Goal: Task Accomplishment & Management: Use online tool/utility

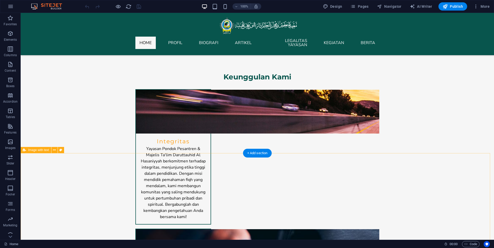
scroll to position [490, 0]
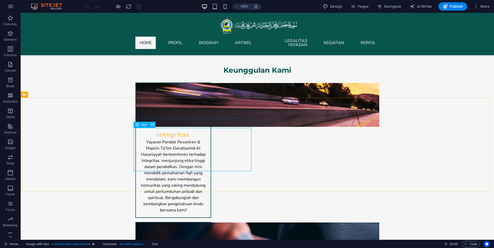
click at [152, 124] on icon at bounding box center [152, 124] width 3 height 5
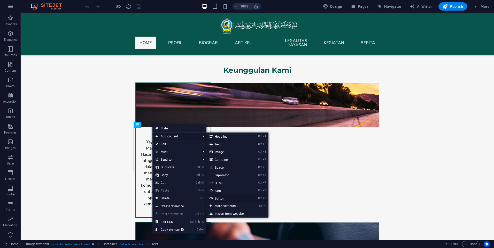
click at [220, 196] on link "Ctrl 9 Button" at bounding box center [227, 199] width 43 height 8
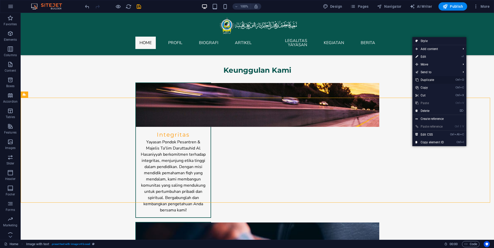
click at [426, 81] on link "Ctrl D Duplicate" at bounding box center [429, 80] width 35 height 8
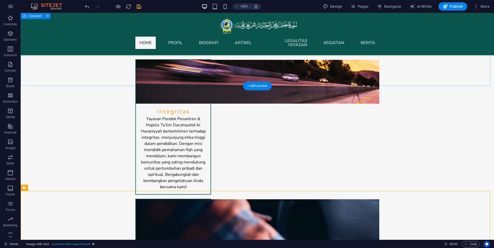
scroll to position [542, 0]
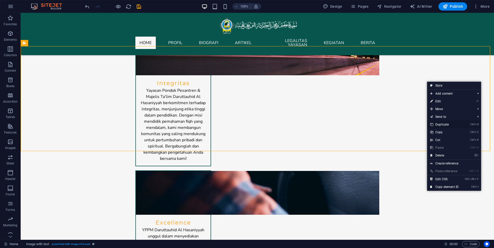
click at [445, 123] on link "Ctrl D Duplicate" at bounding box center [444, 125] width 35 height 8
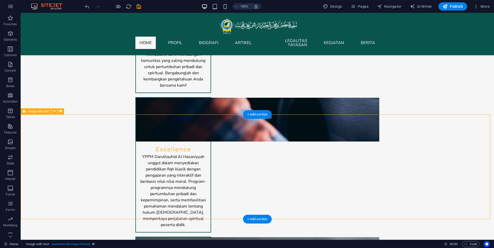
scroll to position [620, 0]
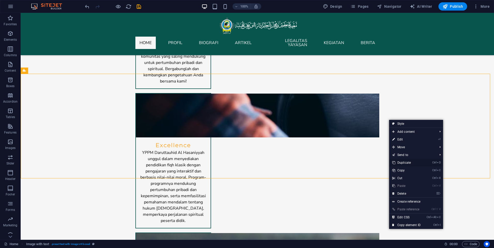
click at [409, 164] on link "Ctrl D Duplicate" at bounding box center [406, 163] width 35 height 8
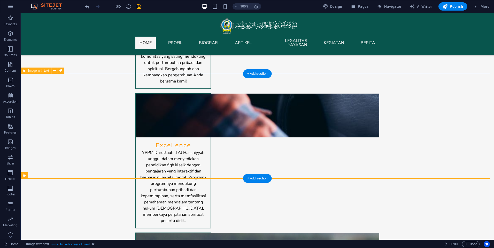
scroll to position [723, 0]
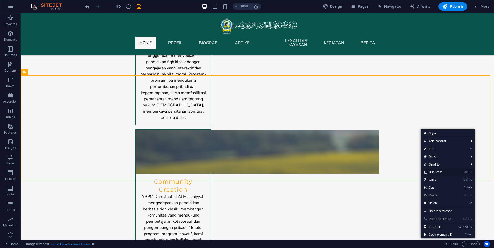
click at [433, 174] on link "Ctrl D Duplicate" at bounding box center [437, 173] width 35 height 8
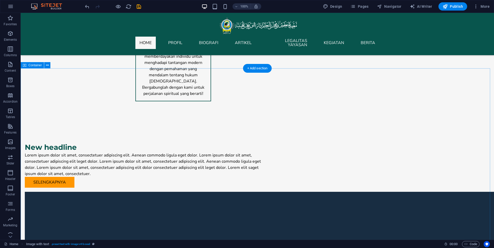
scroll to position [903, 0]
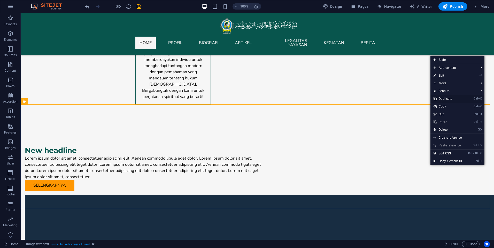
click at [445, 98] on link "Ctrl D Duplicate" at bounding box center [447, 99] width 35 height 8
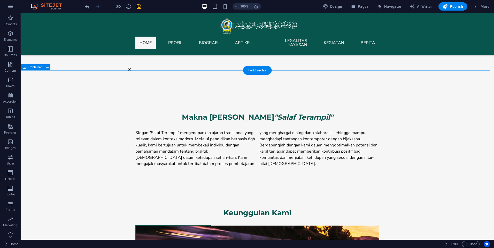
scroll to position [387, 0]
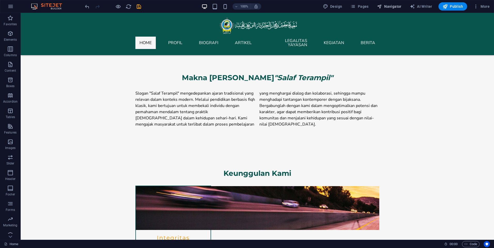
click at [393, 7] on span "Navigator" at bounding box center [389, 6] width 25 height 5
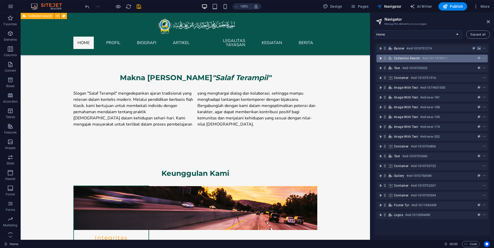
click at [381, 59] on icon "toggle-expand" at bounding box center [380, 58] width 5 height 5
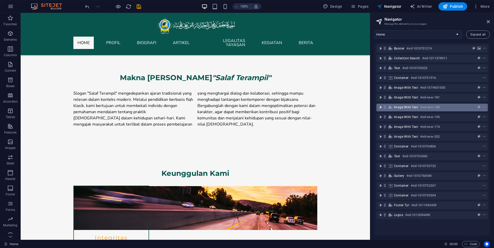
click at [379, 108] on icon "toggle-expand" at bounding box center [380, 107] width 5 height 5
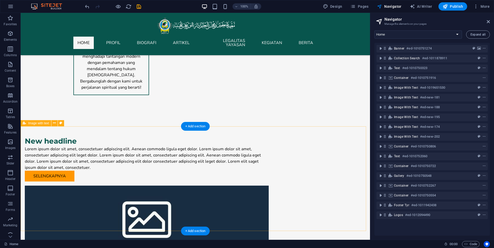
scroll to position [955, 0]
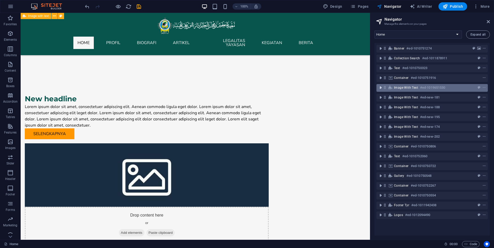
click at [381, 87] on icon "toggle-expand" at bounding box center [380, 87] width 5 height 5
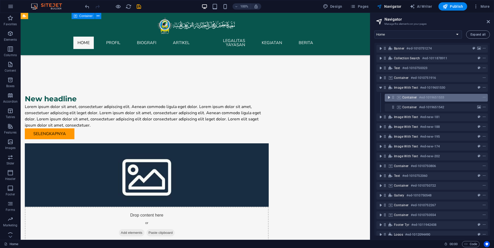
click at [388, 98] on icon "toggle-expand" at bounding box center [388, 97] width 5 height 5
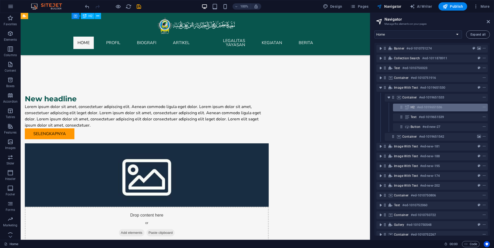
click at [406, 109] on icon at bounding box center [407, 107] width 6 height 4
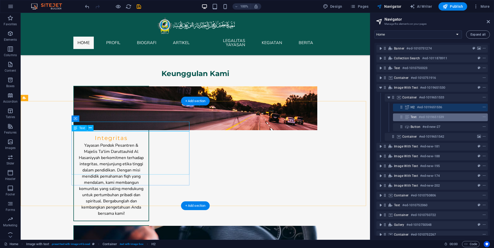
click at [435, 115] on h6 "#ed-1019651539" at bounding box center [430, 117] width 25 height 6
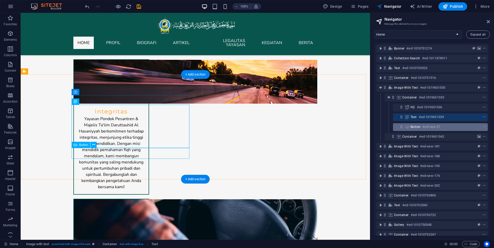
click at [425, 129] on h6 "#ed-new-27" at bounding box center [431, 127] width 18 height 6
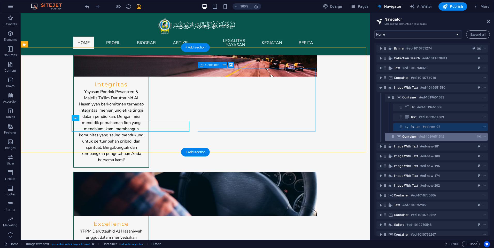
click at [416, 138] on span "Container" at bounding box center [409, 137] width 15 height 4
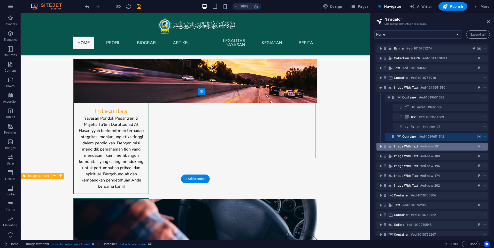
click at [381, 146] on icon "toggle-expand" at bounding box center [380, 146] width 5 height 5
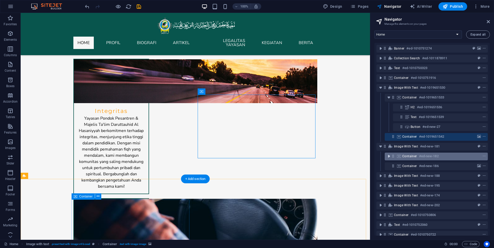
click at [388, 154] on icon "toggle-expand" at bounding box center [388, 156] width 5 height 5
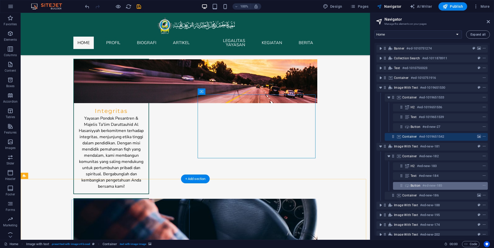
scroll to position [26, 0]
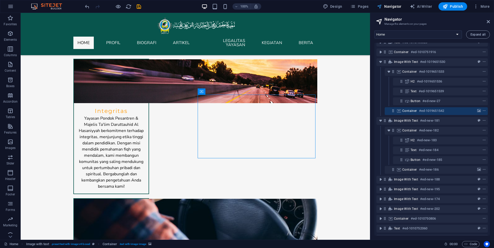
click at [378, 5] on icon "button" at bounding box center [379, 6] width 5 height 5
click at [366, 1] on div "100% Design Pages Navigator AI Writer Publish More" at bounding box center [246, 6] width 493 height 12
click at [364, 7] on span "Pages" at bounding box center [359, 6] width 18 height 5
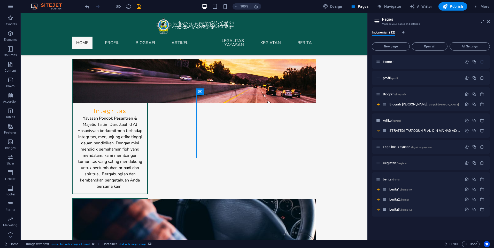
click at [142, 7] on div "100% Design Pages Navigator AI Writer Publish More" at bounding box center [287, 6] width 407 height 8
click at [140, 6] on icon "save" at bounding box center [139, 7] width 6 height 6
checkbox input "false"
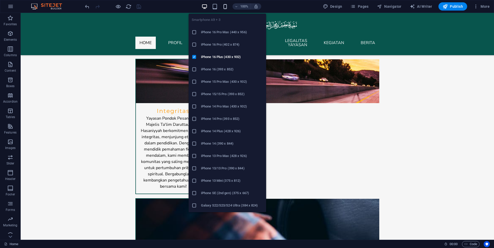
click at [228, 5] on icon "button" at bounding box center [225, 7] width 6 height 6
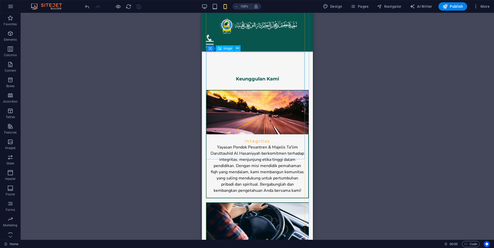
scroll to position [385, 0]
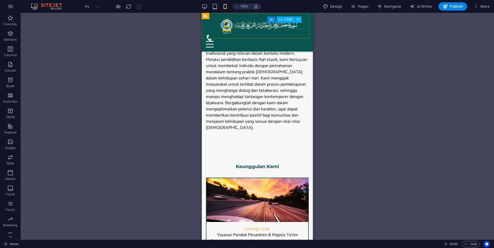
click at [301, 41] on div at bounding box center [257, 44] width 103 height 6
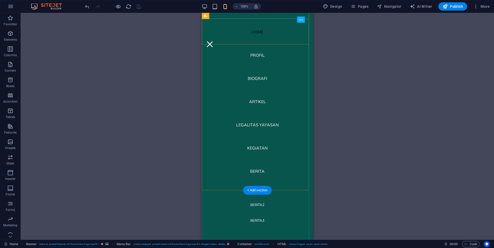
scroll to position [0, 0]
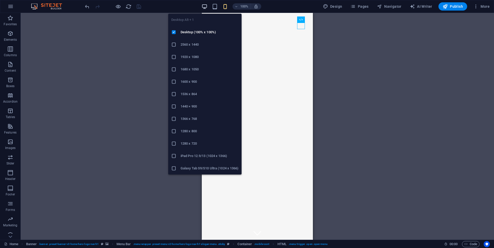
click at [204, 4] on icon "button" at bounding box center [204, 7] width 6 height 6
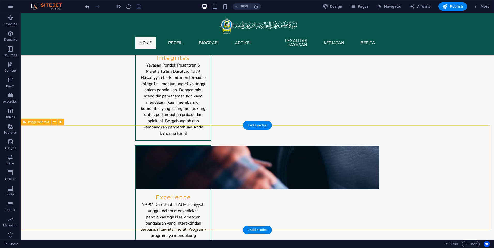
scroll to position [568, 0]
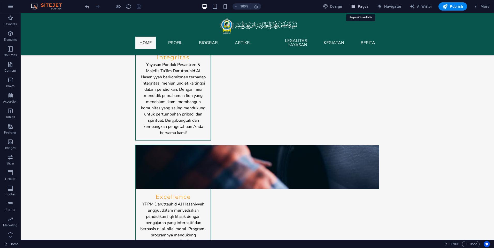
click at [360, 10] on button "Pages" at bounding box center [359, 6] width 22 height 8
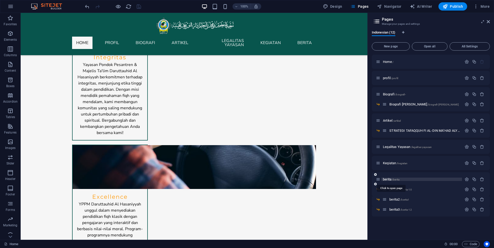
click at [392, 179] on span "/berita" at bounding box center [395, 179] width 7 height 3
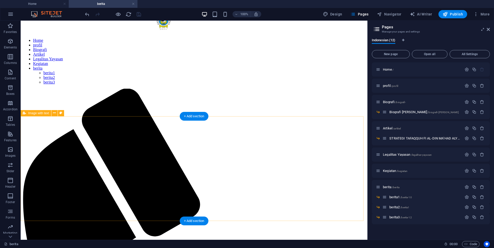
scroll to position [0, 0]
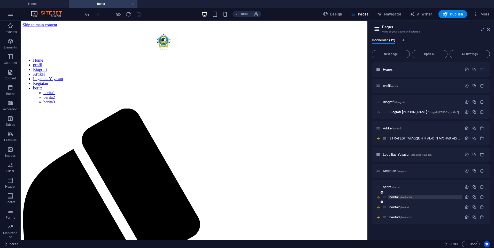
click at [403, 196] on span "/berita-10" at bounding box center [405, 197] width 11 height 3
click at [413, 207] on p "berita2 /berita1" at bounding box center [424, 207] width 71 height 3
click at [408, 197] on span "/berita-10" at bounding box center [405, 197] width 11 height 3
click at [409, 197] on span "/berita-10" at bounding box center [405, 197] width 11 height 3
click at [389, 198] on span "berita1 /berita-10" at bounding box center [400, 197] width 22 height 4
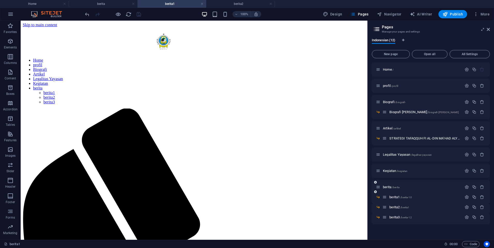
click at [466, 190] on div at bounding box center [474, 188] width 23 height 6
click at [463, 198] on button "button" at bounding box center [466, 197] width 7 height 4
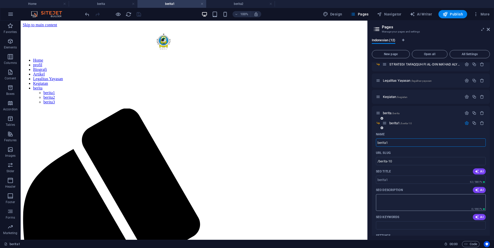
scroll to position [77, 0]
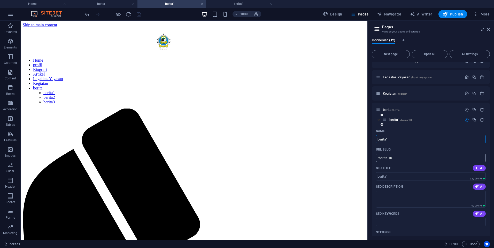
click at [400, 160] on input "/berita-10" at bounding box center [431, 158] width 110 height 8
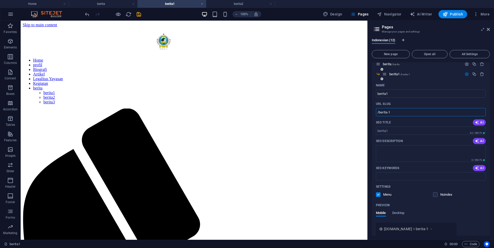
scroll to position [93, 0]
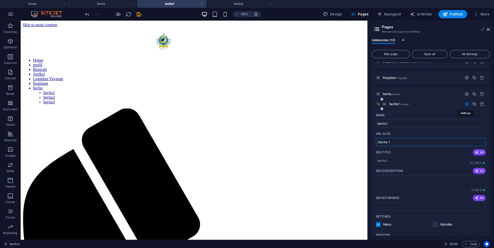
type input "/berita-1"
click at [466, 105] on icon "button" at bounding box center [466, 104] width 4 height 4
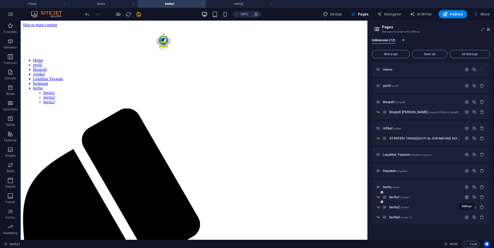
click at [464, 196] on icon "button" at bounding box center [466, 197] width 4 height 4
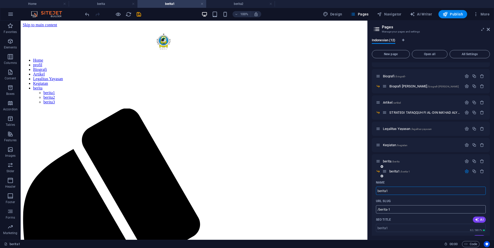
click at [388, 210] on input "/berita-1" at bounding box center [431, 209] width 110 height 8
click at [465, 174] on div "berita1 /berita-1" at bounding box center [430, 174] width 118 height 10
click at [465, 171] on icon "button" at bounding box center [466, 171] width 4 height 4
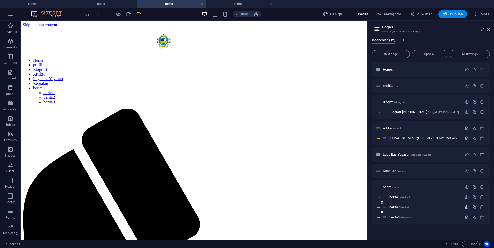
click at [467, 209] on icon "button" at bounding box center [466, 207] width 4 height 4
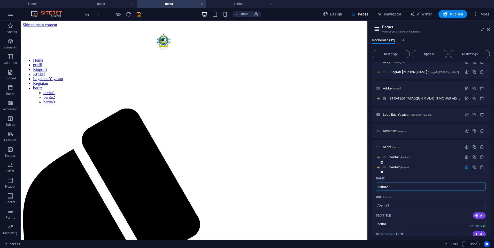
scroll to position [77, 0]
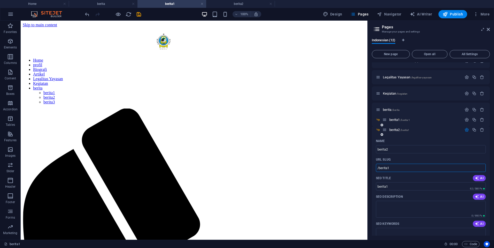
click at [416, 166] on input "/berita1" at bounding box center [431, 168] width 110 height 8
type input "/berita2"
click at [409, 190] on input "berita1" at bounding box center [431, 186] width 110 height 8
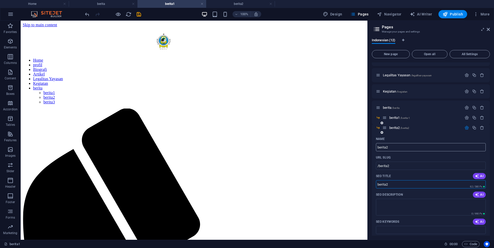
scroll to position [75, 0]
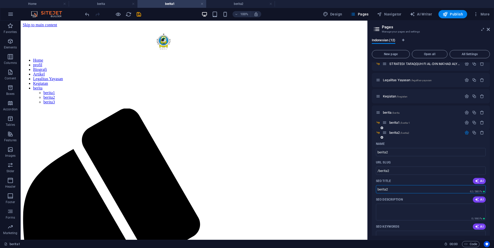
type input "berita2"
click at [465, 133] on icon "button" at bounding box center [466, 133] width 4 height 4
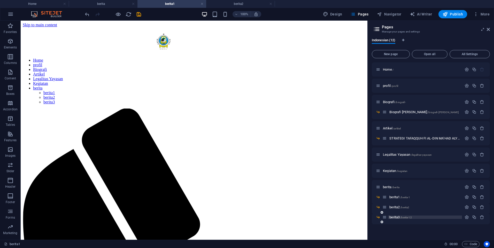
click at [437, 217] on p "berita3 /berita-12" at bounding box center [424, 217] width 71 height 3
click at [467, 218] on icon "button" at bounding box center [466, 217] width 4 height 4
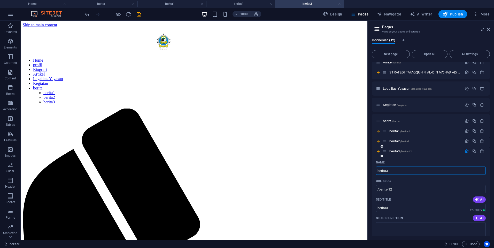
scroll to position [83, 0]
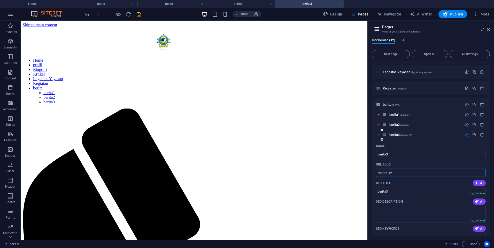
click at [396, 172] on input "/berita-12" at bounding box center [431, 173] width 110 height 8
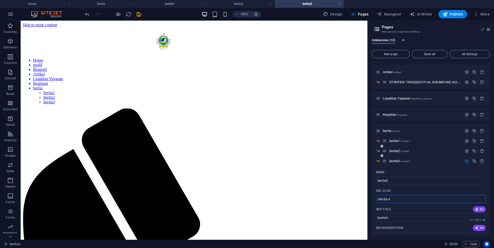
scroll to position [49, 0]
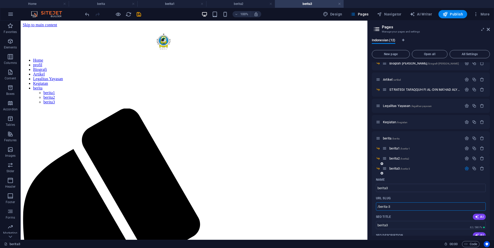
type input "/berita-3"
click at [463, 168] on button "button" at bounding box center [466, 168] width 7 height 4
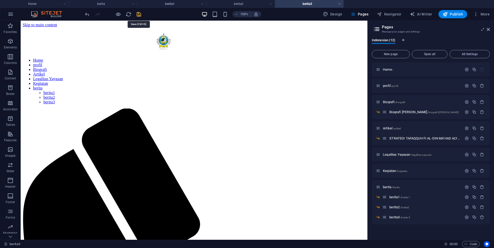
click at [138, 15] on icon "save" at bounding box center [139, 14] width 6 height 6
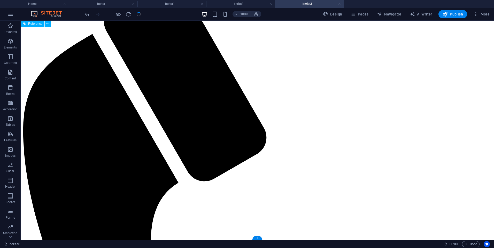
scroll to position [138, 0]
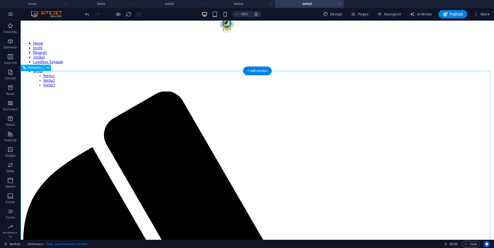
scroll to position [0, 0]
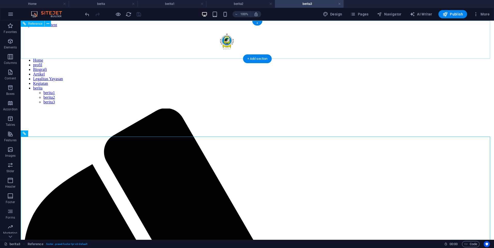
click at [302, 58] on nav "Home profil Biografi Artikel Legalitas Yayasan Kegiatan berita berita1 berita2 …" at bounding box center [257, 81] width 469 height 46
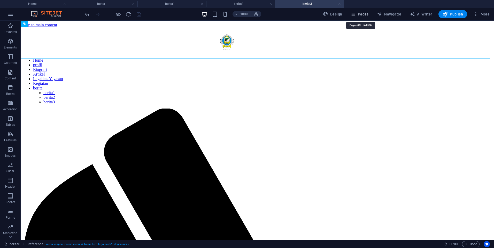
click at [358, 16] on span "Pages" at bounding box center [359, 14] width 18 height 5
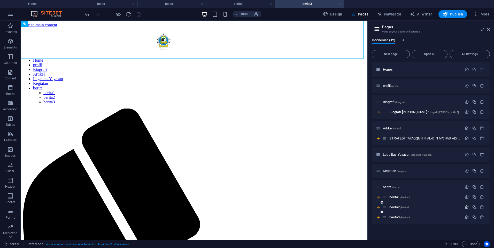
click at [464, 205] on button "button" at bounding box center [466, 207] width 7 height 4
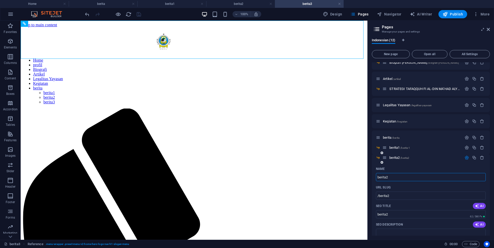
scroll to position [52, 0]
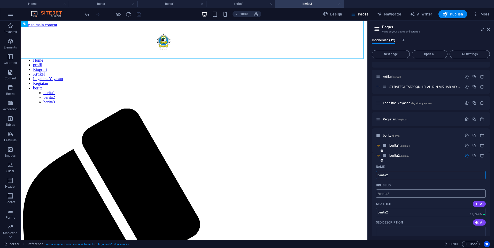
click at [387, 196] on input "/berita2" at bounding box center [431, 194] width 110 height 8
type input "/berita-2"
click at [464, 156] on icon "button" at bounding box center [466, 156] width 4 height 4
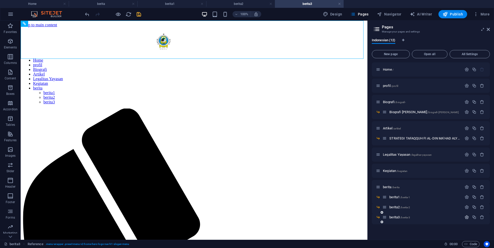
click at [467, 218] on icon "button" at bounding box center [466, 217] width 4 height 4
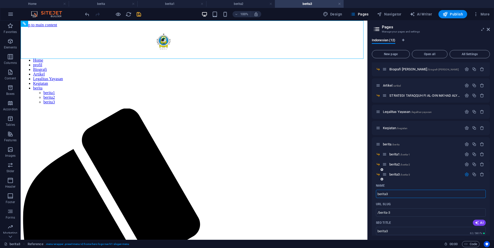
scroll to position [31, 0]
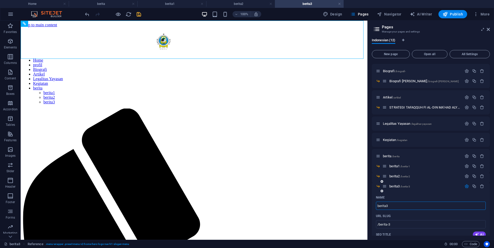
click at [464, 187] on icon "button" at bounding box center [466, 186] width 4 height 4
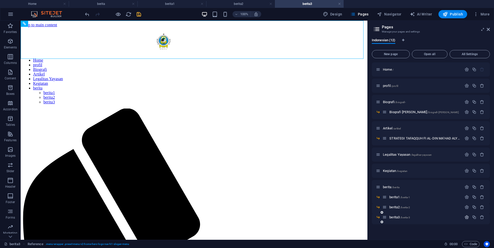
scroll to position [0, 0]
click at [139, 15] on icon "save" at bounding box center [139, 14] width 6 height 6
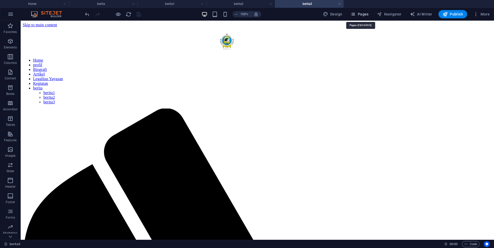
click at [363, 14] on span "Pages" at bounding box center [359, 14] width 18 height 5
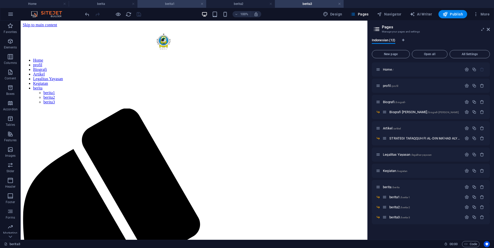
click at [185, 4] on h4 "berita1" at bounding box center [171, 4] width 69 height 6
click at [488, 29] on icon at bounding box center [487, 29] width 3 height 4
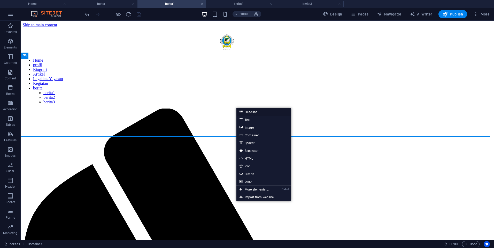
click at [245, 112] on link "Headline" at bounding box center [263, 112] width 55 height 8
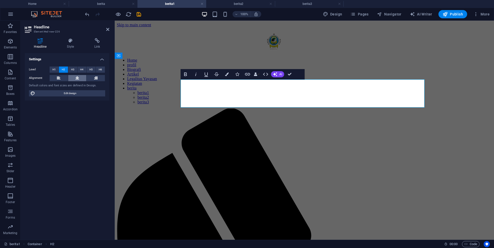
click at [76, 79] on icon at bounding box center [77, 78] width 4 height 6
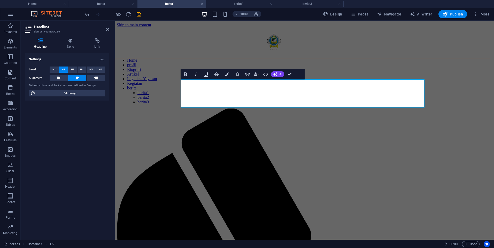
drag, startPoint x: 182, startPoint y: 94, endPoint x: 351, endPoint y: 105, distance: 169.2
click at [74, 69] on button "H3" at bounding box center [72, 70] width 9 height 6
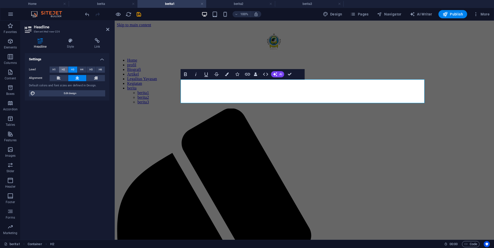
click at [63, 68] on span "H2" at bounding box center [63, 70] width 3 height 6
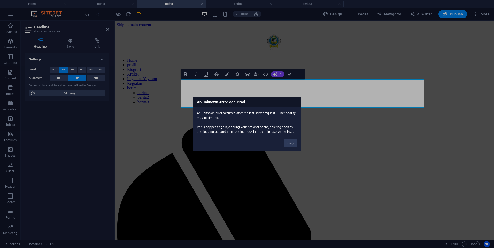
click at [178, 87] on div "An unknown error occurred An unknown error occurred after the last server reque…" at bounding box center [247, 124] width 494 height 248
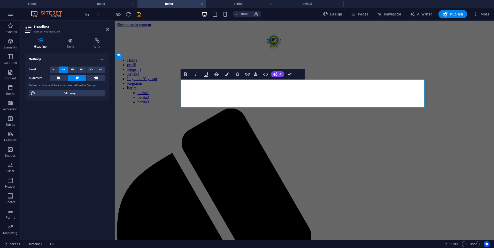
drag, startPoint x: 184, startPoint y: 94, endPoint x: 351, endPoint y: 107, distance: 167.3
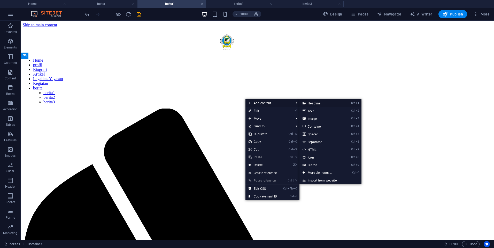
click at [317, 102] on link "Ctrl 1 Headline" at bounding box center [320, 103] width 43 height 8
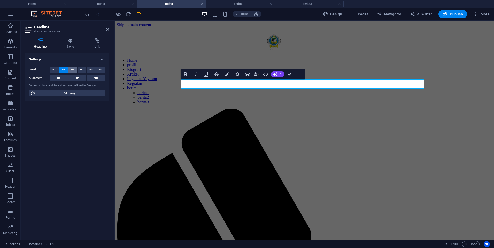
click at [73, 68] on span "H3" at bounding box center [72, 70] width 3 height 6
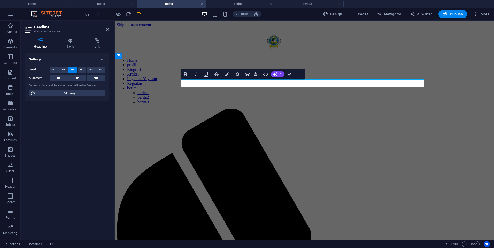
drag, startPoint x: 233, startPoint y: 83, endPoint x: 180, endPoint y: 81, distance: 52.2
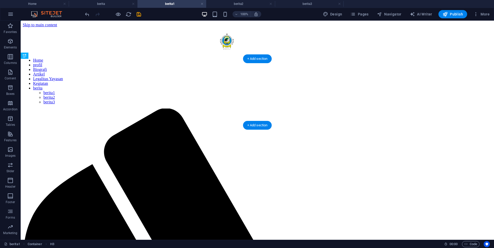
drag, startPoint x: 205, startPoint y: 86, endPoint x: 209, endPoint y: 102, distance: 16.4
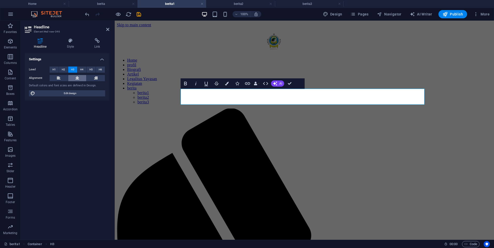
click at [75, 77] on icon at bounding box center [77, 78] width 4 height 6
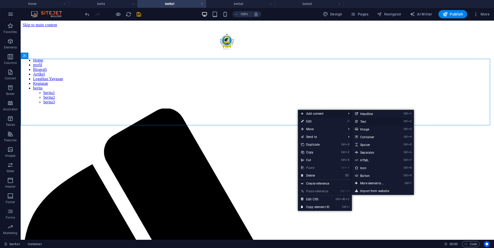
click at [369, 122] on link "Ctrl 2 Text" at bounding box center [373, 122] width 43 height 8
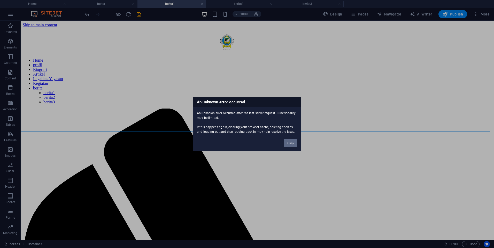
click at [296, 144] on button "Okay" at bounding box center [290, 143] width 13 height 8
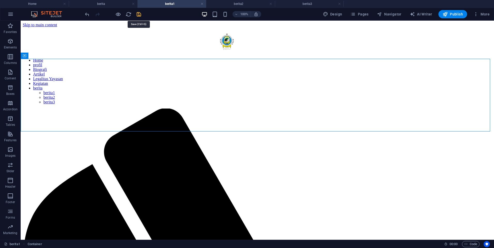
click at [138, 12] on icon "save" at bounding box center [139, 14] width 6 height 6
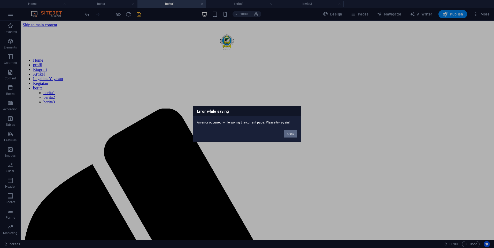
click at [288, 133] on button "Okay" at bounding box center [290, 134] width 13 height 8
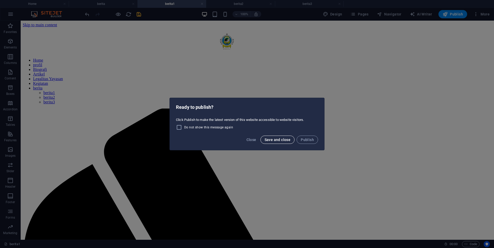
click at [282, 140] on span "Save and close" at bounding box center [277, 140] width 26 height 4
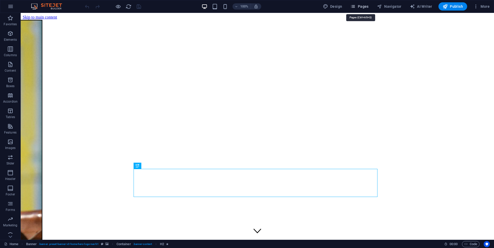
click at [355, 8] on icon "button" at bounding box center [352, 6] width 5 height 5
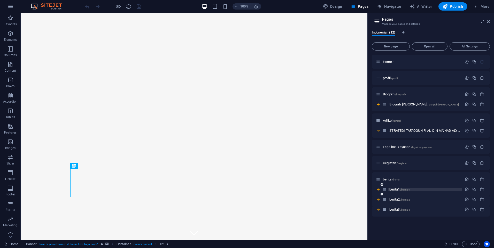
click at [406, 191] on span "/berita-1" at bounding box center [405, 189] width 10 height 3
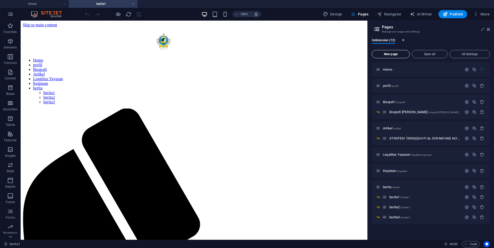
click at [399, 52] on button "New page" at bounding box center [390, 54] width 38 height 8
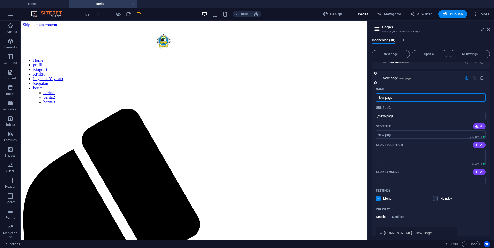
scroll to position [104, 0]
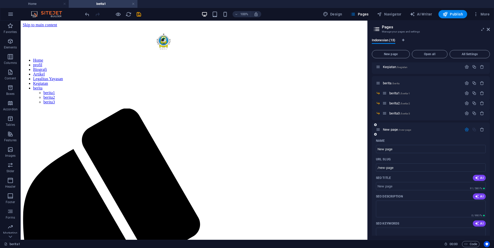
click at [464, 130] on icon "button" at bounding box center [466, 130] width 4 height 4
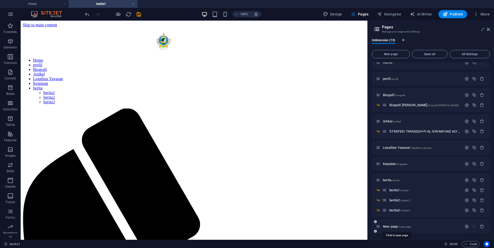
drag, startPoint x: 399, startPoint y: 228, endPoint x: 387, endPoint y: 220, distance: 15.0
click at [390, 224] on div "New page /new-page" at bounding box center [419, 227] width 86 height 6
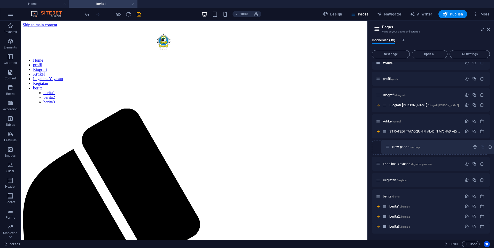
drag, startPoint x: 377, startPoint y: 227, endPoint x: 386, endPoint y: 145, distance: 83.4
click at [386, 145] on div "Home / profil /profil Biografi /biografi- Biografi [PERSON_NAME] /biografi-muas…" at bounding box center [430, 144] width 118 height 178
drag, startPoint x: 379, startPoint y: 147, endPoint x: 395, endPoint y: 142, distance: 17.5
click at [395, 142] on div "Home / profil /profil Biografi /biografi- Biografi [PERSON_NAME] /biografi-muas…" at bounding box center [430, 144] width 118 height 178
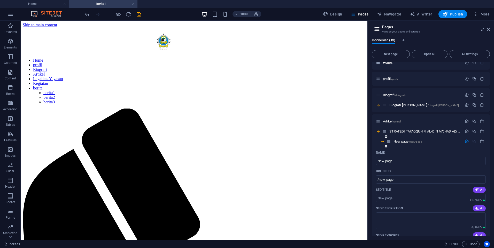
drag, startPoint x: 394, startPoint y: 141, endPoint x: 382, endPoint y: 140, distance: 12.1
click at [382, 140] on div "New page /new-page" at bounding box center [430, 144] width 118 height 10
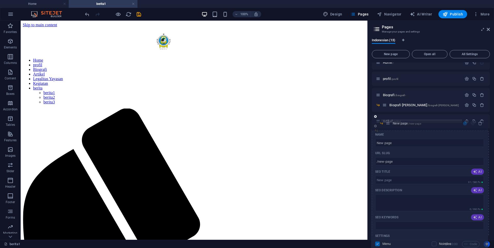
drag, startPoint x: 388, startPoint y: 142, endPoint x: 387, endPoint y: 122, distance: 19.7
click at [387, 122] on div "Home / profil /profil Biografi /biografi- Biografi [PERSON_NAME] /biografi-muas…" at bounding box center [430, 136] width 118 height 162
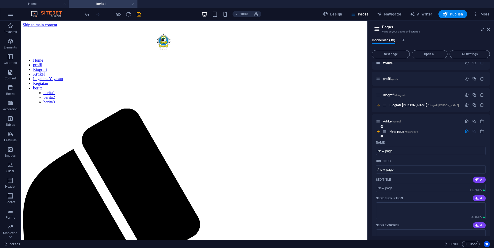
click at [465, 131] on icon "button" at bounding box center [466, 131] width 4 height 4
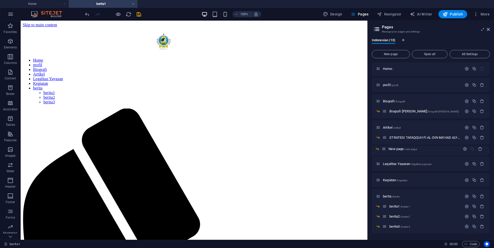
drag, startPoint x: 385, startPoint y: 138, endPoint x: 384, endPoint y: 151, distance: 12.9
click at [384, 151] on div "Home / profil /profil Biografi /biografi- Biografi [PERSON_NAME] /biografi-muas…" at bounding box center [430, 148] width 118 height 172
click at [136, 15] on icon "save" at bounding box center [139, 14] width 6 height 6
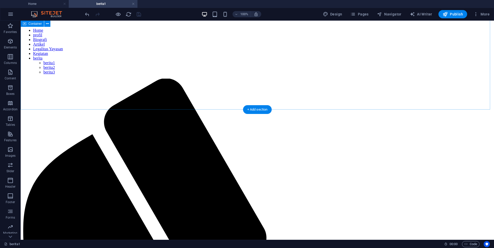
scroll to position [26, 0]
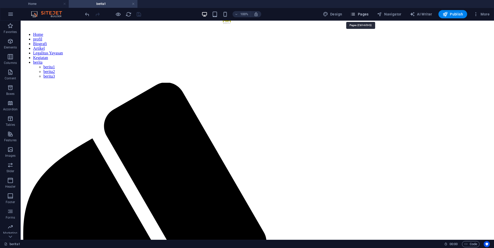
click at [354, 15] on icon "button" at bounding box center [352, 14] width 5 height 5
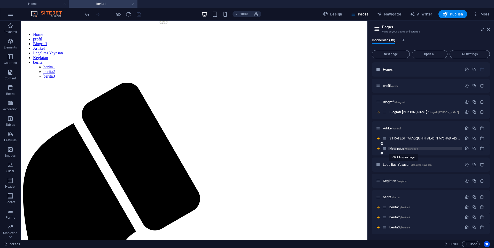
click at [391, 149] on span "New page /new-page" at bounding box center [403, 149] width 28 height 4
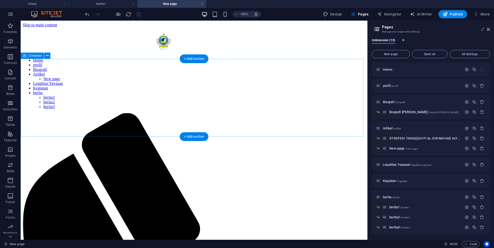
scroll to position [0, 0]
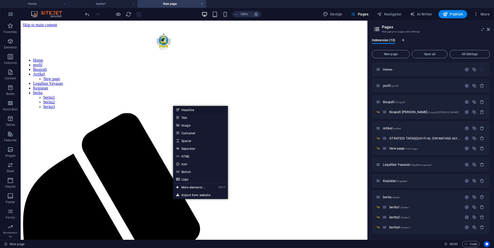
click at [187, 110] on link "Headline" at bounding box center [200, 110] width 55 height 8
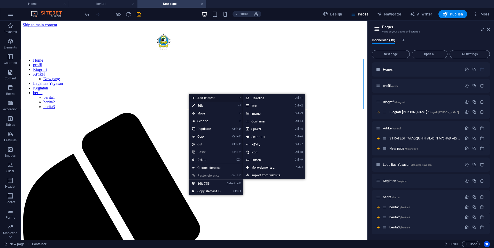
click at [205, 99] on span "Add content" at bounding box center [212, 98] width 46 height 8
click at [255, 98] on link "Ctrl 1 Headline" at bounding box center [264, 98] width 43 height 8
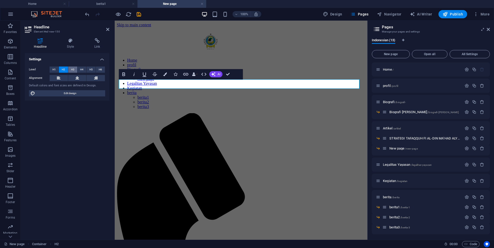
click at [70, 69] on button "H3" at bounding box center [72, 70] width 9 height 6
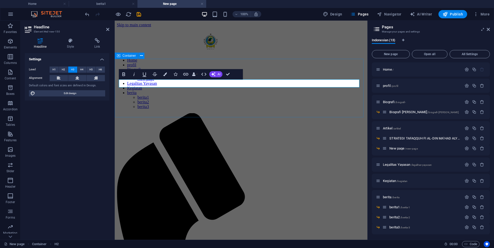
drag, startPoint x: 176, startPoint y: 85, endPoint x: 117, endPoint y: 85, distance: 58.9
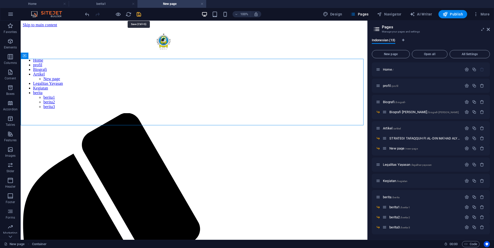
click at [139, 13] on icon "save" at bounding box center [139, 14] width 6 height 6
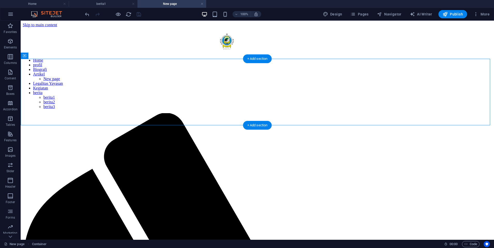
drag, startPoint x: 192, startPoint y: 89, endPoint x: 214, endPoint y: 104, distance: 27.0
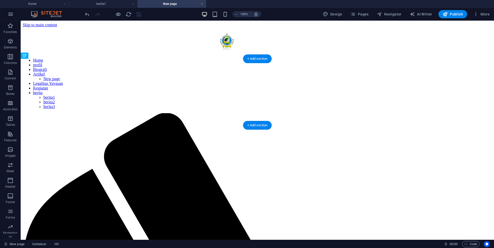
drag, startPoint x: 236, startPoint y: 88, endPoint x: 235, endPoint y: 96, distance: 8.7
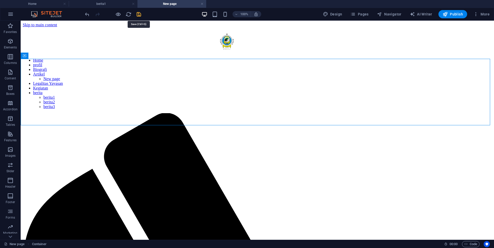
click at [136, 16] on icon "save" at bounding box center [139, 14] width 6 height 6
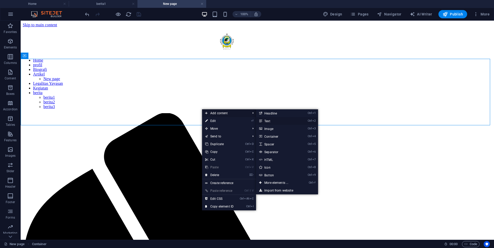
click at [273, 121] on link "Ctrl 2 Text" at bounding box center [277, 121] width 43 height 8
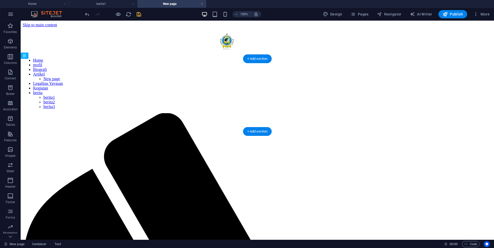
drag, startPoint x: 170, startPoint y: 83, endPoint x: 170, endPoint y: 109, distance: 26.1
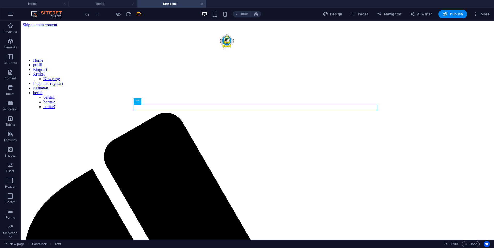
click at [137, 11] on div at bounding box center [113, 14] width 58 height 8
click at [138, 14] on icon "save" at bounding box center [139, 14] width 6 height 6
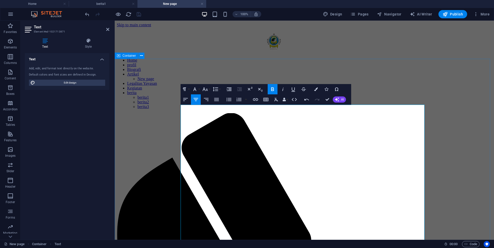
drag, startPoint x: 208, startPoint y: 108, endPoint x: 174, endPoint y: 110, distance: 33.1
click at [272, 90] on icon "button" at bounding box center [272, 89] width 6 height 6
drag, startPoint x: 206, startPoint y: 109, endPoint x: 179, endPoint y: 109, distance: 27.1
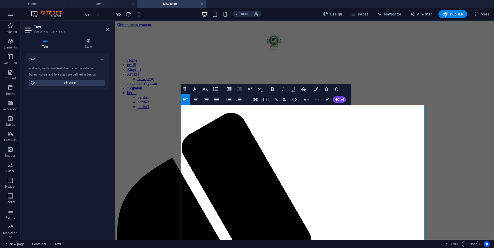
click at [295, 90] on icon "button" at bounding box center [293, 89] width 6 height 6
click at [273, 92] on button "Bold" at bounding box center [272, 89] width 10 height 10
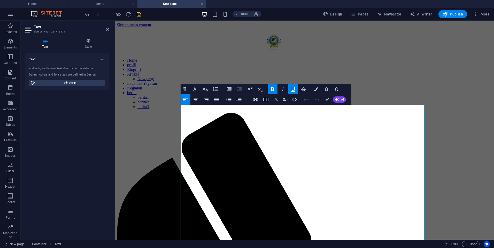
drag, startPoint x: 214, startPoint y: 108, endPoint x: 188, endPoint y: 112, distance: 26.0
drag, startPoint x: 220, startPoint y: 111, endPoint x: 182, endPoint y: 109, distance: 37.2
drag, startPoint x: 207, startPoint y: 107, endPoint x: 175, endPoint y: 110, distance: 31.4
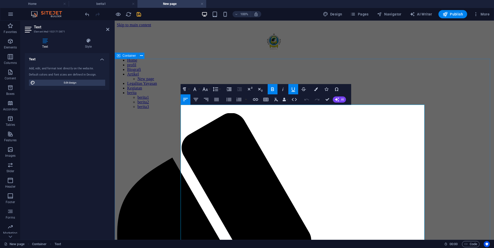
click at [200, 88] on button "Font Family" at bounding box center [196, 89] width 10 height 10
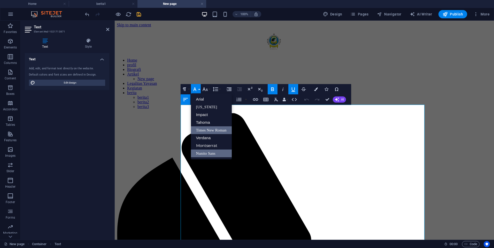
click at [211, 131] on link "Times New Roman" at bounding box center [211, 130] width 41 height 8
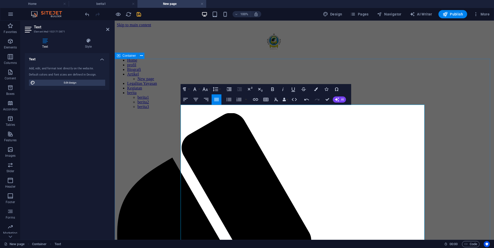
drag, startPoint x: 208, startPoint y: 109, endPoint x: 176, endPoint y: 109, distance: 32.0
click at [203, 92] on icon "button" at bounding box center [205, 89] width 6 height 6
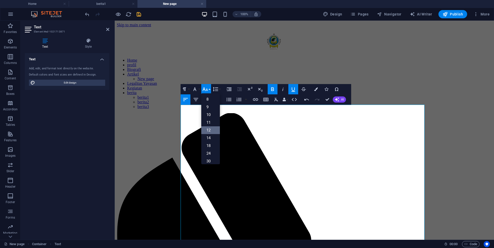
click at [208, 127] on link "12" at bounding box center [210, 130] width 19 height 8
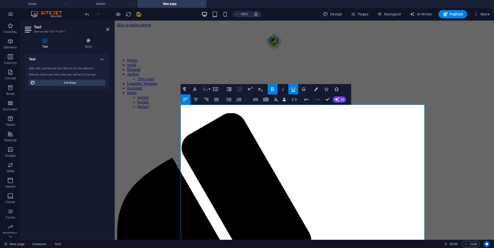
click at [209, 90] on button "Font Size" at bounding box center [206, 89] width 10 height 10
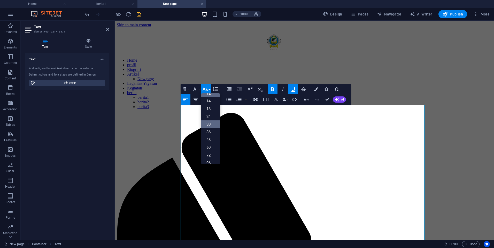
click at [212, 123] on link "30" at bounding box center [210, 125] width 19 height 8
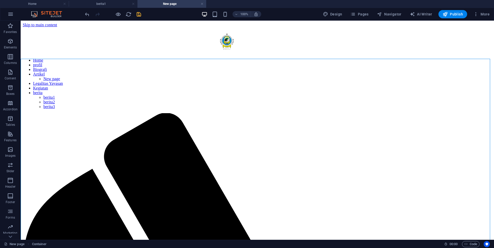
click at [136, 15] on icon "save" at bounding box center [139, 14] width 6 height 6
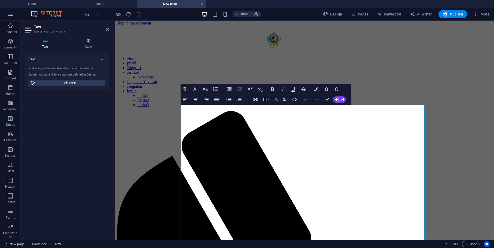
scroll to position [0, 0]
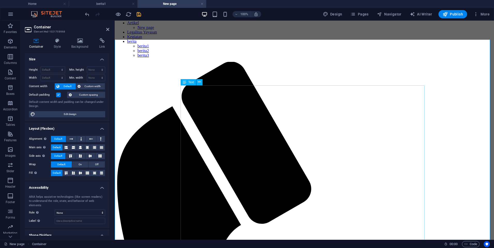
scroll to position [77, 0]
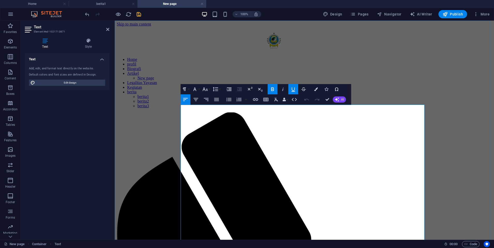
scroll to position [0, 0]
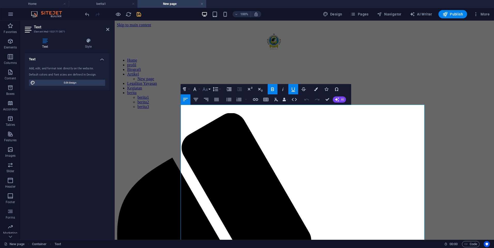
click at [208, 91] on button "Font Size" at bounding box center [206, 89] width 10 height 10
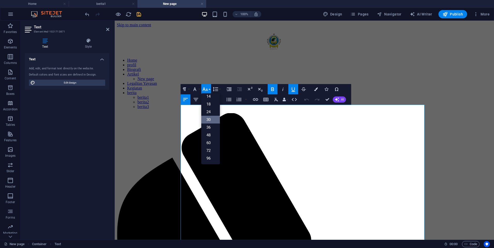
scroll to position [42, 0]
drag, startPoint x: 352, startPoint y: 125, endPoint x: 238, endPoint y: 105, distance: 116.2
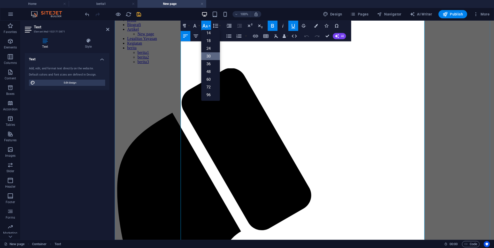
scroll to position [103, 0]
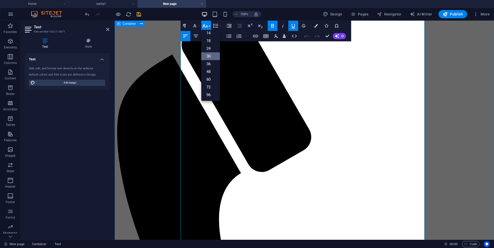
drag, startPoint x: 235, startPoint y: 148, endPoint x: 179, endPoint y: 147, distance: 55.8
drag, startPoint x: 233, startPoint y: 154, endPoint x: 182, endPoint y: 156, distance: 50.9
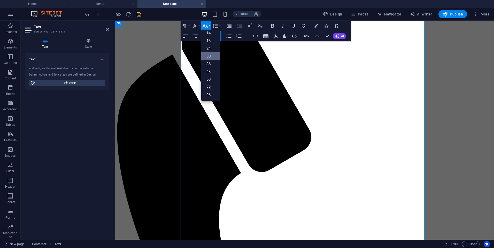
click at [209, 61] on link "36" at bounding box center [210, 64] width 19 height 8
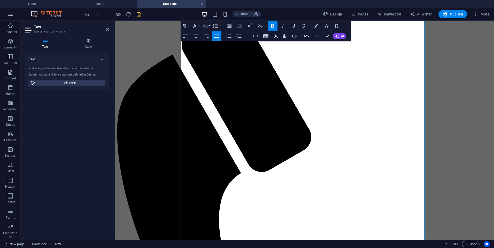
click at [207, 26] on icon "button" at bounding box center [205, 26] width 6 height 6
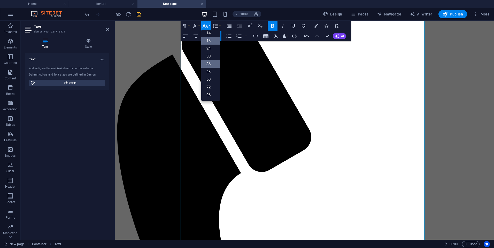
scroll to position [42, 0]
click at [207, 54] on link "30" at bounding box center [210, 56] width 19 height 8
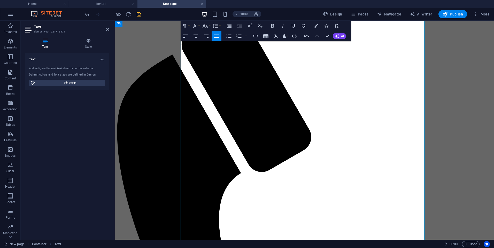
drag, startPoint x: 283, startPoint y: 155, endPoint x: 182, endPoint y: 153, distance: 100.7
click at [196, 29] on icon "button" at bounding box center [195, 26] width 6 height 6
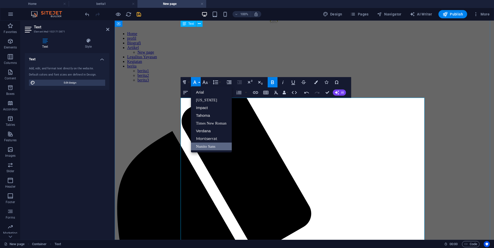
scroll to position [0, 0]
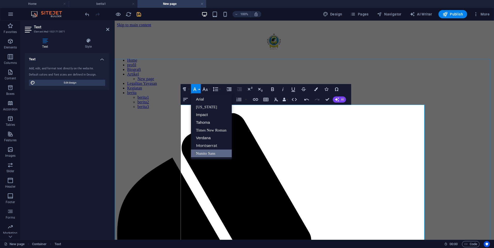
click at [194, 88] on icon "button" at bounding box center [194, 90] width 3 height 4
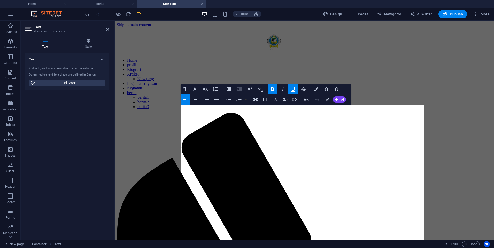
drag, startPoint x: 222, startPoint y: 108, endPoint x: 197, endPoint y: 110, distance: 24.6
click at [198, 87] on button "Font Family" at bounding box center [196, 89] width 10 height 10
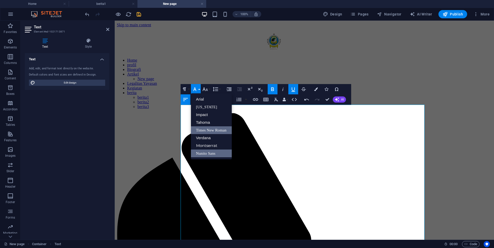
click at [212, 150] on link "Nunito Sans" at bounding box center [211, 154] width 41 height 8
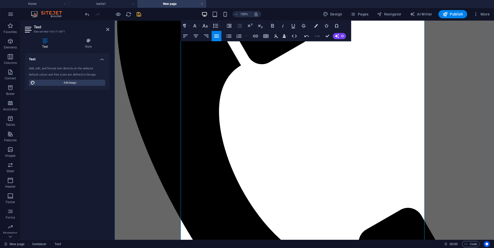
scroll to position [232, 0]
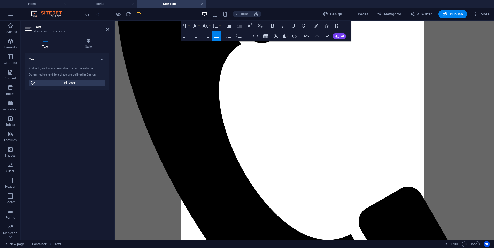
drag, startPoint x: 249, startPoint y: 148, endPoint x: 179, endPoint y: 149, distance: 69.4
click at [205, 27] on icon "button" at bounding box center [204, 26] width 5 height 4
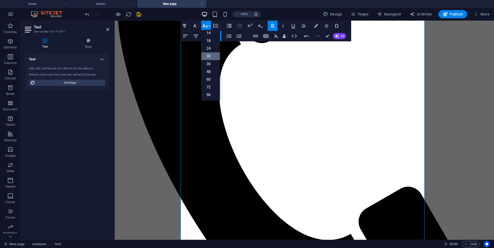
click at [210, 56] on link "30" at bounding box center [210, 56] width 19 height 8
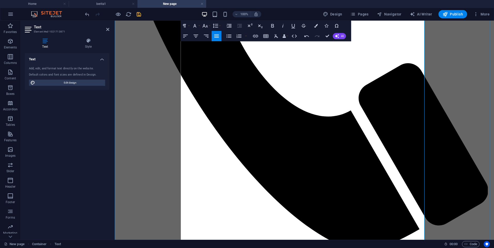
scroll to position [361, 0]
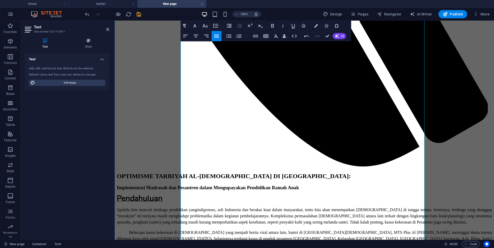
scroll to position [439, 0]
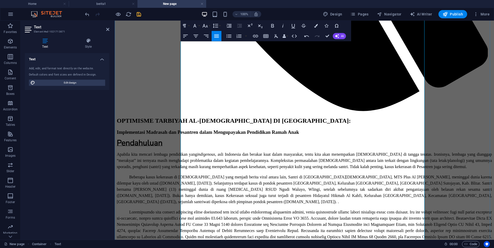
scroll to position [516, 0]
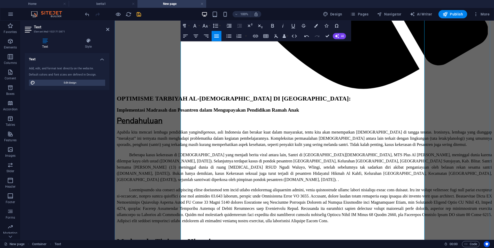
drag, startPoint x: 283, startPoint y: 152, endPoint x: 176, endPoint y: 151, distance: 106.4
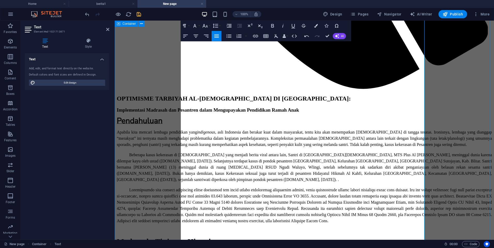
click at [205, 23] on icon "button" at bounding box center [205, 26] width 6 height 6
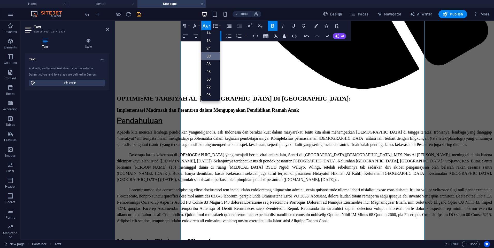
click at [208, 54] on link "30" at bounding box center [210, 56] width 19 height 8
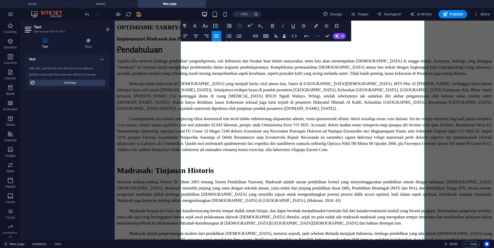
scroll to position [568, 0]
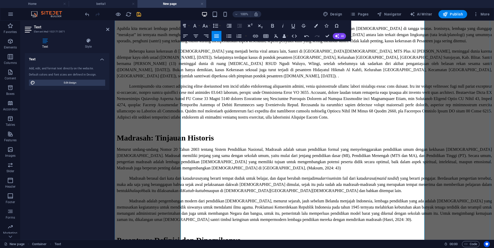
scroll to position [645, 0]
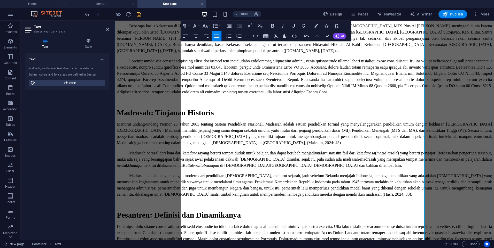
drag, startPoint x: 324, startPoint y: 201, endPoint x: 179, endPoint y: 203, distance: 145.6
click at [204, 28] on icon "button" at bounding box center [205, 26] width 6 height 6
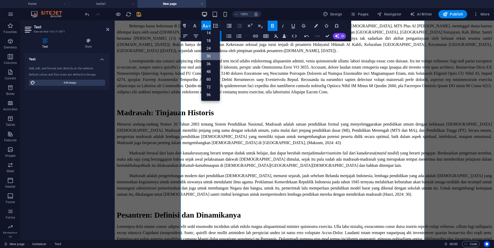
click at [209, 58] on link "30" at bounding box center [210, 56] width 19 height 8
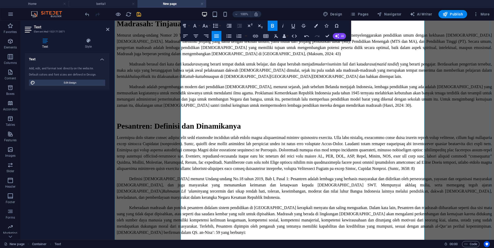
scroll to position [749, 0]
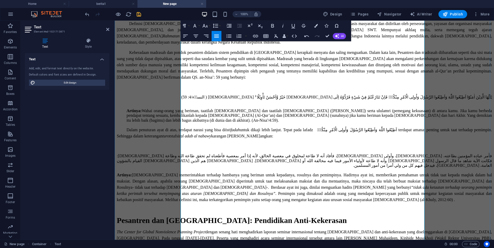
scroll to position [929, 0]
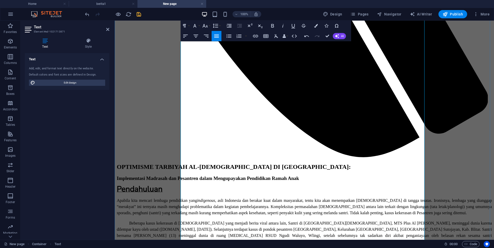
scroll to position [439, 0]
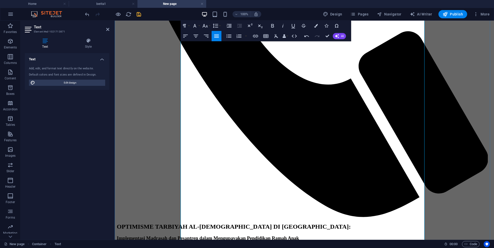
scroll to position [387, 0]
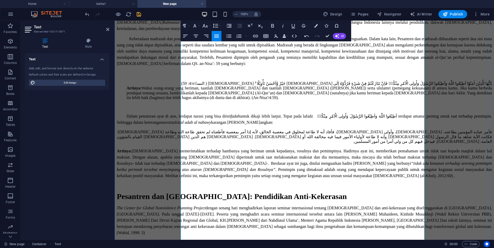
scroll to position [929, 0]
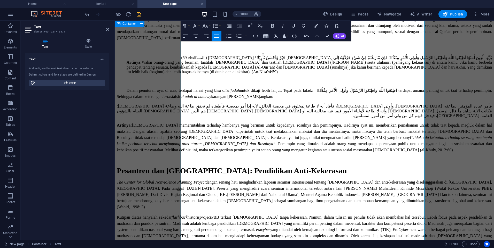
drag, startPoint x: 260, startPoint y: 201, endPoint x: 178, endPoint y: 198, distance: 82.4
click at [205, 26] on icon "button" at bounding box center [205, 26] width 6 height 6
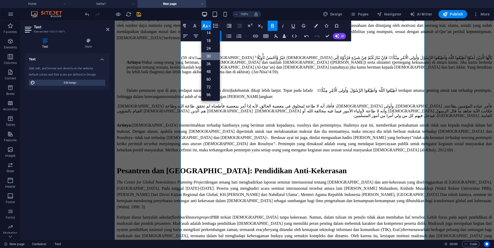
click at [214, 57] on link "30" at bounding box center [210, 56] width 19 height 8
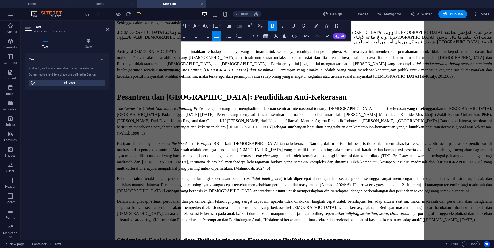
scroll to position [1007, 0]
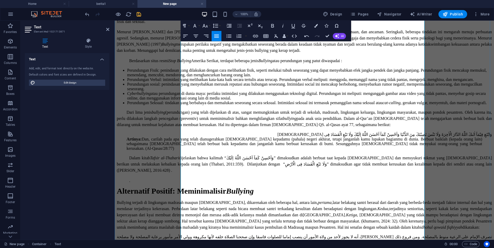
scroll to position [1291, 0]
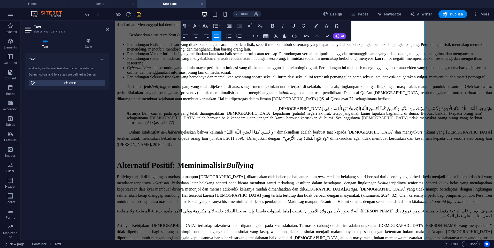
drag, startPoint x: 209, startPoint y: 117, endPoint x: 174, endPoint y: 117, distance: 34.9
click at [207, 25] on icon "button" at bounding box center [205, 26] width 6 height 6
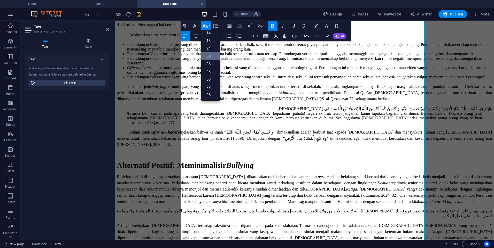
click at [212, 54] on link "30" at bounding box center [210, 56] width 19 height 8
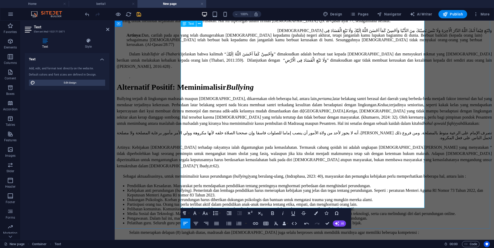
scroll to position [1394, 0]
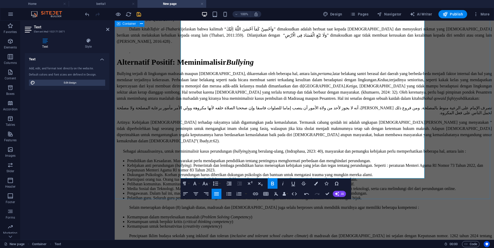
drag, startPoint x: 291, startPoint y: 164, endPoint x: 166, endPoint y: 161, distance: 124.2
click at [197, 185] on icon "button" at bounding box center [195, 184] width 6 height 6
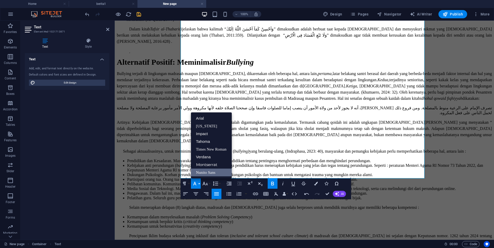
scroll to position [0, 0]
click at [203, 185] on icon "button" at bounding box center [205, 184] width 6 height 6
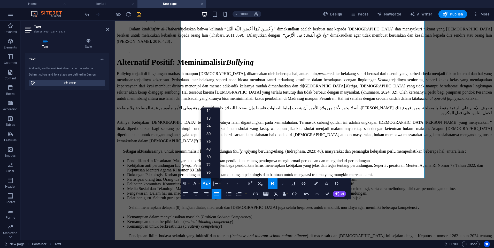
click at [284, 183] on icon "button" at bounding box center [283, 184] width 6 height 6
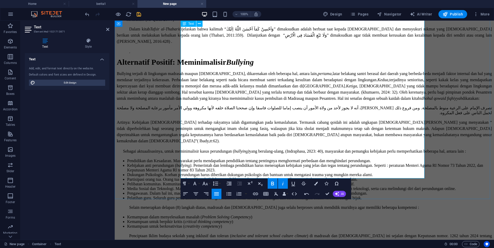
drag, startPoint x: 246, startPoint y: 157, endPoint x: 180, endPoint y: 158, distance: 66.1
click at [205, 186] on icon "button" at bounding box center [205, 184] width 6 height 6
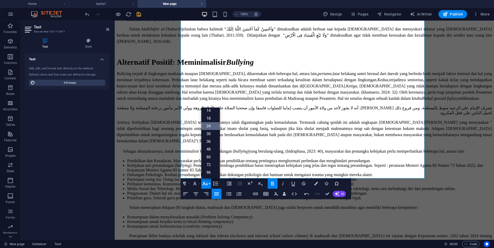
click at [211, 128] on link "24" at bounding box center [210, 126] width 19 height 8
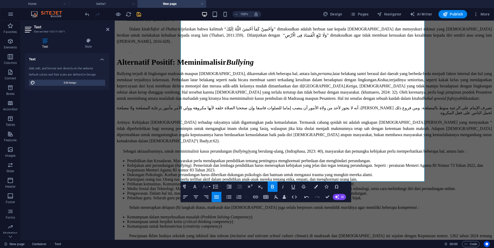
click at [206, 185] on icon "button" at bounding box center [205, 187] width 6 height 6
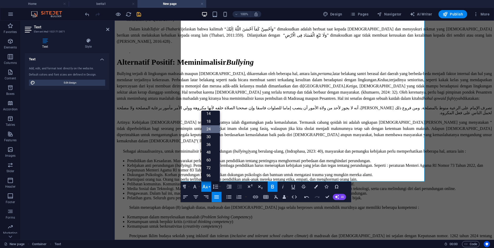
scroll to position [42, 0]
click at [210, 125] on link "18" at bounding box center [210, 122] width 19 height 8
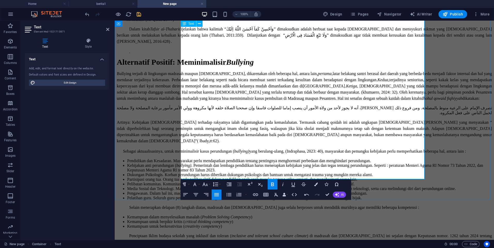
drag, startPoint x: 255, startPoint y: 157, endPoint x: 181, endPoint y: 157, distance: 73.6
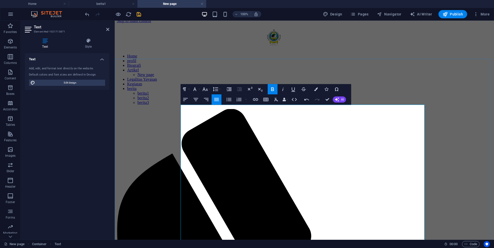
scroll to position [0, 0]
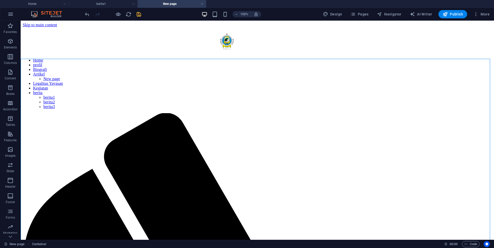
click at [136, 16] on icon "save" at bounding box center [139, 14] width 6 height 6
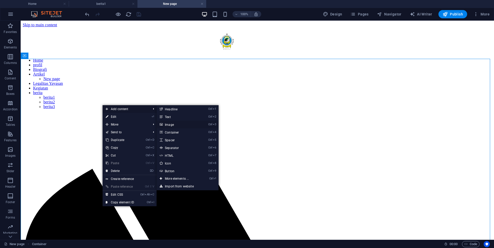
click at [181, 124] on link "Ctrl 3 Image" at bounding box center [177, 125] width 43 height 8
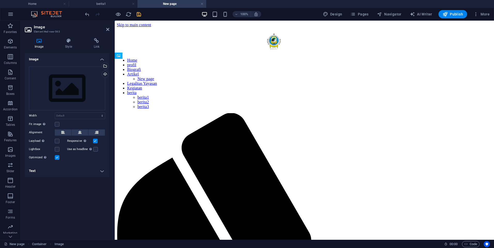
drag, startPoint x: 236, startPoint y: 108, endPoint x: 234, endPoint y: 82, distance: 26.4
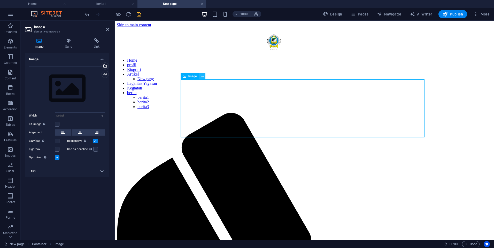
click at [203, 77] on icon at bounding box center [202, 76] width 3 height 5
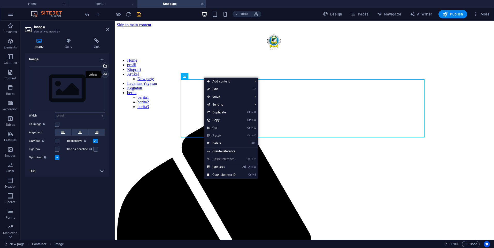
click at [105, 75] on div "Upload" at bounding box center [105, 75] width 8 height 8
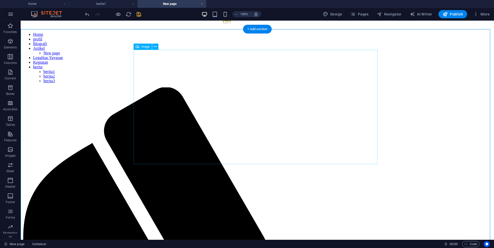
scroll to position [52, 0]
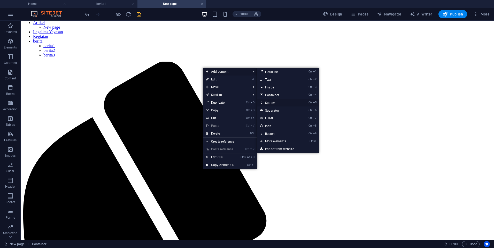
click at [272, 101] on link "Ctrl 5 Spacer" at bounding box center [278, 103] width 43 height 8
select select "px"
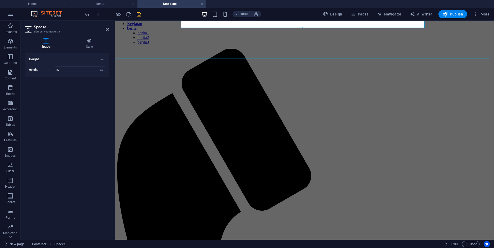
scroll to position [48, 0]
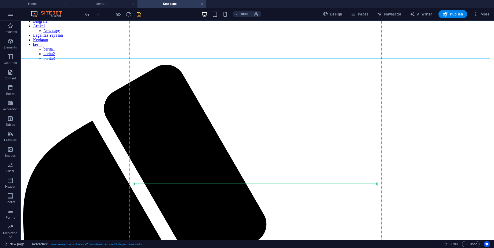
drag, startPoint x: 168, startPoint y: 22, endPoint x: 216, endPoint y: 184, distance: 168.2
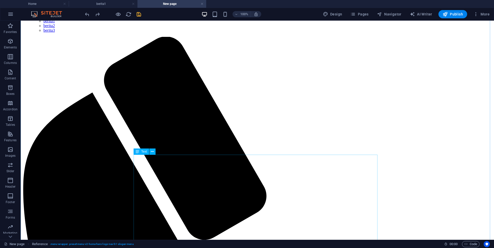
scroll to position [0, 0]
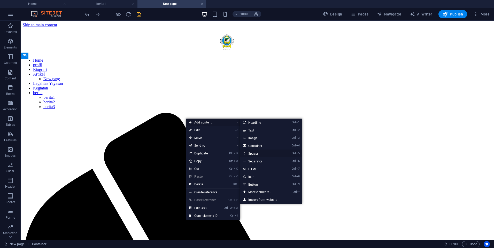
click at [257, 155] on link "Ctrl 5 Spacer" at bounding box center [261, 154] width 43 height 8
select select "px"
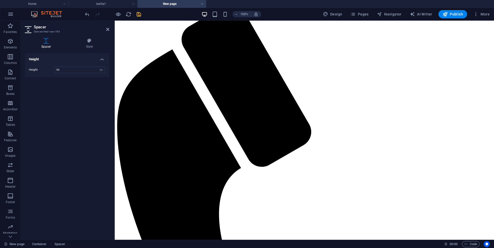
scroll to position [112, 0]
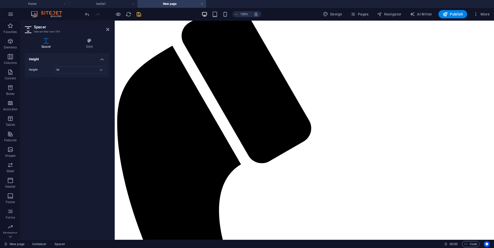
drag, startPoint x: 238, startPoint y: 86, endPoint x: 233, endPoint y: 114, distance: 28.1
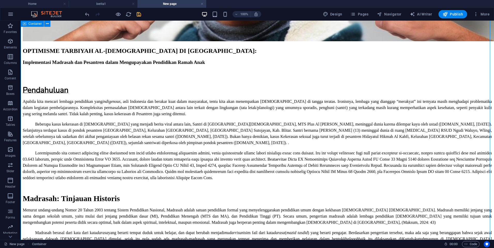
scroll to position [912, 0]
click at [139, 15] on icon "save" at bounding box center [139, 14] width 6 height 6
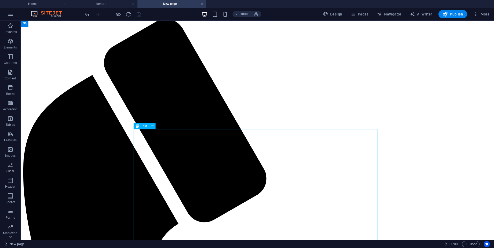
scroll to position [103, 0]
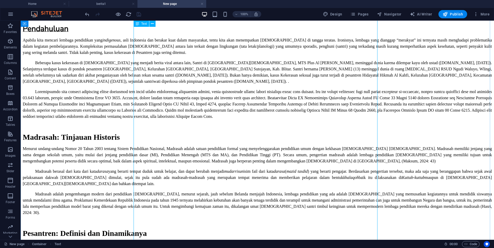
scroll to position [981, 0]
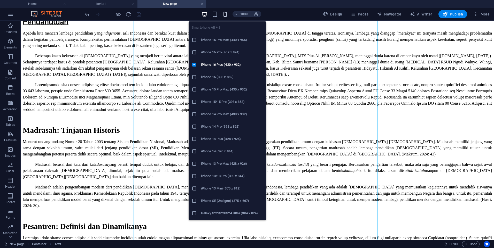
click at [227, 16] on icon "button" at bounding box center [225, 14] width 6 height 6
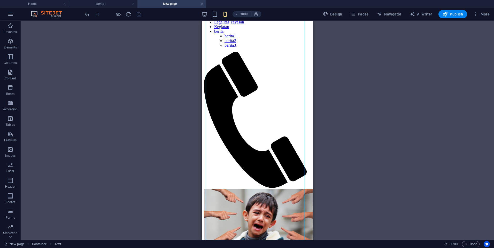
scroll to position [0, 0]
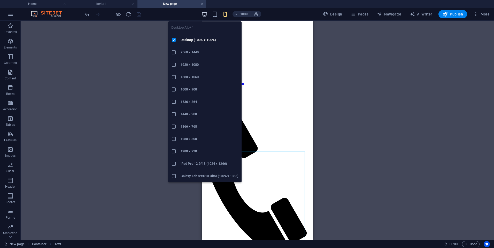
click at [204, 15] on icon "button" at bounding box center [204, 14] width 6 height 6
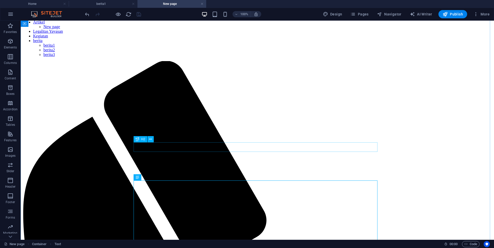
scroll to position [52, 0]
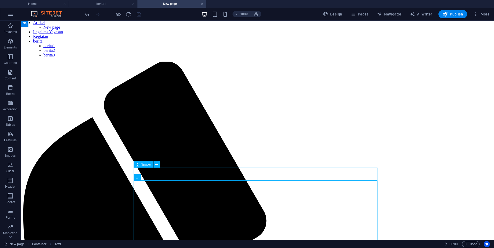
click at [154, 166] on button at bounding box center [156, 165] width 6 height 6
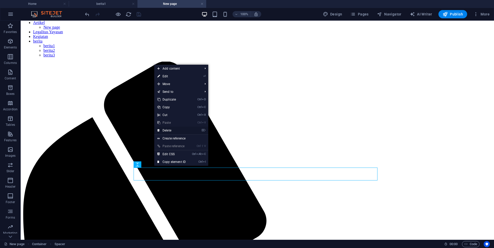
click at [162, 132] on link "⌦ Delete" at bounding box center [171, 131] width 35 height 8
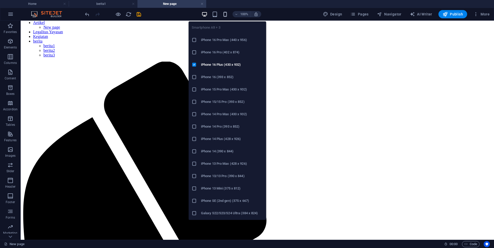
click at [227, 15] on icon "button" at bounding box center [225, 14] width 6 height 6
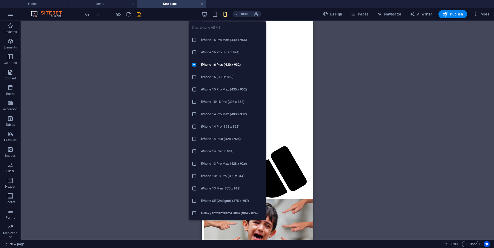
scroll to position [39, 0]
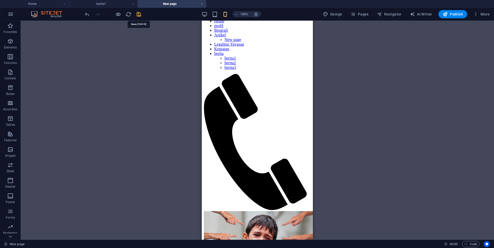
click at [139, 15] on icon "save" at bounding box center [139, 14] width 6 height 6
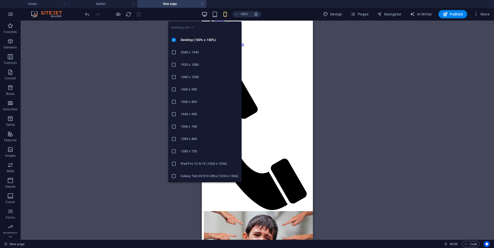
click at [204, 16] on icon "button" at bounding box center [204, 14] width 6 height 6
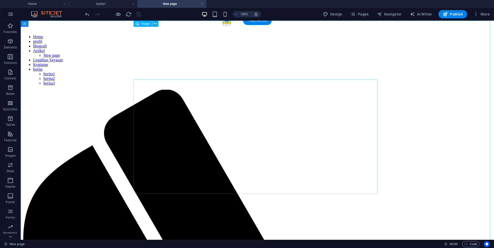
scroll to position [0, 0]
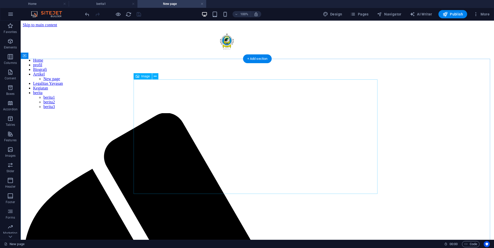
click at [156, 74] on icon at bounding box center [155, 76] width 3 height 5
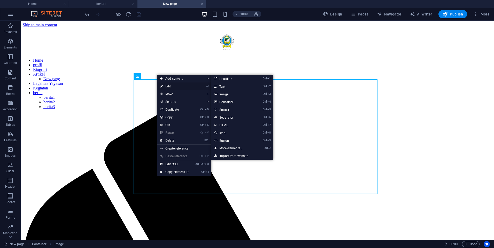
click at [169, 86] on link "⏎ Edit" at bounding box center [174, 87] width 35 height 8
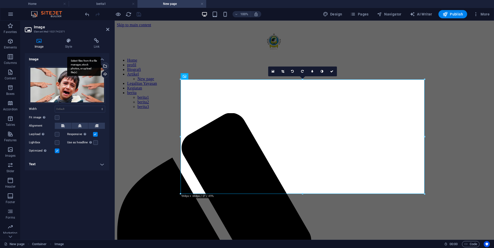
click at [101, 67] on div "Select files from the file manager, stock photos, or upload file(s)" at bounding box center [84, 66] width 34 height 19
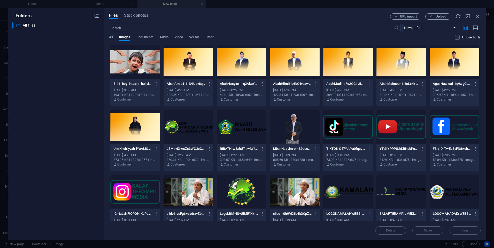
click at [126, 62] on div at bounding box center [135, 62] width 50 height 34
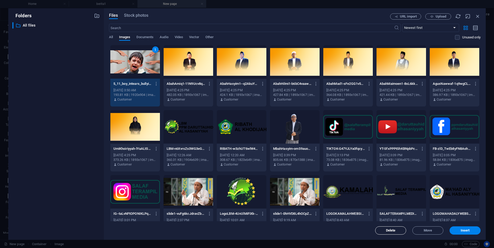
click at [393, 232] on span "Delete" at bounding box center [391, 230] width 10 height 3
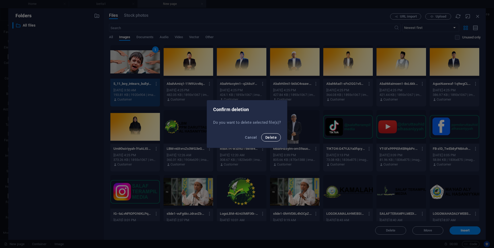
click at [273, 139] on span "Delete" at bounding box center [270, 138] width 11 height 4
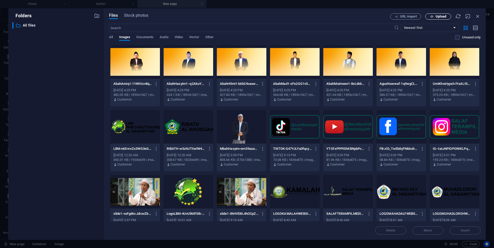
click at [448, 14] on button "Upload" at bounding box center [438, 16] width 26 height 6
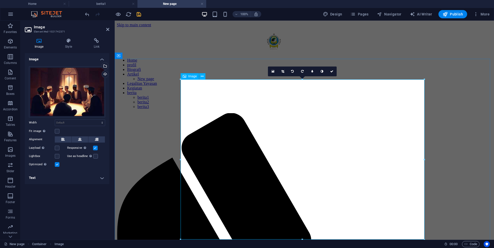
drag, startPoint x: 417, startPoint y: 260, endPoint x: 303, endPoint y: 232, distance: 117.4
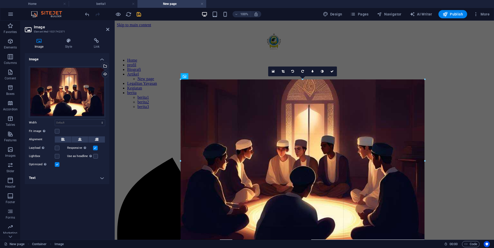
drag, startPoint x: 301, startPoint y: 240, endPoint x: 305, endPoint y: 242, distance: 4.0
click at [305, 242] on div "New page Container Image 00 : 00 Code" at bounding box center [247, 244] width 494 height 8
type input "944"
select select "px"
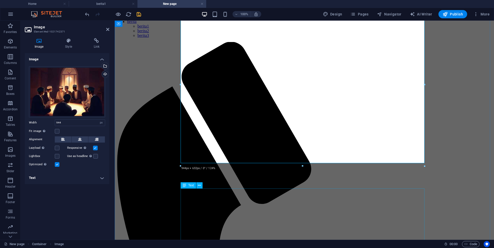
scroll to position [77, 0]
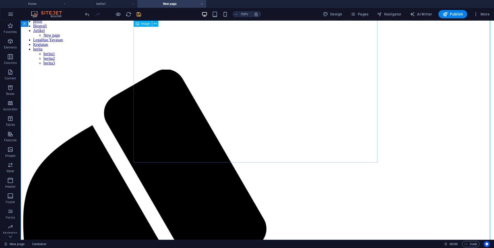
scroll to position [0, 0]
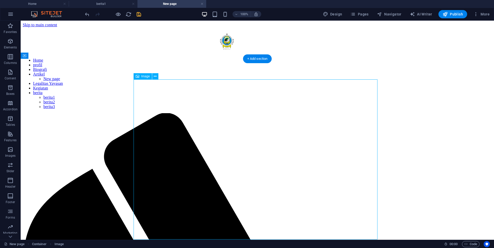
select select "px"
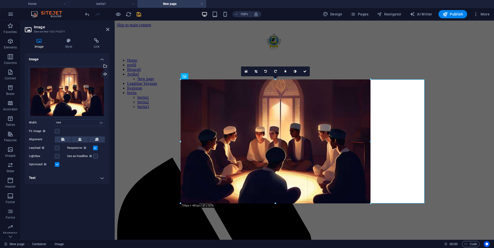
drag, startPoint x: 425, startPoint y: 80, endPoint x: 208, endPoint y: 96, distance: 217.7
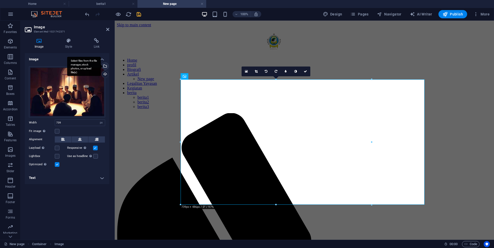
click at [106, 66] on div "Select files from the file manager, stock photos, or upload file(s)" at bounding box center [105, 67] width 8 height 8
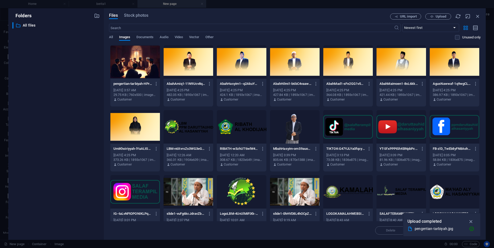
click at [137, 64] on div at bounding box center [135, 62] width 50 height 34
click at [385, 230] on span "Delete" at bounding box center [390, 230] width 26 height 3
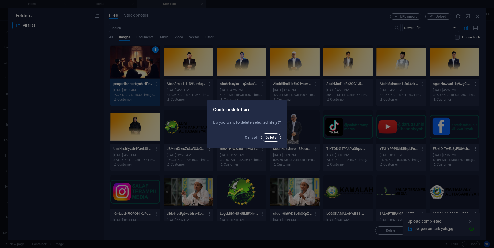
click at [270, 138] on span "Delete" at bounding box center [270, 138] width 11 height 4
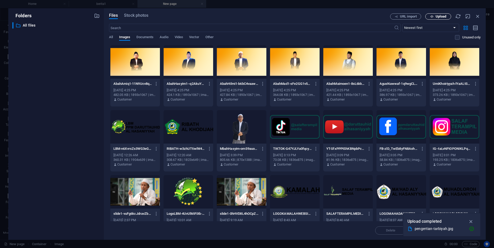
click at [438, 14] on button "Upload" at bounding box center [438, 16] width 26 height 6
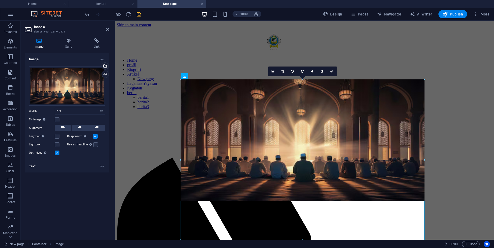
drag, startPoint x: 371, startPoint y: 142, endPoint x: 308, endPoint y: 120, distance: 67.1
type input "944"
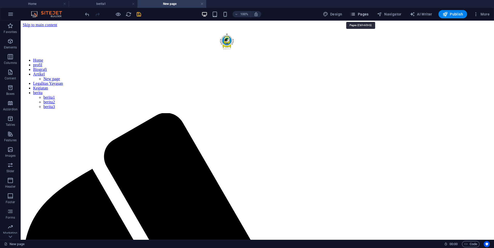
click at [359, 11] on button "Pages" at bounding box center [359, 14] width 22 height 8
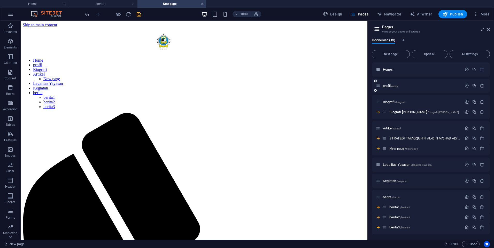
scroll to position [1, 0]
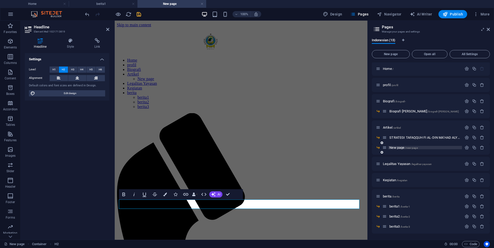
click at [409, 148] on span "/new-page" at bounding box center [410, 148] width 13 height 3
click at [466, 149] on icon "button" at bounding box center [466, 148] width 4 height 4
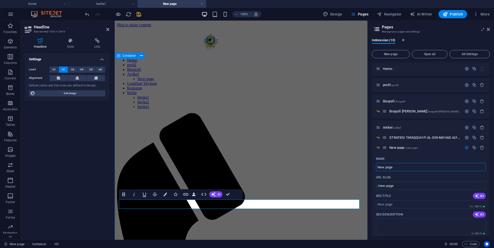
drag, startPoint x: 523, startPoint y: 189, endPoint x: 361, endPoint y: 171, distance: 163.6
paste input "OPTIMISME TARBIYAH AL-[DEMOGRAPHIC_DATA] DI [GEOGRAPHIC_DATA]:"
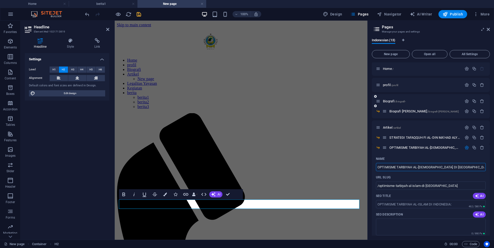
type input "OPTIMISME TARBIYAH AL-[DEMOGRAPHIC_DATA] DI [GEOGRAPHIC_DATA]:"
type input "/optimisme-tarbiyah-al-islam-di-[GEOGRAPHIC_DATA]"
type input "OPTIMISME TARBIYAH AL-[DEMOGRAPHIC_DATA] DI [GEOGRAPHIC_DATA]:"
click at [464, 149] on icon "button" at bounding box center [466, 148] width 4 height 4
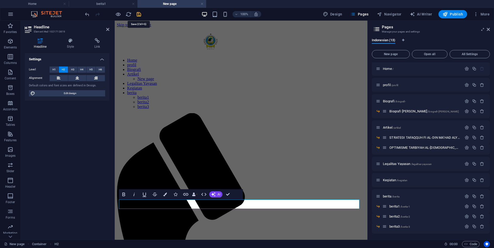
click at [138, 16] on icon "save" at bounding box center [139, 14] width 6 height 6
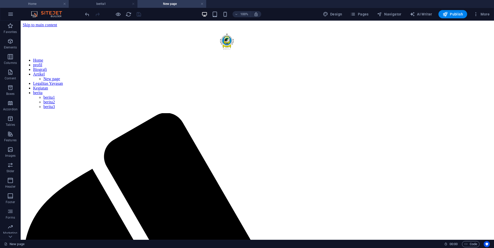
click at [53, 3] on h4 "Home" at bounding box center [34, 4] width 69 height 6
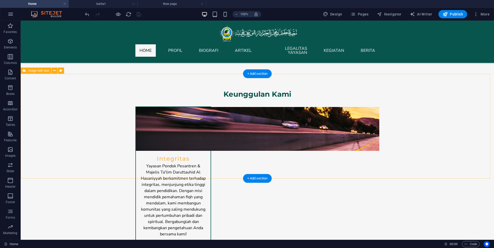
scroll to position [465, 0]
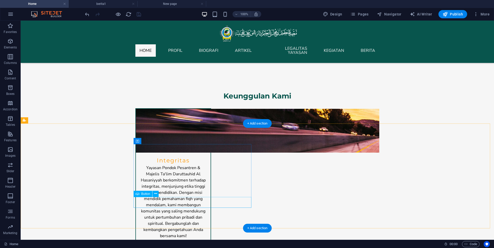
click at [155, 192] on icon at bounding box center [155, 193] width 3 height 5
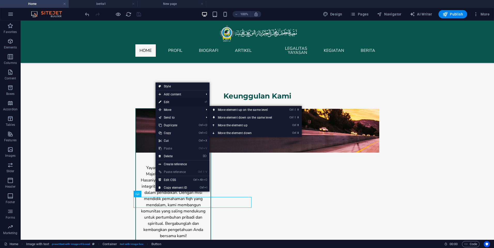
click at [176, 101] on link "⏎ Edit" at bounding box center [172, 102] width 35 height 8
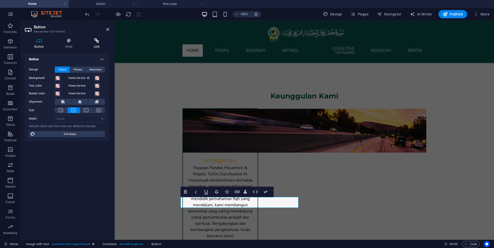
click at [99, 43] on h4 "Link" at bounding box center [96, 43] width 25 height 11
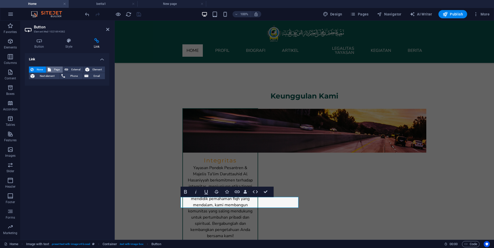
click at [55, 68] on span "Page" at bounding box center [56, 70] width 9 height 6
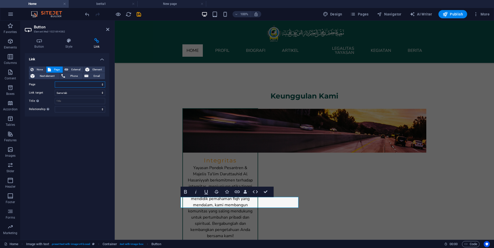
click at [97, 85] on select "Home profil Biografi -- Biografi Muassis Artikel -- STRATEGI TAFAQQUH FI AL-DIN…" at bounding box center [80, 85] width 50 height 6
select select "6"
click at [55, 82] on select "Home profil Biografi -- Biografi Muassis Artikel -- STRATEGI TAFAQQUH FI AL-DIN…" at bounding box center [80, 85] width 50 height 6
click at [78, 104] on input "Title Additional link description, should not be the same as the link text. The…" at bounding box center [80, 101] width 50 height 6
click at [80, 111] on select "alternate author bookmark external help license next nofollow noreferrer noopen…" at bounding box center [80, 109] width 50 height 6
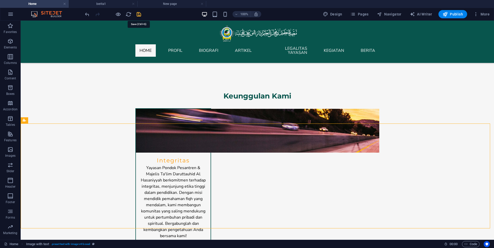
click at [138, 15] on icon "save" at bounding box center [139, 14] width 6 height 6
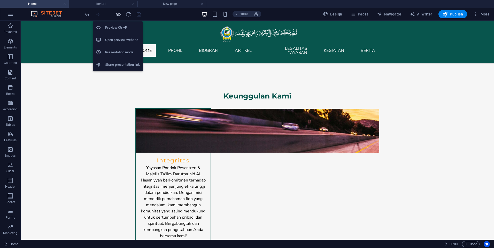
click at [115, 15] on icon "button" at bounding box center [118, 14] width 6 height 6
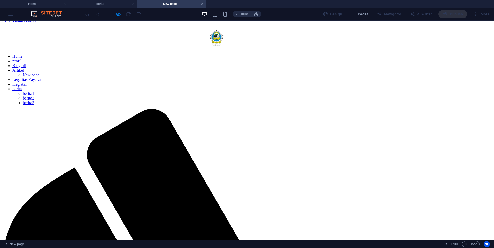
scroll to position [0, 0]
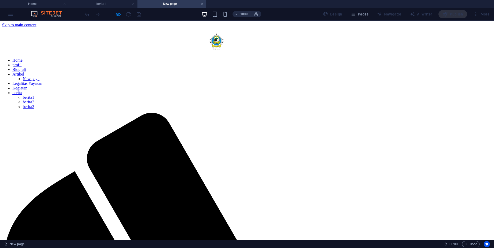
click at [22, 58] on link "Home" at bounding box center [17, 60] width 10 height 4
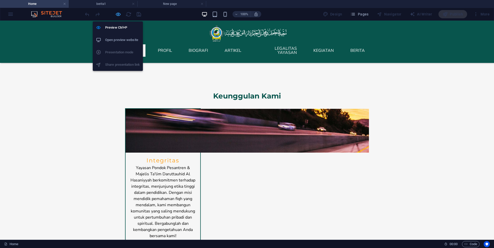
click at [119, 14] on icon "button" at bounding box center [118, 14] width 6 height 6
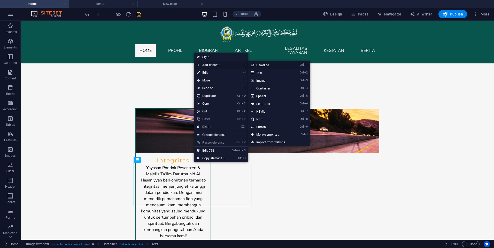
click at [266, 66] on link "Ctrl 1 Headline" at bounding box center [269, 65] width 43 height 8
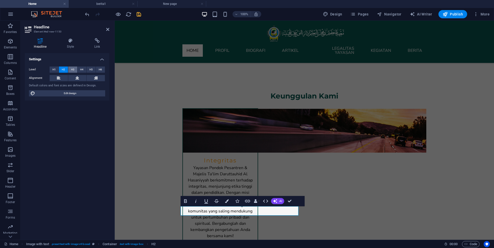
click at [70, 69] on button "H3" at bounding box center [72, 70] width 9 height 6
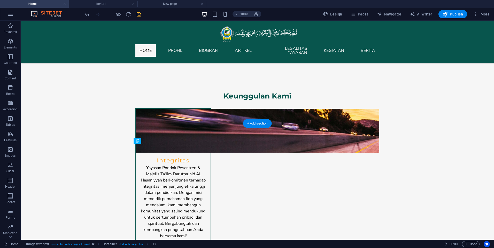
drag, startPoint x: 226, startPoint y: 211, endPoint x: 226, endPoint y: 176, distance: 34.6
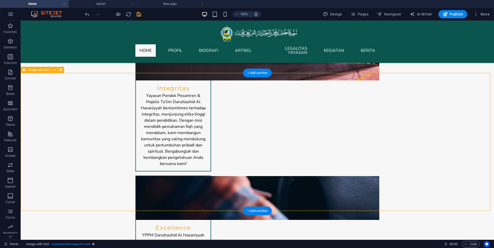
scroll to position [490, 0]
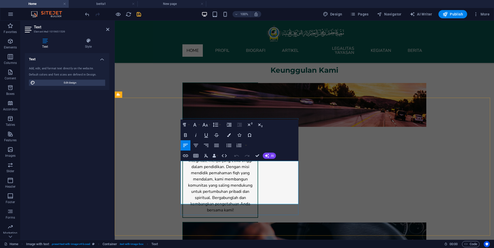
drag, startPoint x: 282, startPoint y: 200, endPoint x: 180, endPoint y: 164, distance: 107.4
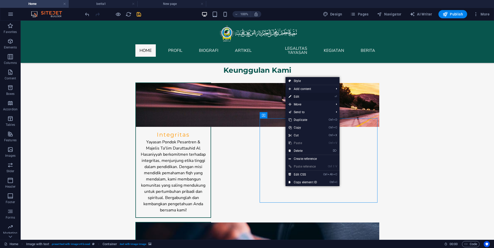
click at [296, 98] on link "⏎ Edit" at bounding box center [302, 97] width 35 height 8
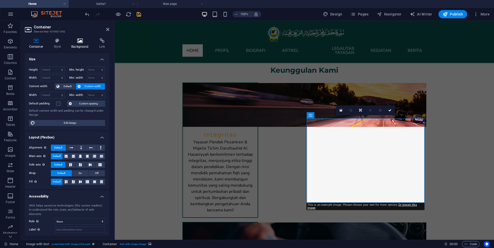
click at [80, 45] on h4 "Background" at bounding box center [81, 43] width 28 height 11
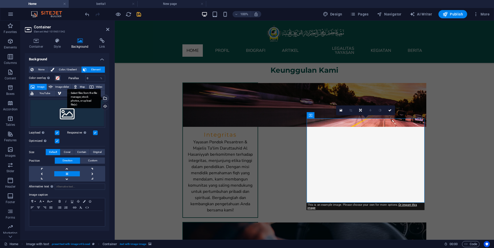
click at [105, 99] on div "Select files from the file manager, stock photos, or upload file(s)" at bounding box center [105, 99] width 8 height 8
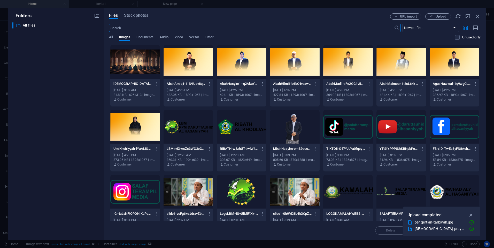
click at [135, 55] on div at bounding box center [135, 62] width 50 height 34
click at [472, 215] on icon "button" at bounding box center [471, 215] width 6 height 6
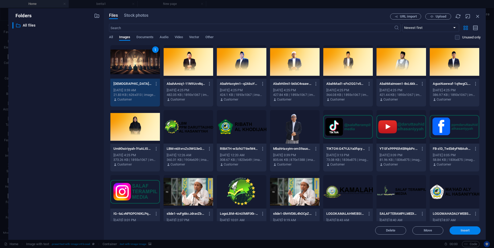
click at [464, 229] on span "Insert" at bounding box center [464, 230] width 9 height 3
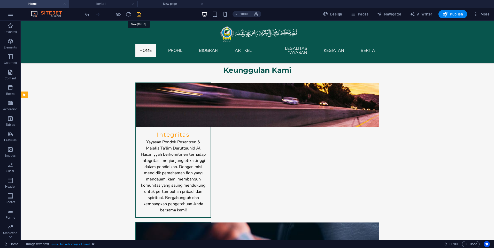
click at [141, 13] on icon "save" at bounding box center [139, 14] width 6 height 6
drag, startPoint x: 183, startPoint y: 130, endPoint x: 290, endPoint y: 128, distance: 107.1
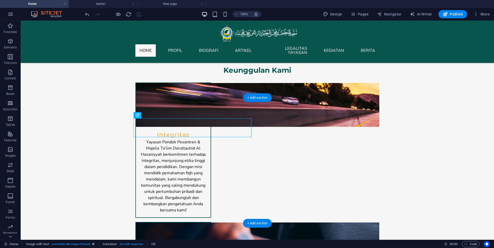
drag, startPoint x: 234, startPoint y: 124, endPoint x: 297, endPoint y: 131, distance: 63.1
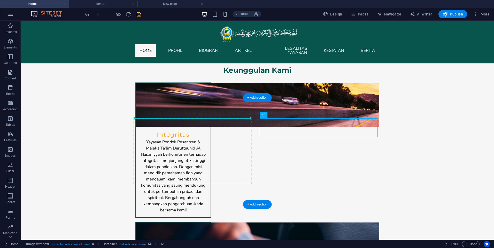
drag, startPoint x: 295, startPoint y: 126, endPoint x: 199, endPoint y: 120, distance: 95.5
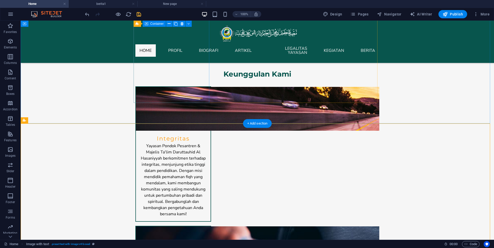
scroll to position [465, 0]
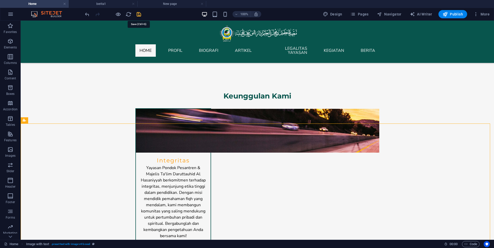
click at [137, 14] on icon "save" at bounding box center [139, 14] width 6 height 6
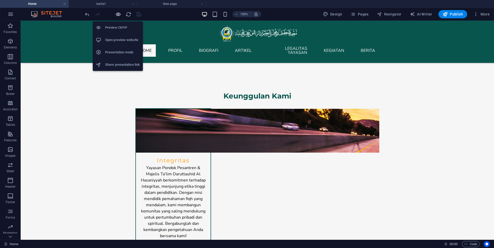
click at [115, 16] on icon "button" at bounding box center [118, 14] width 6 height 6
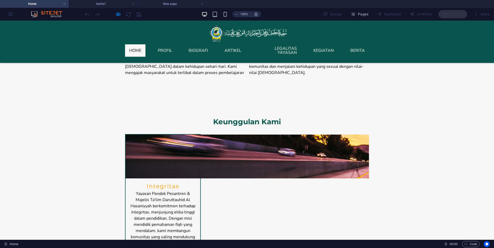
scroll to position [568, 0]
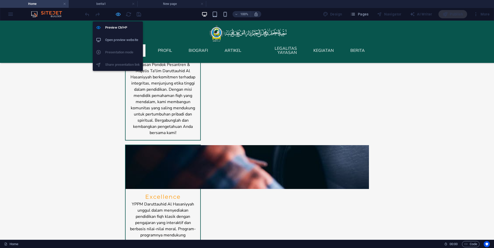
click at [118, 16] on icon "button" at bounding box center [118, 14] width 6 height 6
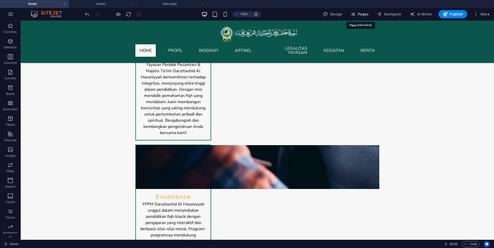
click at [368, 14] on span "Pages" at bounding box center [359, 14] width 18 height 5
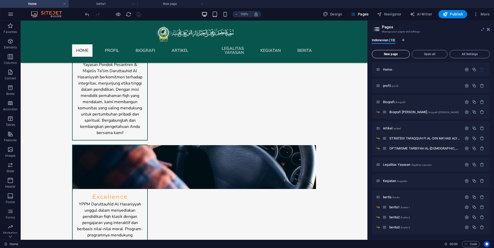
click at [382, 54] on span "New page" at bounding box center [390, 54] width 33 height 3
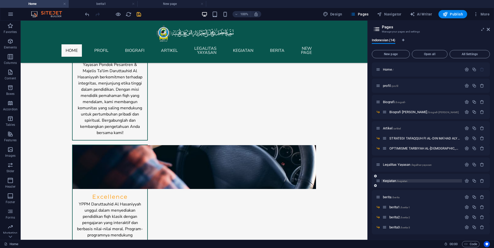
scroll to position [114, 0]
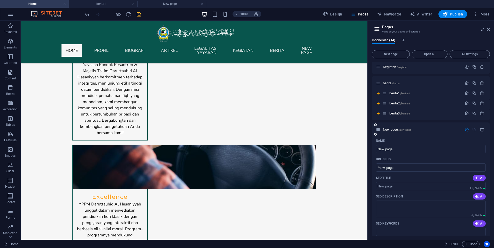
click at [464, 130] on icon "button" at bounding box center [466, 130] width 4 height 4
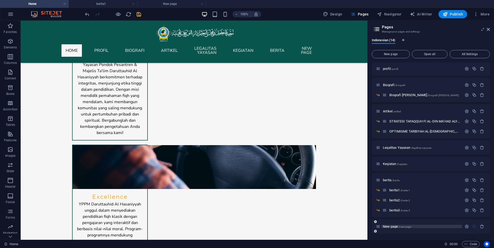
click at [392, 227] on span "New page /new-page" at bounding box center [397, 227] width 28 height 4
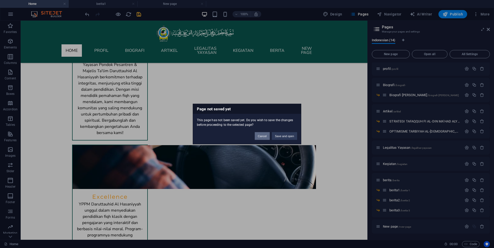
click at [263, 138] on button "Cancel" at bounding box center [262, 136] width 15 height 8
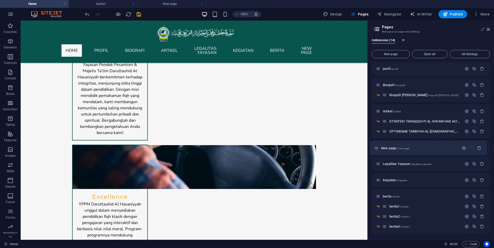
drag, startPoint x: 378, startPoint y: 228, endPoint x: 377, endPoint y: 147, distance: 80.3
click at [377, 147] on div "Home / profil /profil Biografi /biografi- Biografi Muassis /biografi-muassis Ar…" at bounding box center [430, 139] width 118 height 188
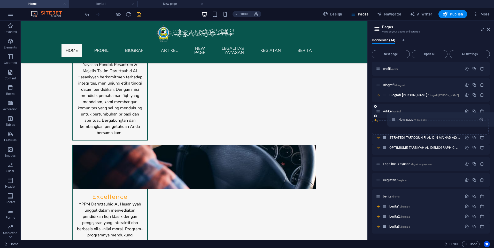
drag, startPoint x: 378, startPoint y: 147, endPoint x: 393, endPoint y: 117, distance: 33.7
click at [393, 117] on div "Home / profil /profil Biografi /biografi- Biografi Muassis /biografi-muassis Ar…" at bounding box center [430, 131] width 118 height 172
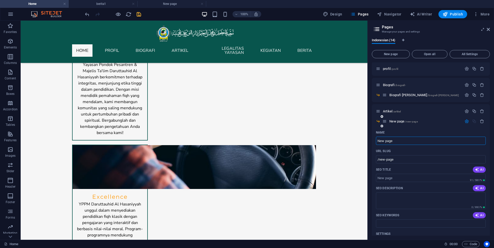
click at [464, 122] on icon "button" at bounding box center [466, 121] width 4 height 4
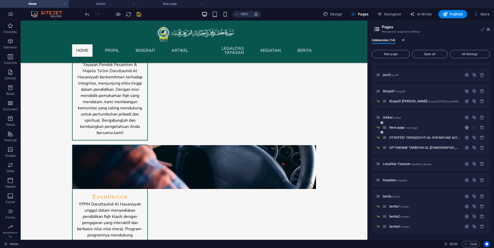
scroll to position [11, 0]
drag, startPoint x: 385, startPoint y: 128, endPoint x: 386, endPoint y: 149, distance: 21.2
click at [386, 149] on div "Home / profil /profil Biografi /biografi- Biografi Muassis /biografi-muassis Ar…" at bounding box center [430, 143] width 118 height 182
click at [141, 16] on icon "save" at bounding box center [139, 14] width 6 height 6
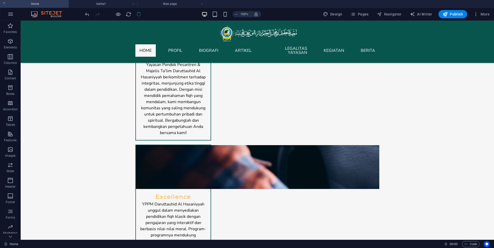
checkbox input "false"
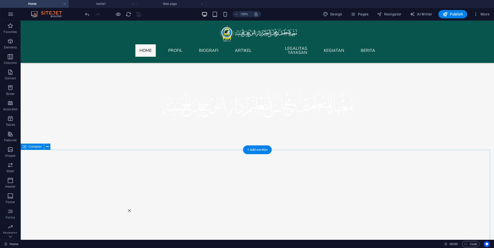
scroll to position [310, 0]
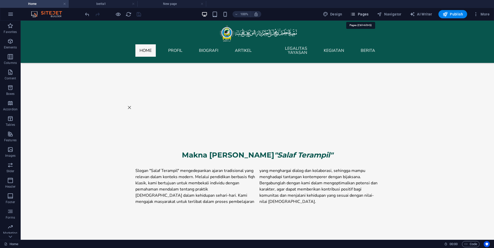
click at [362, 18] on button "Pages" at bounding box center [359, 14] width 22 height 8
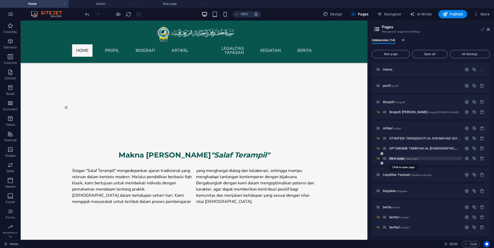
click at [401, 158] on span "New page /new-page" at bounding box center [403, 159] width 28 height 4
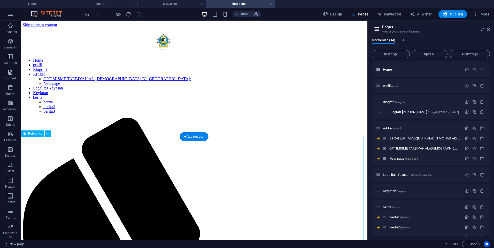
scroll to position [0, 0]
click at [187, 3] on h4 "New page" at bounding box center [171, 4] width 69 height 6
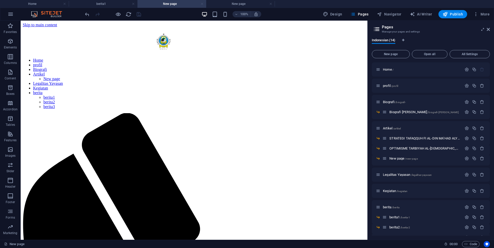
click at [202, 5] on link at bounding box center [201, 4] width 3 height 5
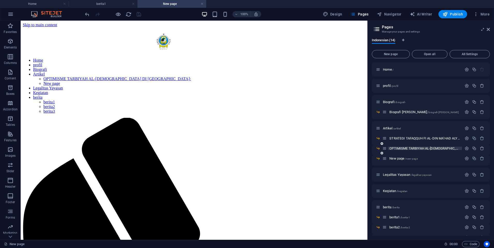
click at [406, 149] on span "OPTIMISME TARBIYAH AL-ISLAM DI INDONESIA: /optimisme-tarbiyah-al-islam-di-indon…" at bounding box center [477, 149] width 177 height 4
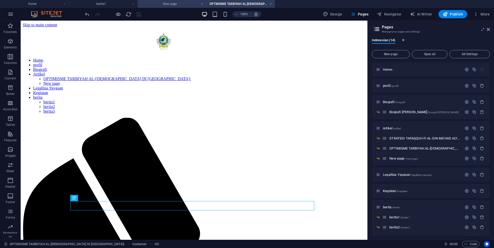
click at [172, 4] on h4 "New page" at bounding box center [171, 4] width 69 height 6
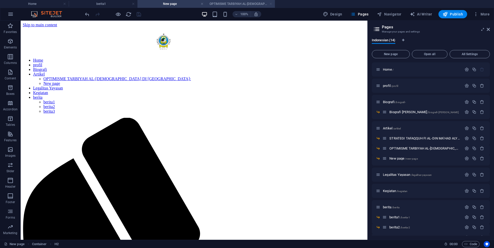
click at [270, 3] on link at bounding box center [270, 4] width 3 height 5
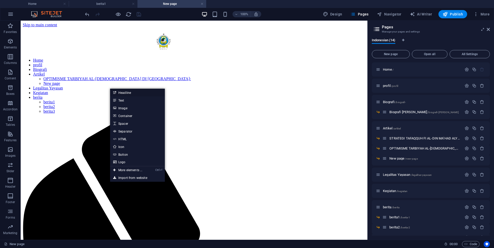
click at [116, 93] on icon at bounding box center [114, 93] width 3 height 8
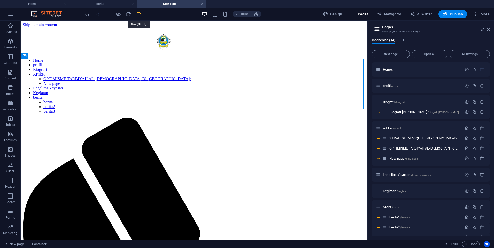
click at [140, 14] on icon "save" at bounding box center [139, 14] width 6 height 6
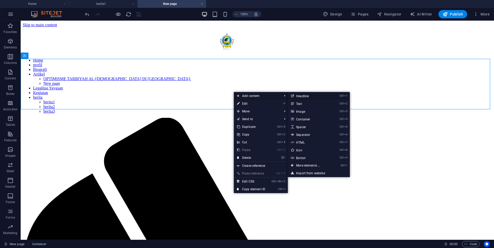
click at [296, 96] on link "Ctrl 1 Headline" at bounding box center [309, 96] width 43 height 8
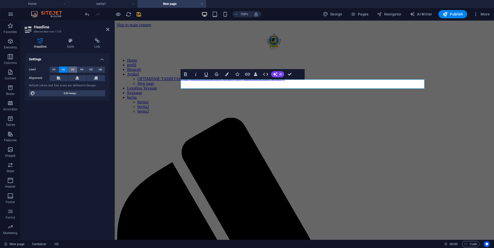
click at [70, 72] on button "H3" at bounding box center [72, 70] width 9 height 6
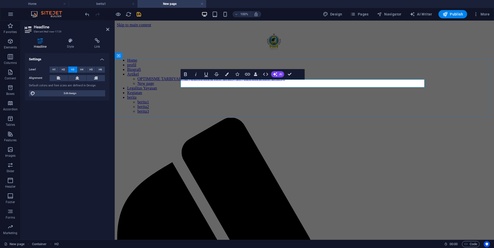
drag, startPoint x: 232, startPoint y: 83, endPoint x: 182, endPoint y: 85, distance: 50.1
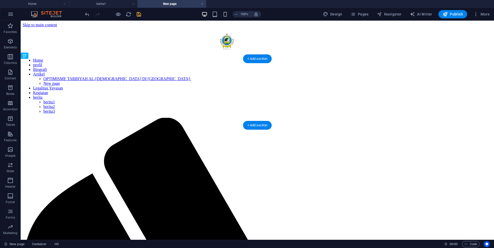
drag, startPoint x: 153, startPoint y: 85, endPoint x: 153, endPoint y: 103, distance: 17.8
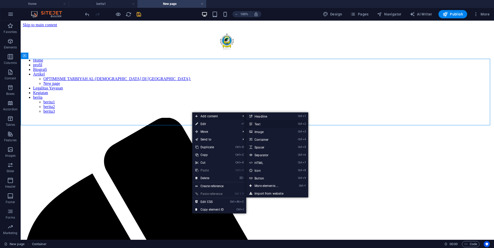
click at [261, 124] on link "Ctrl 2 Text" at bounding box center [267, 124] width 43 height 8
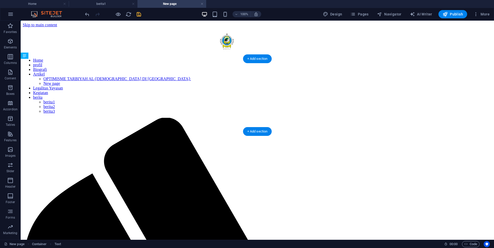
drag, startPoint x: 207, startPoint y: 84, endPoint x: 208, endPoint y: 111, distance: 26.6
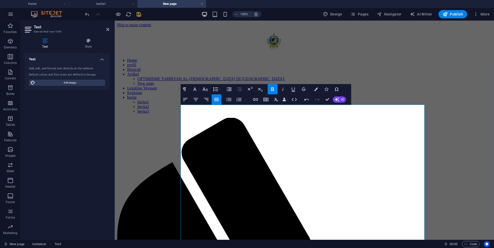
drag, startPoint x: 210, startPoint y: 108, endPoint x: 180, endPoint y: 109, distance: 29.2
click at [205, 89] on icon "button" at bounding box center [205, 89] width 6 height 6
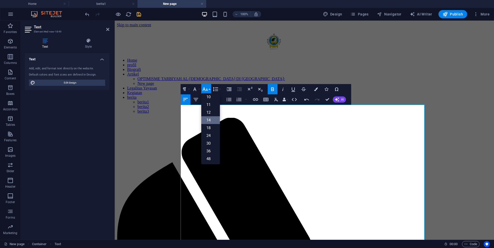
scroll to position [26, 0]
click at [211, 135] on link "30" at bounding box center [210, 136] width 19 height 8
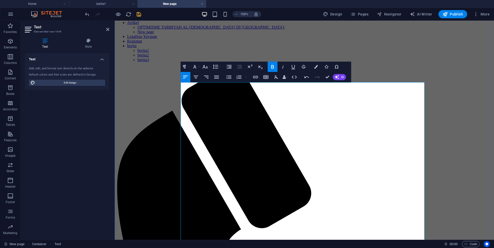
scroll to position [0, 0]
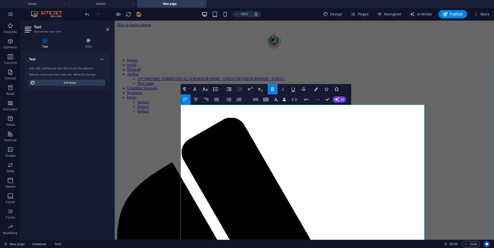
click at [230, 100] on icon "button" at bounding box center [229, 100] width 6 height 6
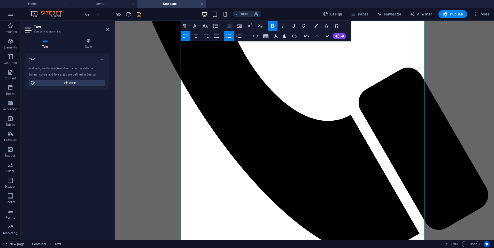
scroll to position [361, 0]
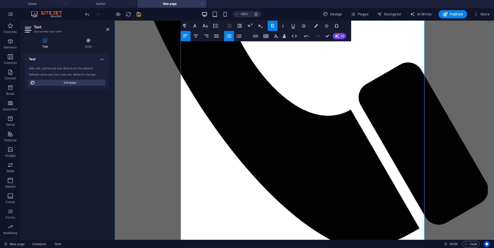
drag, startPoint x: 310, startPoint y: 164, endPoint x: 180, endPoint y: 163, distance: 129.8
click at [207, 28] on icon "button" at bounding box center [205, 26] width 6 height 6
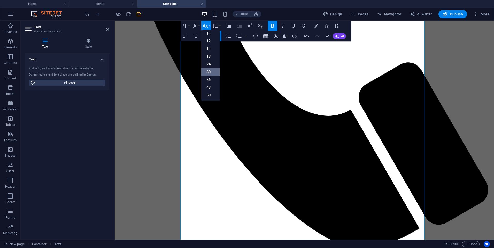
click at [210, 70] on link "30" at bounding box center [210, 72] width 19 height 8
click at [229, 37] on icon "button" at bounding box center [229, 36] width 6 height 6
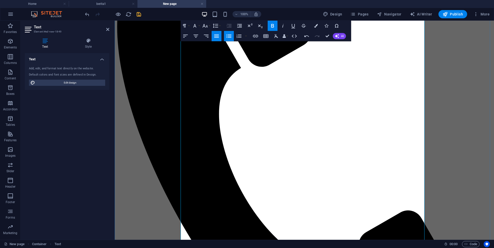
scroll to position [181, 0]
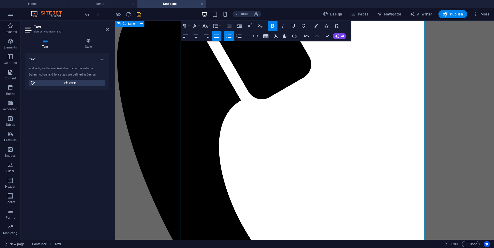
drag, startPoint x: 327, startPoint y: 119, endPoint x: 176, endPoint y: 119, distance: 150.7
click at [204, 27] on icon "button" at bounding box center [205, 26] width 6 height 6
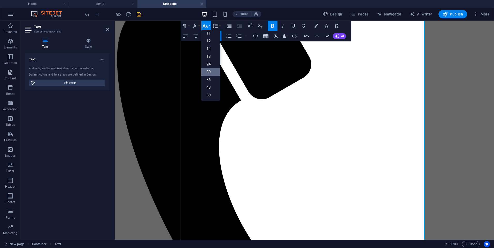
click at [212, 73] on link "30" at bounding box center [210, 72] width 19 height 8
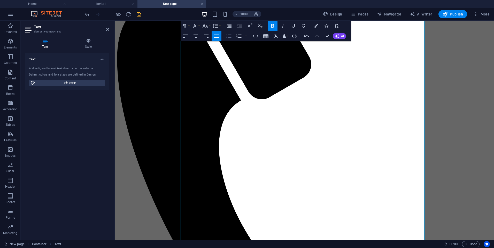
click at [231, 36] on icon "button" at bounding box center [228, 36] width 5 height 3
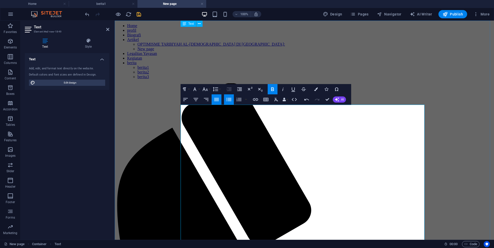
scroll to position [0, 0]
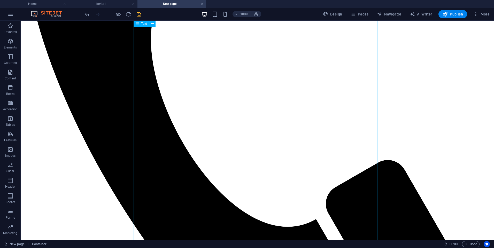
scroll to position [336, 0]
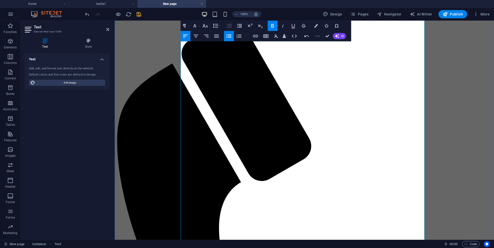
scroll to position [103, 0]
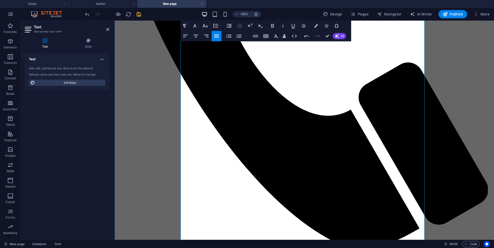
scroll to position [413, 0]
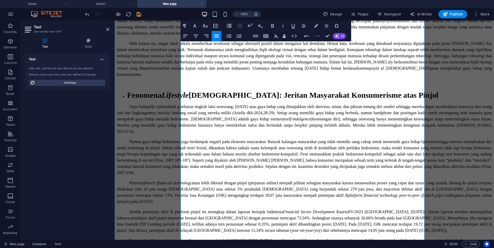
scroll to position [697, 0]
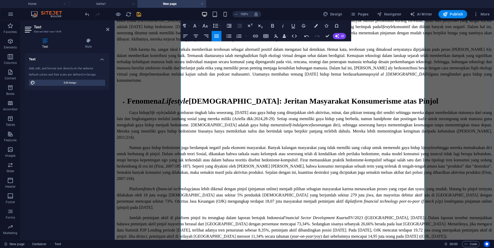
drag, startPoint x: 212, startPoint y: 122, endPoint x: 175, endPoint y: 122, distance: 36.4
click at [210, 27] on button "Font Size" at bounding box center [206, 26] width 10 height 10
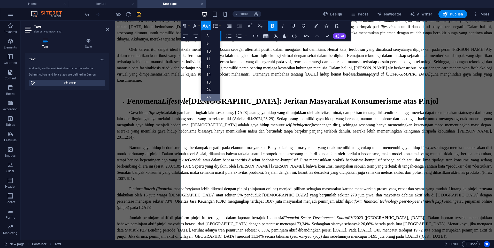
click at [209, 94] on link "30" at bounding box center [210, 98] width 19 height 8
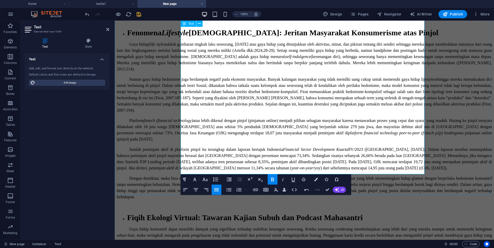
scroll to position [749, 0]
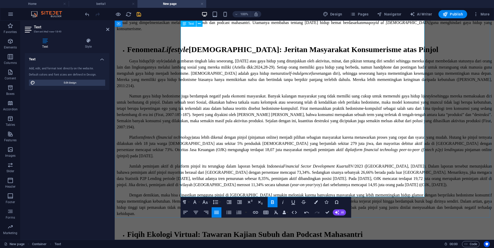
drag, startPoint x: 331, startPoint y: 194, endPoint x: 180, endPoint y: 196, distance: 151.0
click at [180, 196] on div "FENOMENA LIFESTYLE KONSUMTIF-HEDONISME DI INDONESIA: Jeritan Masyarakat Konsume…" at bounding box center [304, 222] width 375 height 709
click at [281, 202] on icon "button" at bounding box center [283, 202] width 6 height 6
drag, startPoint x: 281, startPoint y: 187, endPoint x: 180, endPoint y: 190, distance: 101.5
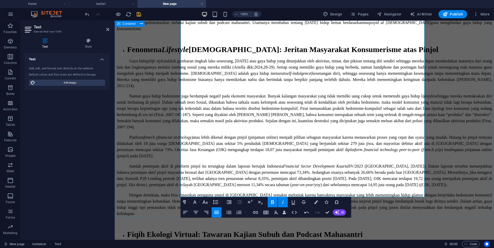
click at [180, 190] on div "FENOMENA LIFESTYLE KONSUMTIF-HEDONISME DI INDONESIA: Jeritan Masyarakat Konsume…" at bounding box center [304, 222] width 375 height 709
click at [207, 203] on icon "button" at bounding box center [204, 203] width 5 height 4
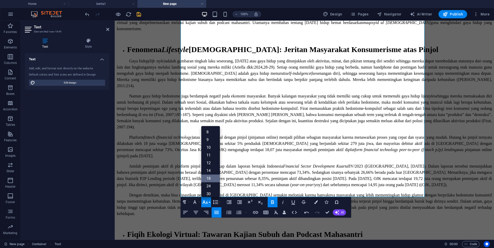
click at [209, 177] on link "18" at bounding box center [210, 179] width 19 height 8
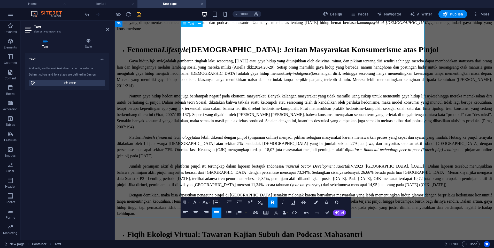
click at [469, 164] on div "FENOMENA LIFESTYLE KONSUMTIF-HEDONISME DI INDONESIA: Jeritan Masyarakat Konsume…" at bounding box center [304, 222] width 375 height 709
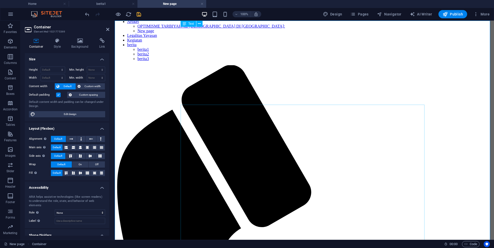
scroll to position [0, 0]
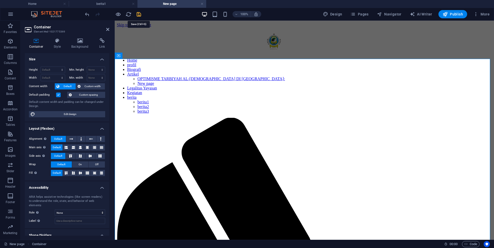
click at [139, 15] on icon "save" at bounding box center [139, 14] width 6 height 6
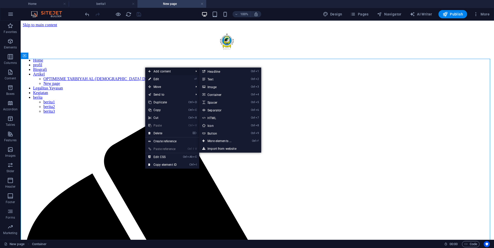
click at [161, 74] on span "Add content" at bounding box center [168, 72] width 46 height 8
click at [212, 86] on link "Ctrl 3 Image" at bounding box center [220, 87] width 43 height 8
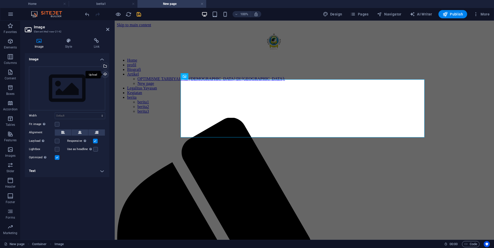
click at [104, 75] on div "Upload" at bounding box center [105, 75] width 8 height 8
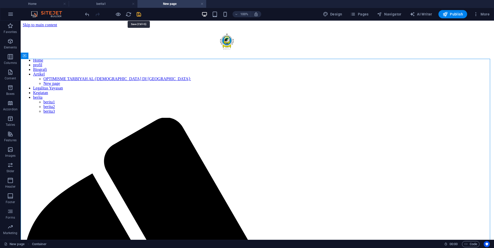
click at [137, 12] on icon "save" at bounding box center [139, 14] width 6 height 6
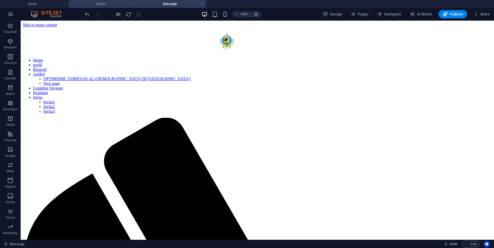
click at [110, 4] on h4 "berita1" at bounding box center [103, 4] width 69 height 6
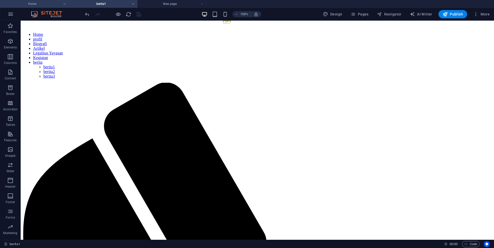
click at [58, 5] on h4 "Home" at bounding box center [34, 4] width 69 height 6
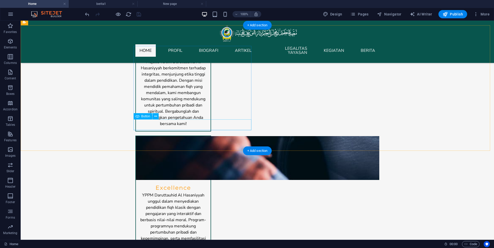
scroll to position [615, 0]
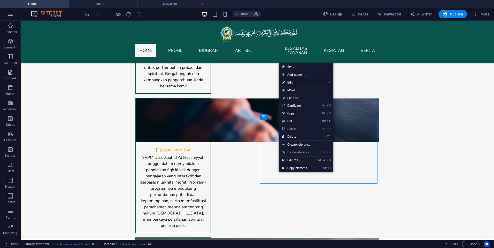
click at [301, 81] on link "⏎ Edit" at bounding box center [296, 83] width 35 height 8
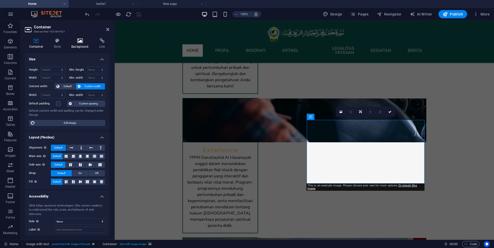
click at [81, 47] on h4 "Background" at bounding box center [81, 43] width 28 height 11
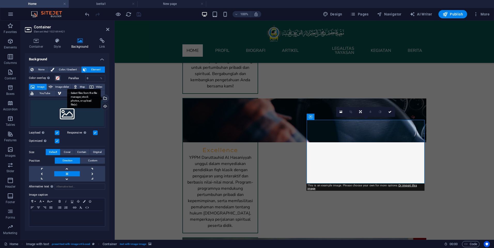
click at [107, 99] on div "Select files from the file manager, stock photos, or upload file(s)" at bounding box center [105, 99] width 8 height 8
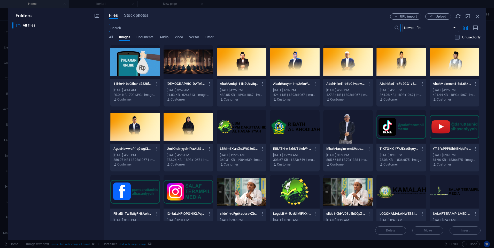
click at [134, 63] on div at bounding box center [135, 62] width 50 height 34
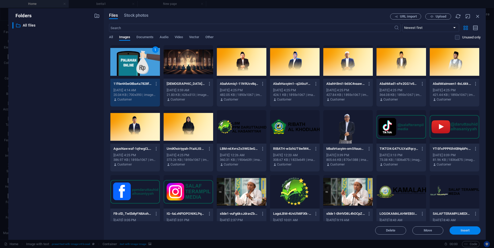
click at [459, 231] on span "Insert" at bounding box center [464, 230] width 27 height 3
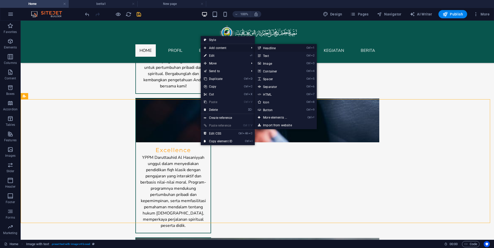
click at [276, 50] on link "Ctrl 1 Headline" at bounding box center [276, 48] width 43 height 8
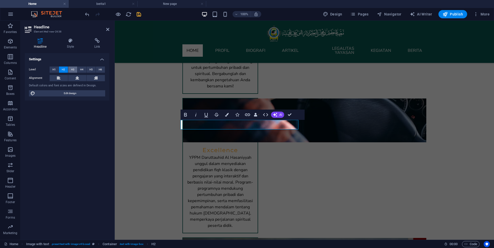
click at [75, 70] on button "H3" at bounding box center [72, 70] width 9 height 6
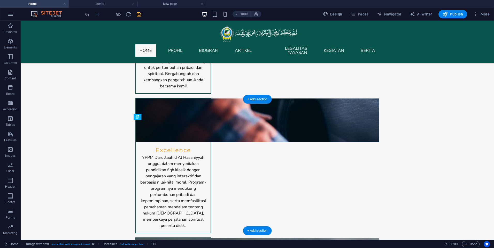
drag, startPoint x: 225, startPoint y: 123, endPoint x: 223, endPoint y: 141, distance: 17.7
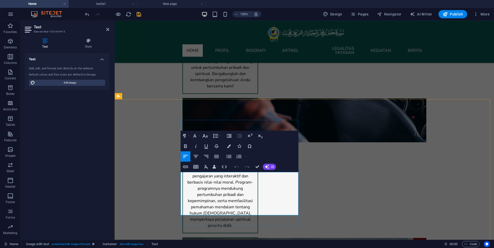
drag, startPoint x: 282, startPoint y: 212, endPoint x: 181, endPoint y: 175, distance: 108.2
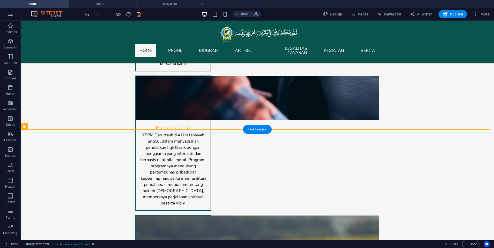
scroll to position [640, 0]
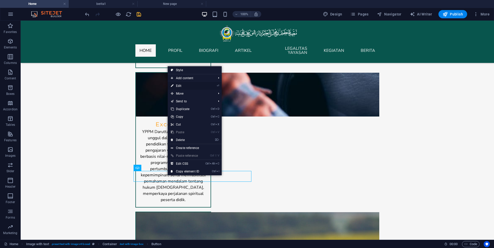
click at [187, 85] on link "⏎ Edit" at bounding box center [185, 86] width 35 height 8
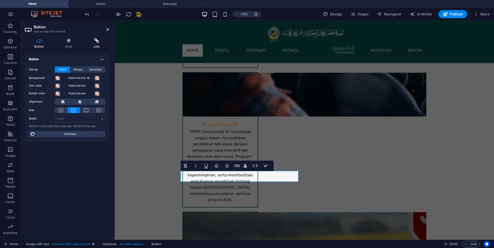
click at [96, 40] on icon at bounding box center [96, 40] width 25 height 5
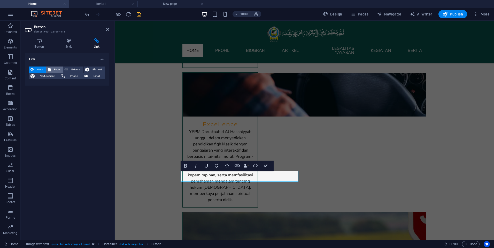
click at [55, 71] on span "Page" at bounding box center [56, 70] width 9 height 6
select select
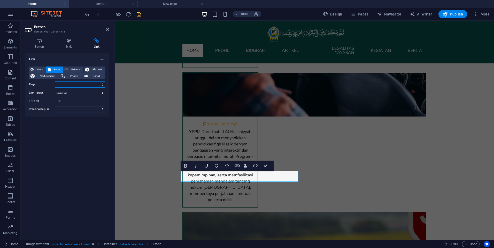
click at [64, 83] on select "Home profil Biografi -- Biografi Muassis Artikel -- STRATEGI TAFAQQUH FI AL-DIN…" at bounding box center [80, 85] width 50 height 6
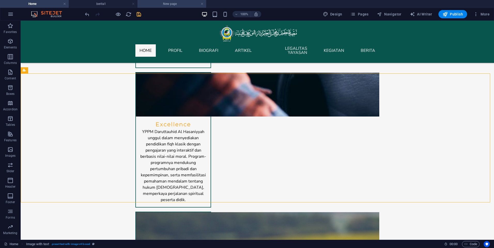
click at [170, 6] on h4 "New page" at bounding box center [171, 4] width 69 height 6
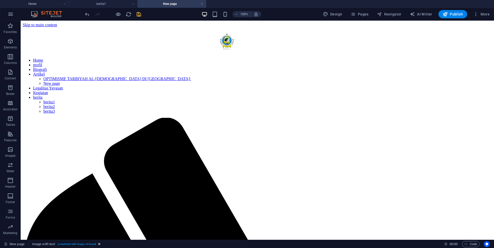
scroll to position [0, 0]
click at [365, 14] on span "Pages" at bounding box center [359, 14] width 18 height 5
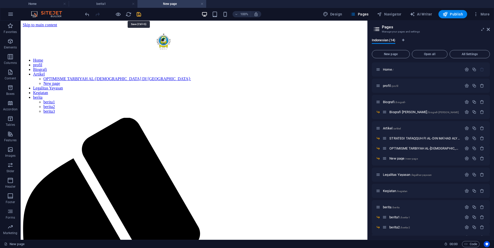
click at [141, 14] on icon "save" at bounding box center [139, 14] width 6 height 6
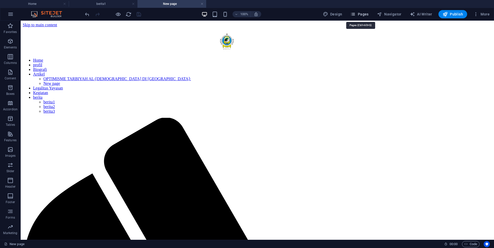
click at [355, 15] on icon "button" at bounding box center [352, 14] width 5 height 5
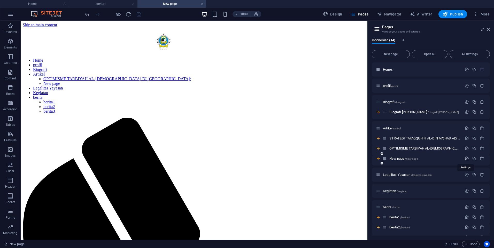
click at [464, 157] on icon "button" at bounding box center [466, 158] width 4 height 4
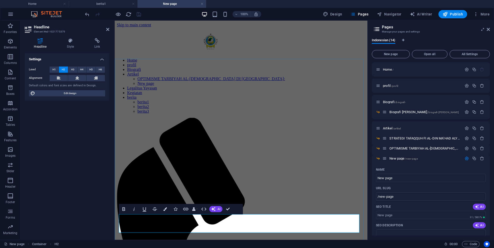
drag, startPoint x: 161, startPoint y: 231, endPoint x: 118, endPoint y: 223, distance: 44.1
copy h2 "FENOMENA LIFESTYLE KONSUMTIF-HEDONISME DI [GEOGRAPHIC_DATA]"
drag, startPoint x: 532, startPoint y: 198, endPoint x: 366, endPoint y: 175, distance: 167.6
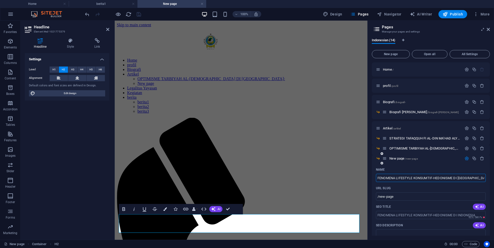
type input "FENOMENA LIFESTYLE KONSUMTIF-HEDONISME DI [GEOGRAPHIC_DATA]"
type input "/fenomena-lifestyle-konsumtif-hedonisme-di-indonesia"
type input "FENOMENA LIFESTYLE KONSUMTIF-HEDONISME DI [GEOGRAPHIC_DATA]"
click at [465, 160] on icon "button" at bounding box center [466, 158] width 4 height 4
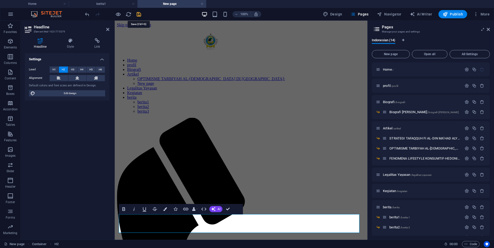
click at [137, 15] on icon "save" at bounding box center [139, 14] width 6 height 6
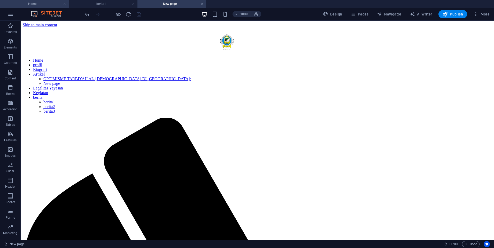
click at [30, 3] on h4 "Home" at bounding box center [34, 4] width 69 height 6
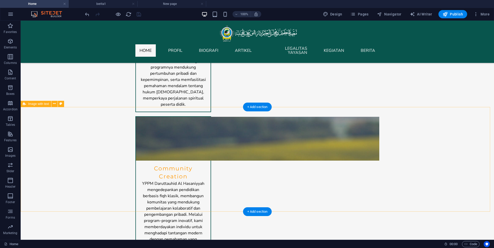
scroll to position [744, 0]
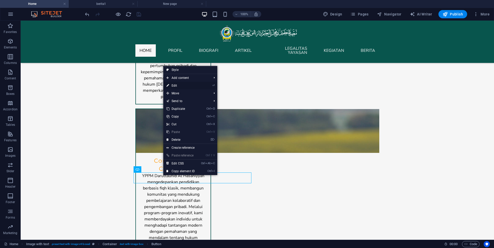
click at [176, 86] on link "⏎ Edit" at bounding box center [180, 86] width 35 height 8
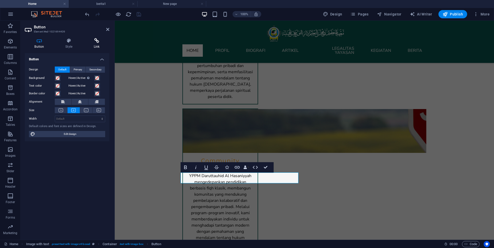
click at [93, 47] on h4 "Link" at bounding box center [96, 43] width 25 height 11
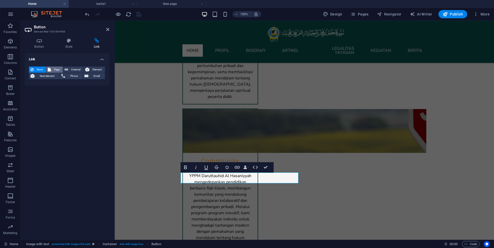
click at [59, 69] on span "Page" at bounding box center [56, 70] width 9 height 6
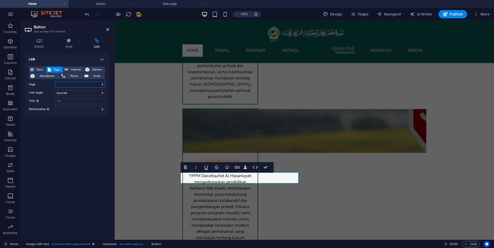
click at [69, 86] on select "Home profil Biografi -- Biografi Muassis Artikel -- STRATEGI TAFAQQUH FI AL-DIN…" at bounding box center [80, 85] width 50 height 6
select select "7"
click at [55, 82] on select "Home profil Biografi -- Biografi Muassis Artikel -- STRATEGI TAFAQQUH FI AL-DIN…" at bounding box center [80, 85] width 50 height 6
click at [107, 29] on icon at bounding box center [107, 29] width 3 height 4
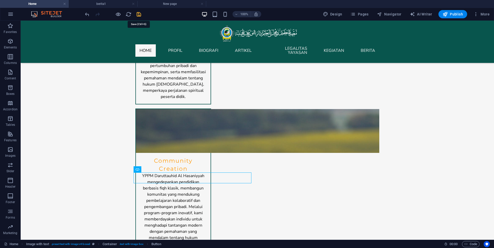
click at [136, 15] on icon "save" at bounding box center [139, 14] width 6 height 6
checkbox input "false"
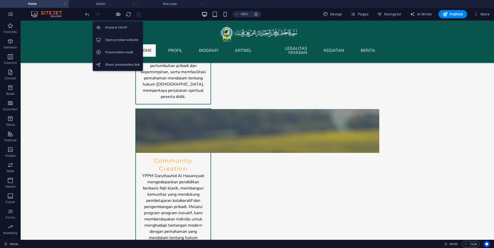
click at [116, 13] on icon "button" at bounding box center [118, 14] width 6 height 6
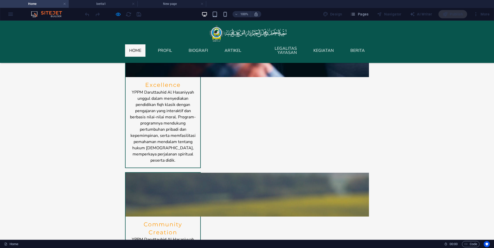
scroll to position [666, 0]
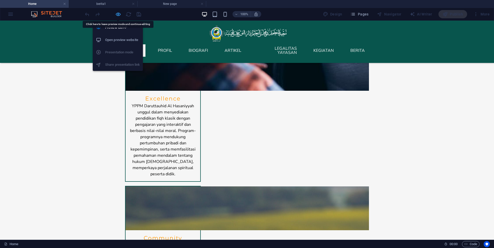
click at [116, 17] on icon "button" at bounding box center [118, 14] width 6 height 6
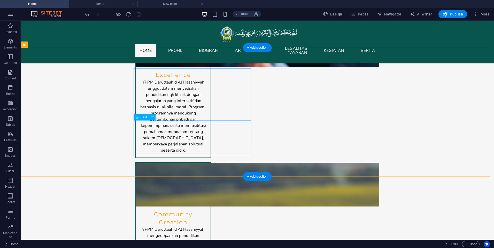
scroll to position [718, 0]
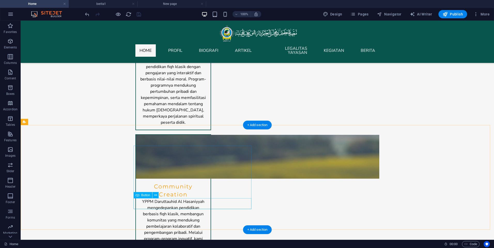
select select "7"
select select
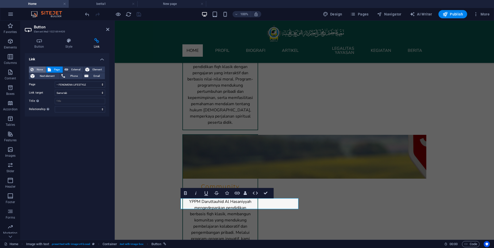
click at [37, 69] on span "None" at bounding box center [39, 70] width 9 height 6
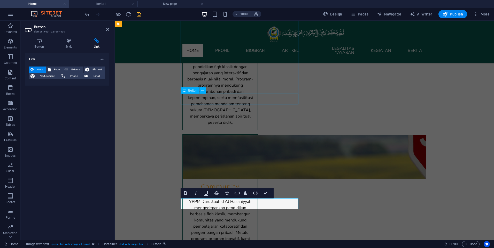
select select
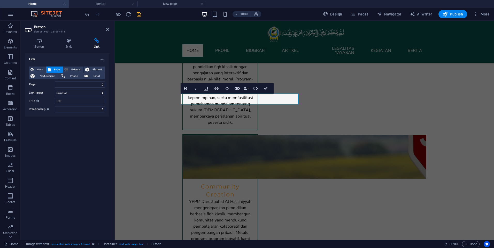
click at [88, 89] on div "None Page External Element Next element Phone Email Page Home profil Biografi -…" at bounding box center [67, 90] width 76 height 46
click at [88, 86] on select "Home profil Biografi -- Biografi Muassis Artikel -- STRATEGI TAFAQQUH FI AL-DIN…" at bounding box center [80, 85] width 50 height 6
select select "7"
click at [55, 82] on select "Home profil Biografi -- Biografi Muassis Artikel -- STRATEGI TAFAQQUH FI AL-DIN…" at bounding box center [80, 85] width 50 height 6
click at [108, 30] on icon at bounding box center [107, 29] width 3 height 4
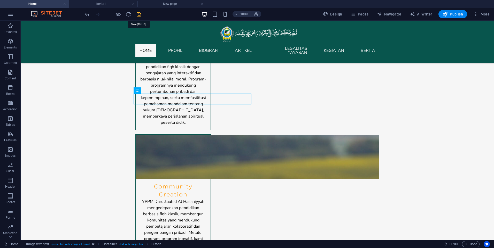
click at [138, 14] on icon "save" at bounding box center [139, 14] width 6 height 6
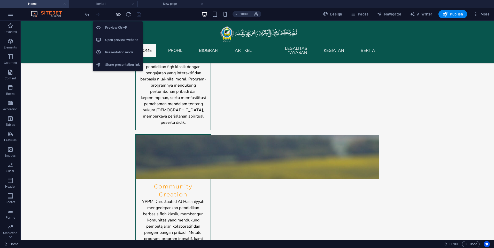
click at [120, 16] on icon "button" at bounding box center [118, 14] width 6 height 6
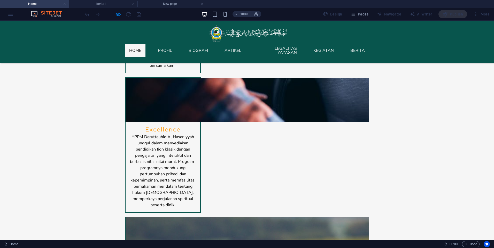
scroll to position [640, 0]
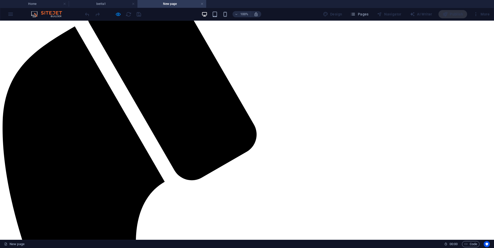
scroll to position [0, 0]
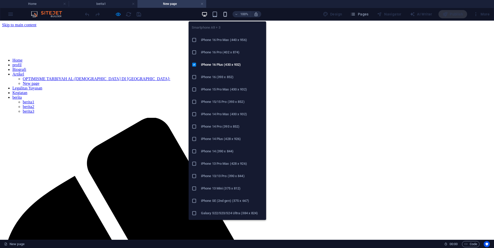
click at [225, 15] on icon "button" at bounding box center [225, 14] width 6 height 6
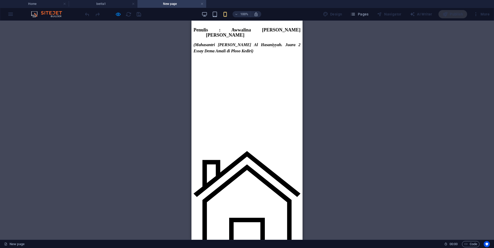
scroll to position [2116, 0]
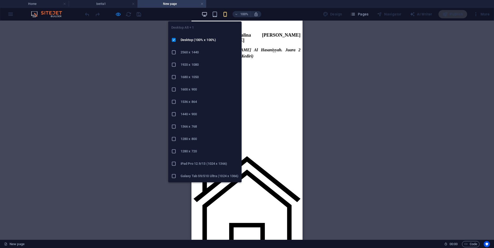
click at [206, 16] on icon "button" at bounding box center [204, 14] width 6 height 6
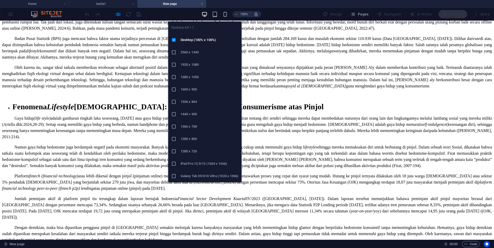
scroll to position [1089, 0]
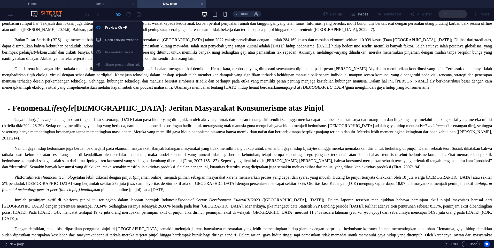
click at [117, 17] on icon "button" at bounding box center [118, 14] width 6 height 6
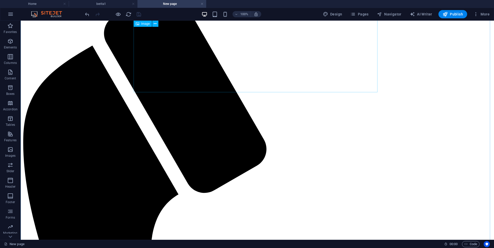
scroll to position [124, 0]
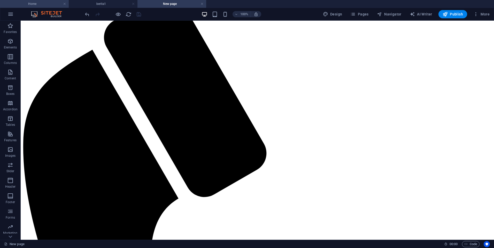
click at [31, 2] on h4 "Home" at bounding box center [34, 4] width 69 height 6
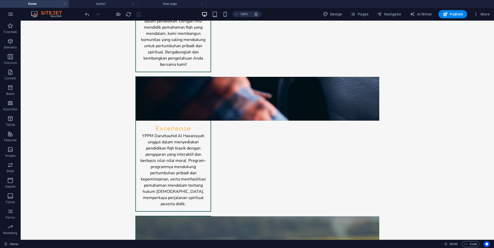
scroll to position [0, 0]
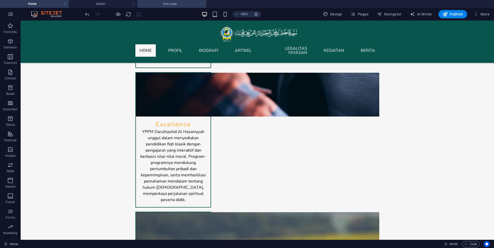
click at [201, 4] on link at bounding box center [201, 4] width 3 height 5
click at [362, 14] on span "Pages" at bounding box center [359, 14] width 18 height 5
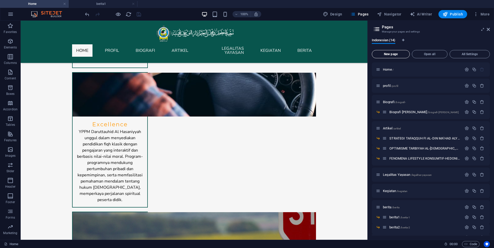
click at [400, 53] on span "New page" at bounding box center [390, 54] width 33 height 3
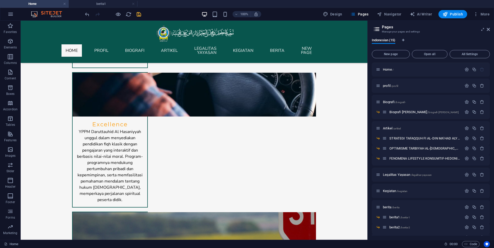
scroll to position [124, 0]
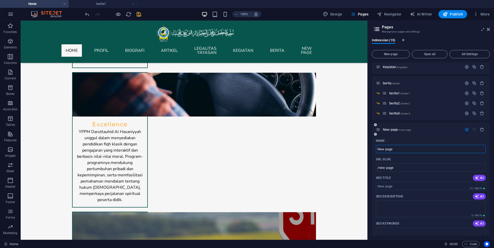
click at [466, 130] on icon "button" at bounding box center [466, 130] width 4 height 4
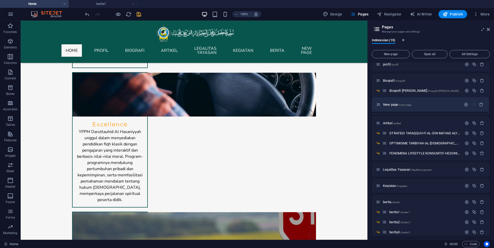
scroll to position [21, 0]
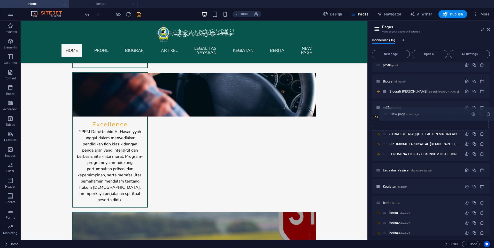
drag, startPoint x: 378, startPoint y: 227, endPoint x: 387, endPoint y: 115, distance: 112.9
click at [387, 115] on div "Home / profil /profil Biografi /biografi- Biografi Muassis /biografi-muassis Ar…" at bounding box center [430, 133] width 118 height 182
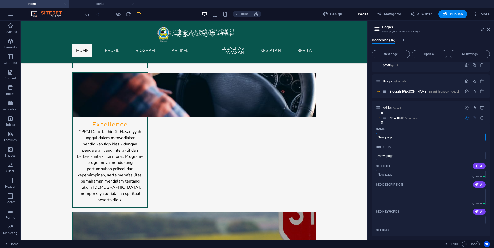
click at [465, 118] on icon "button" at bounding box center [466, 118] width 4 height 4
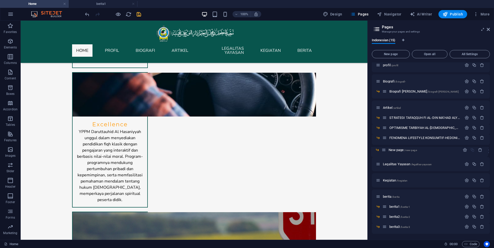
drag, startPoint x: 385, startPoint y: 118, endPoint x: 384, endPoint y: 152, distance: 33.8
click at [384, 152] on div "Home / profil /profil Biografi /biografi- Biografi Muassis /biografi-muassis Ar…" at bounding box center [430, 138] width 118 height 192
click at [141, 17] on icon "save" at bounding box center [139, 14] width 6 height 6
checkbox input "false"
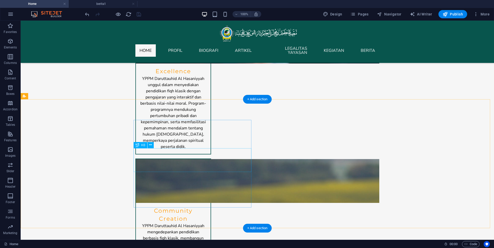
scroll to position [615, 0]
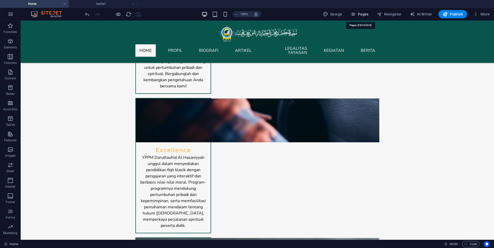
click at [359, 14] on span "Pages" at bounding box center [359, 14] width 18 height 5
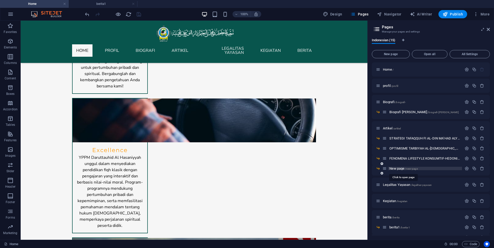
click at [401, 170] on span "New page /new-page" at bounding box center [403, 169] width 28 height 4
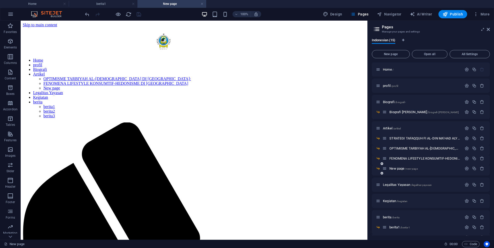
scroll to position [0, 0]
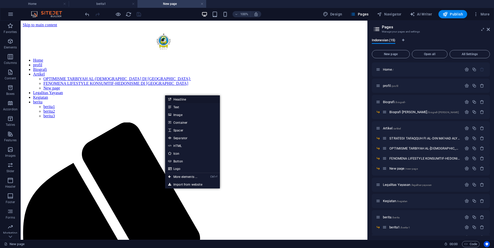
click at [177, 98] on link "Headline" at bounding box center [192, 100] width 55 height 8
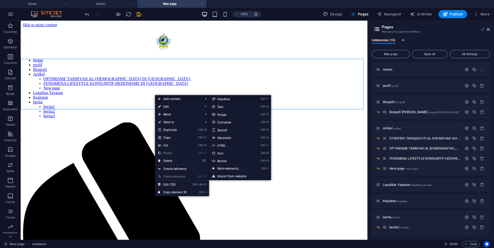
click at [219, 100] on link "Ctrl 1 Headline" at bounding box center [230, 99] width 43 height 8
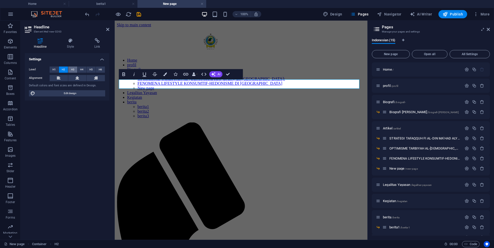
click at [75, 72] on button "H3" at bounding box center [72, 70] width 9 height 6
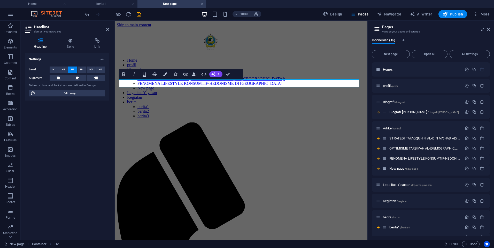
drag, startPoint x: 169, startPoint y: 83, endPoint x: 113, endPoint y: 86, distance: 55.8
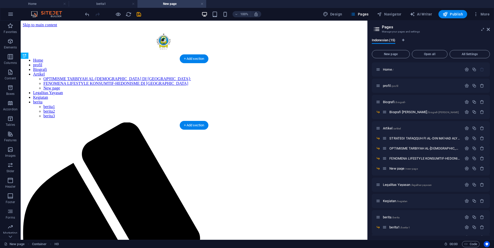
drag, startPoint x: 90, startPoint y: 83, endPoint x: 86, endPoint y: 100, distance: 17.0
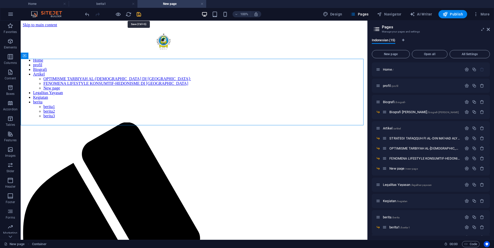
click at [140, 13] on icon "save" at bounding box center [139, 14] width 6 height 6
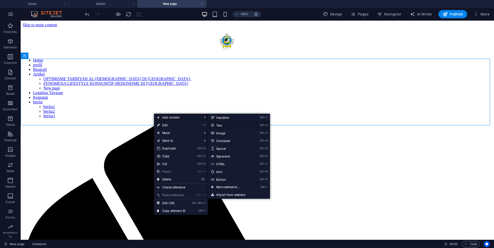
click at [228, 125] on link "Ctrl 2 Text" at bounding box center [229, 126] width 43 height 8
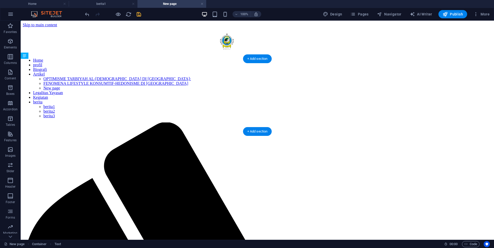
drag, startPoint x: 307, startPoint y: 82, endPoint x: 306, endPoint y: 105, distance: 23.2
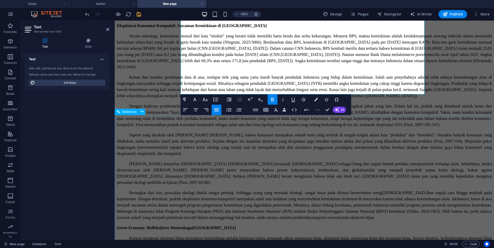
scroll to position [774, 0]
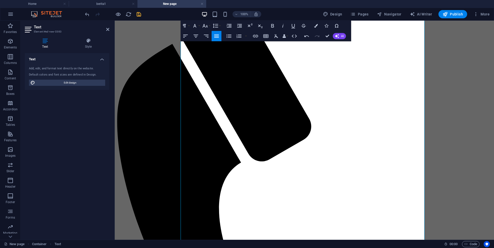
scroll to position [0, 0]
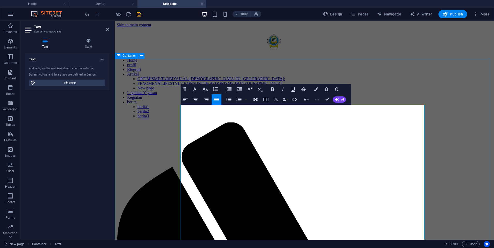
drag, startPoint x: 208, startPoint y: 108, endPoint x: 177, endPoint y: 109, distance: 31.3
click at [204, 89] on icon "button" at bounding box center [205, 89] width 6 height 6
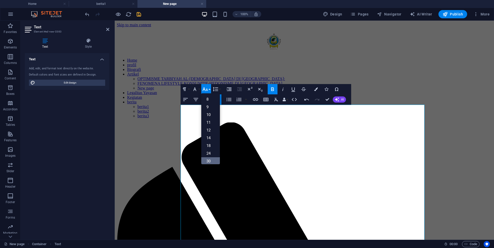
click at [212, 159] on link "30" at bounding box center [210, 161] width 19 height 8
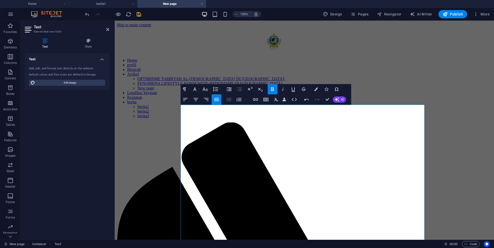
click at [230, 99] on icon "button" at bounding box center [229, 100] width 6 height 6
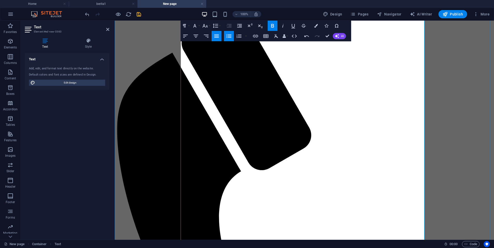
scroll to position [129, 0]
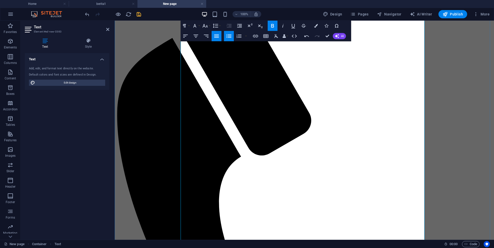
drag, startPoint x: 308, startPoint y: 200, endPoint x: 179, endPoint y: 203, distance: 129.3
click at [204, 24] on icon "button" at bounding box center [205, 26] width 6 height 6
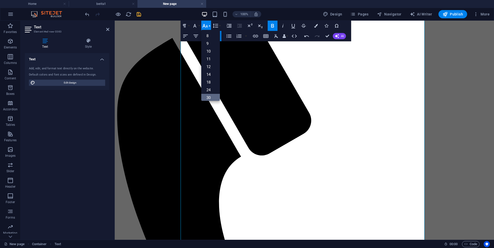
click at [209, 96] on link "30" at bounding box center [210, 98] width 19 height 8
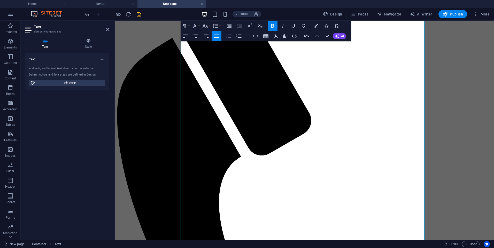
drag, startPoint x: 229, startPoint y: 35, endPoint x: 116, endPoint y: 31, distance: 112.9
click at [229, 35] on icon "button" at bounding box center [229, 36] width 6 height 6
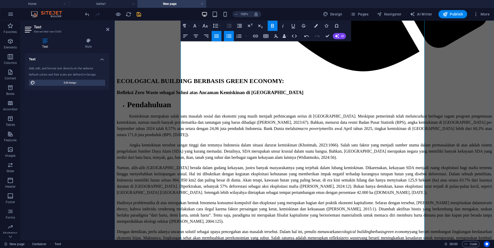
scroll to position [568, 0]
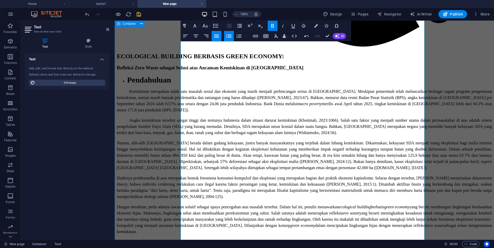
drag, startPoint x: 196, startPoint y: 164, endPoint x: 176, endPoint y: 163, distance: 20.2
drag, startPoint x: 198, startPoint y: 156, endPoint x: 179, endPoint y: 157, distance: 19.6
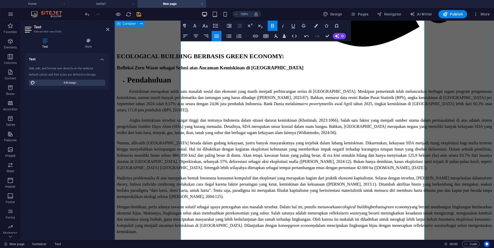
click at [207, 24] on icon "button" at bounding box center [205, 26] width 6 height 6
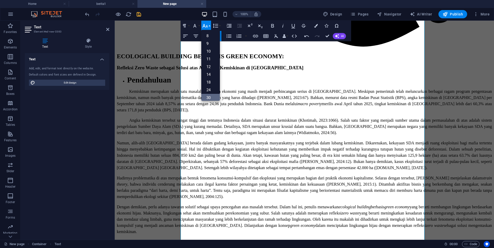
click at [208, 94] on link "30" at bounding box center [210, 98] width 19 height 8
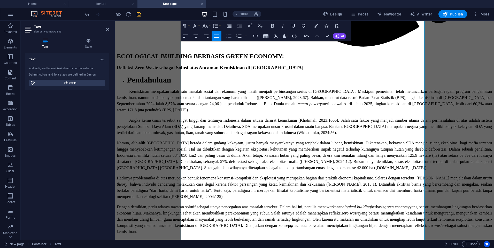
click at [226, 37] on icon "button" at bounding box center [229, 36] width 6 height 6
click at [230, 36] on icon "button" at bounding box center [228, 36] width 5 height 3
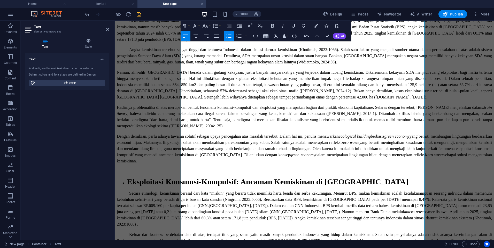
scroll to position [645, 0]
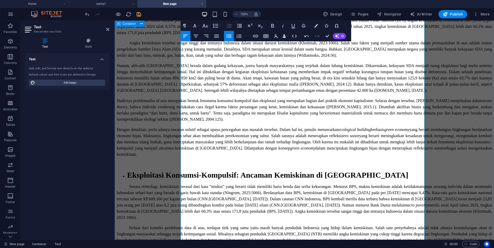
drag, startPoint x: 209, startPoint y: 135, endPoint x: 174, endPoint y: 136, distance: 35.1
click at [207, 23] on icon "button" at bounding box center [205, 26] width 6 height 6
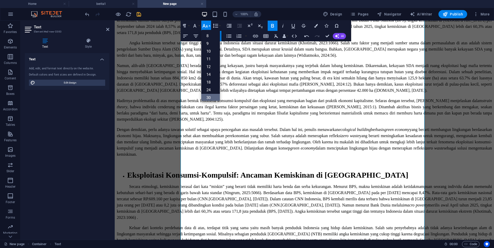
click at [208, 97] on link "30" at bounding box center [210, 98] width 19 height 8
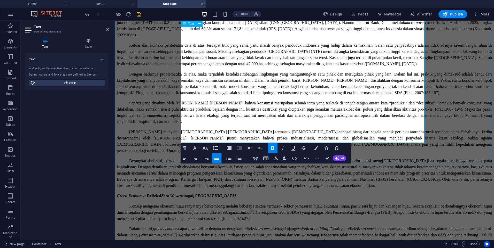
scroll to position [800, 0]
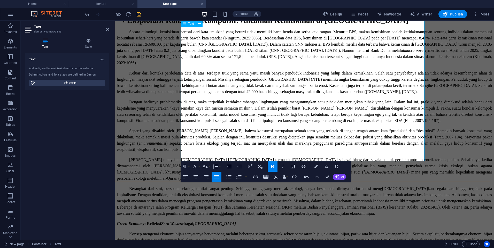
drag, startPoint x: 275, startPoint y: 158, endPoint x: 180, endPoint y: 157, distance: 95.3
click at [281, 168] on icon "button" at bounding box center [283, 167] width 6 height 6
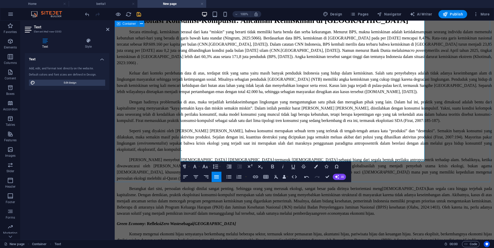
click at [480, 151] on div "ECOLOGICAL BUILDING BERBASIS GREEN ECONOMY: Refleksi Zero Waste sebagai Solusi …" at bounding box center [304, 195] width 375 height 748
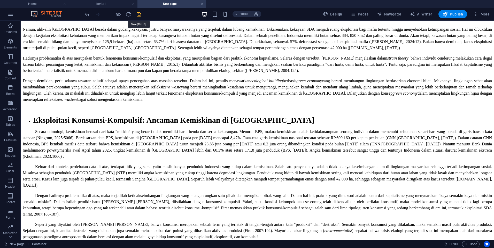
click at [138, 16] on icon "save" at bounding box center [139, 14] width 6 height 6
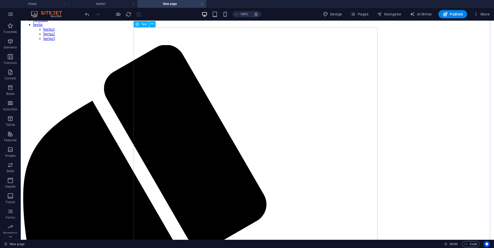
scroll to position [0, 0]
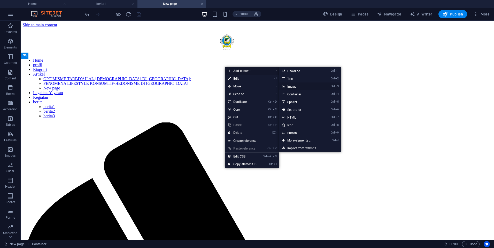
click at [294, 87] on link "Ctrl 3 Image" at bounding box center [300, 87] width 43 height 8
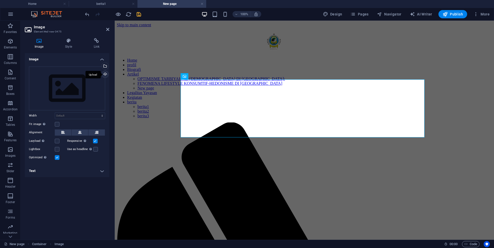
click at [107, 76] on div "Upload" at bounding box center [105, 75] width 8 height 8
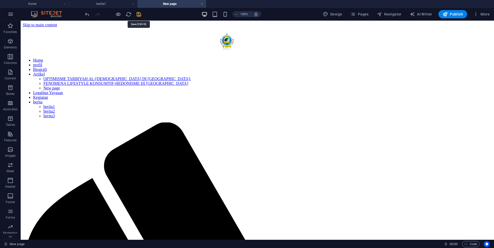
click at [139, 15] on icon "save" at bounding box center [139, 14] width 6 height 6
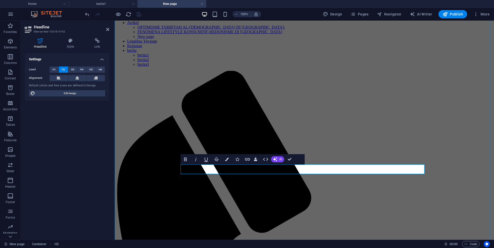
drag, startPoint x: 181, startPoint y: 168, endPoint x: 378, endPoint y: 165, distance: 196.7
copy h2 "ECOLOGICAL BUILDING BERBASIS GREEN ECONOMY"
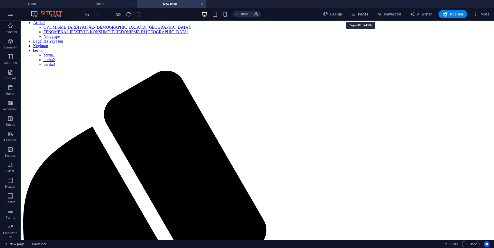
click at [365, 14] on span "Pages" at bounding box center [359, 14] width 18 height 5
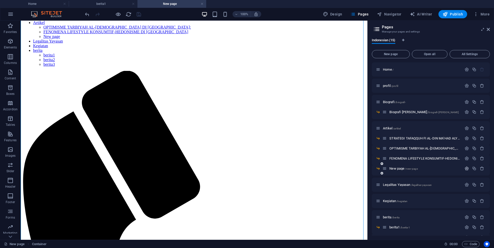
click at [464, 168] on icon "button" at bounding box center [466, 168] width 4 height 4
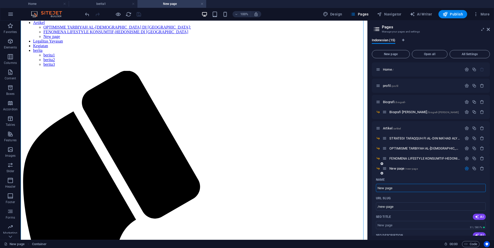
drag, startPoint x: 416, startPoint y: 189, endPoint x: 372, endPoint y: 190, distance: 44.2
type input "ECOLOGICAL BUILDING BERBASIS GREEN ECONOMY"
type input "/ecological-building-berbasis-green-economy"
type input "ECOLOGICAL BUILDING BERBASIS GREEN ECONOMY"
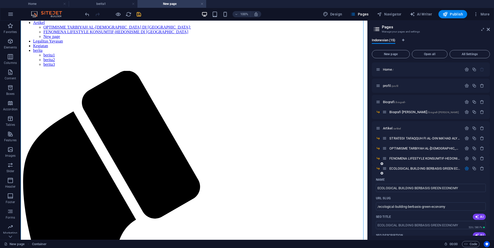
click at [467, 169] on icon "button" at bounding box center [466, 168] width 4 height 4
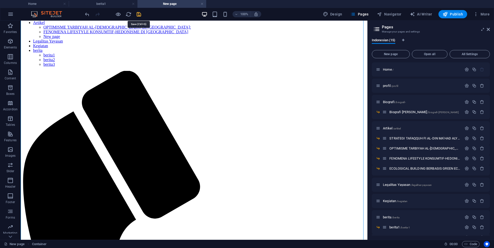
click at [138, 16] on icon "save" at bounding box center [139, 14] width 6 height 6
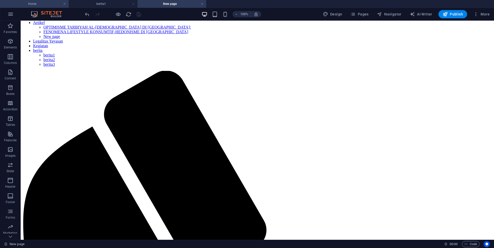
click at [47, 5] on h4 "Home" at bounding box center [34, 4] width 69 height 6
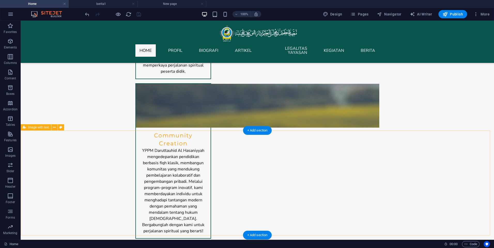
scroll to position [739, 0]
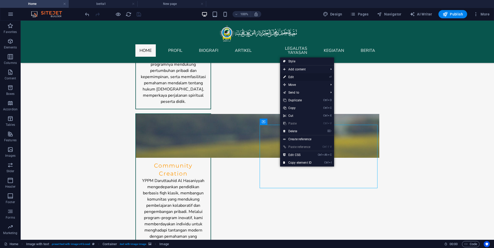
click at [300, 78] on link "⏎ Edit" at bounding box center [297, 77] width 35 height 8
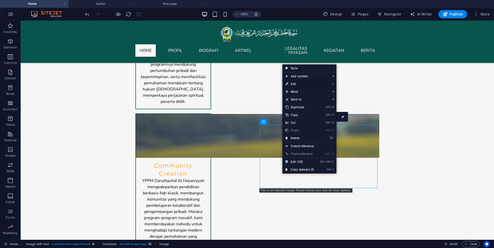
click at [298, 85] on link "⏎ Edit" at bounding box center [299, 84] width 35 height 8
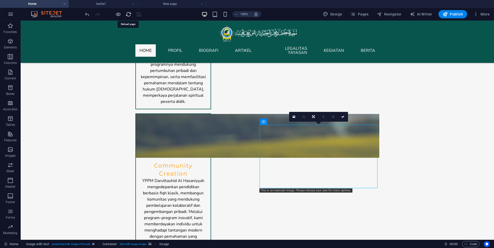
click at [129, 13] on icon "reload" at bounding box center [128, 14] width 6 height 6
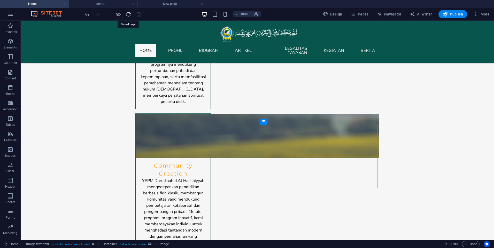
click at [129, 14] on icon "reload" at bounding box center [128, 14] width 6 height 6
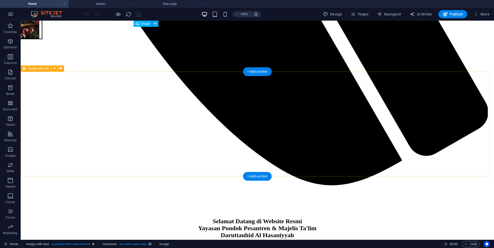
scroll to position [774, 0]
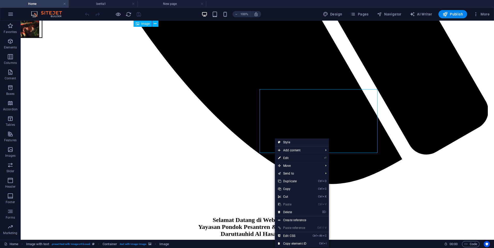
click at [287, 156] on link "⏎ Edit" at bounding box center [292, 158] width 35 height 8
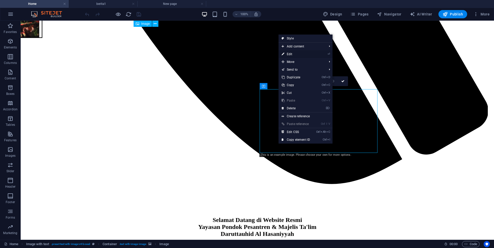
click at [292, 55] on link "⏎ Edit" at bounding box center [295, 54] width 35 height 8
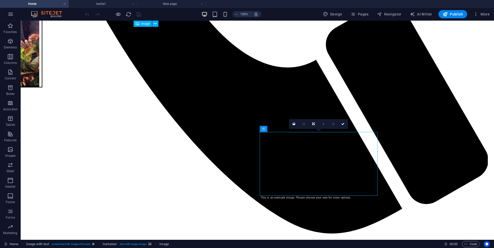
scroll to position [723, 0]
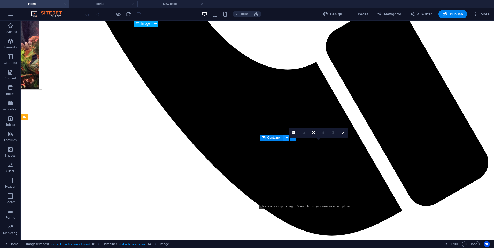
click at [284, 137] on icon at bounding box center [285, 137] width 3 height 5
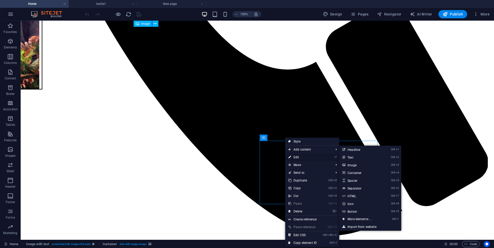
click at [298, 158] on link "⏎ Edit" at bounding box center [302, 158] width 35 height 8
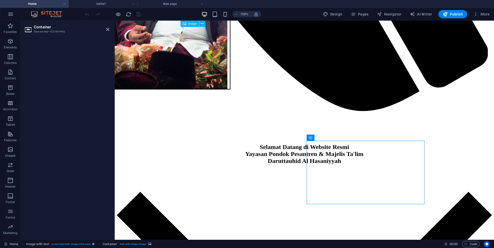
click at [76, 30] on h3 "Element #ed-1021694442" at bounding box center [66, 31] width 65 height 5
click at [107, 29] on icon at bounding box center [107, 29] width 3 height 4
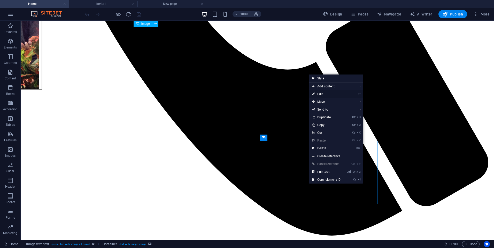
click at [319, 94] on link "⏎ Edit" at bounding box center [326, 94] width 35 height 8
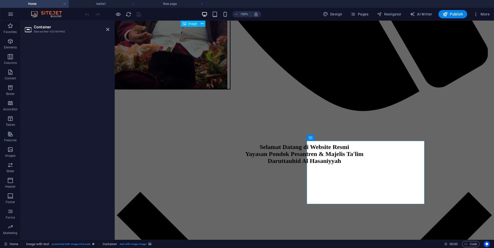
click at [55, 29] on h2 "Container" at bounding box center [71, 27] width 75 height 5
click at [109, 29] on icon at bounding box center [107, 29] width 3 height 4
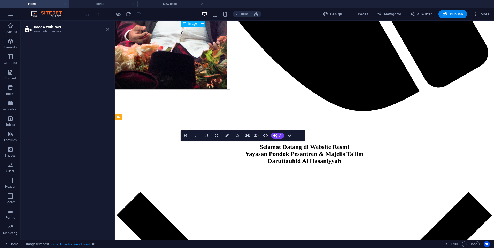
click at [107, 31] on icon at bounding box center [107, 29] width 3 height 4
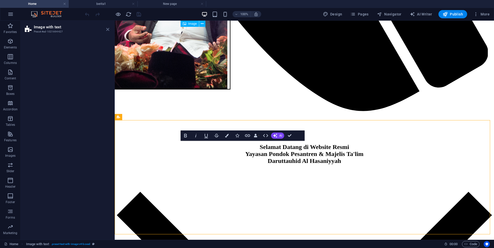
click at [107, 30] on icon at bounding box center [107, 29] width 3 height 4
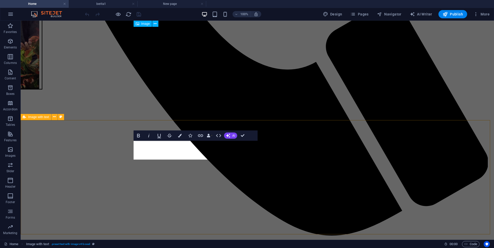
click at [128, 15] on icon "reload" at bounding box center [128, 14] width 6 height 6
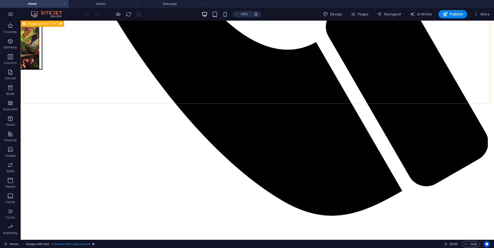
scroll to position [749, 0]
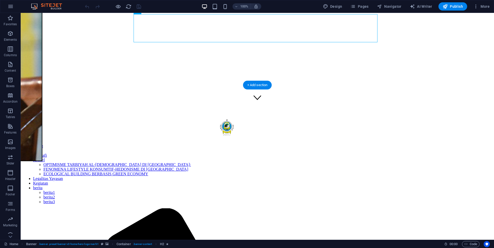
scroll to position [155, 0]
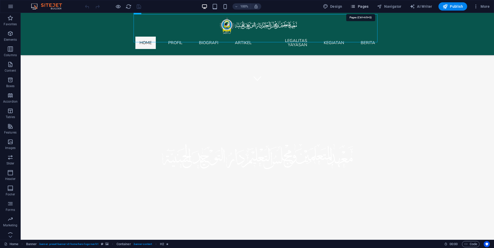
click at [367, 5] on span "Pages" at bounding box center [359, 6] width 18 height 5
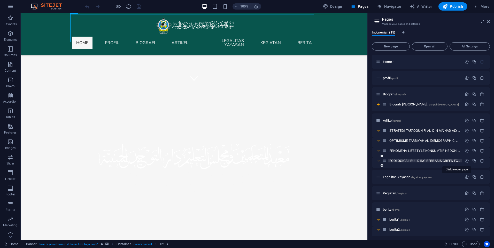
click at [403, 160] on span "ECOLOGICAL BUILDING BERBASIS GREEN ECONOMY /ecological-building-berbasis-green-…" at bounding box center [456, 161] width 134 height 4
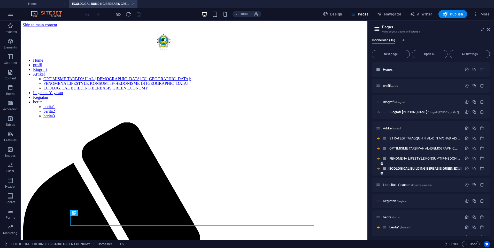
scroll to position [0, 0]
click at [51, 6] on h4 "Home" at bounding box center [34, 4] width 69 height 6
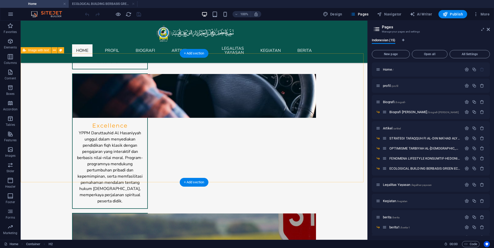
scroll to position [671, 0]
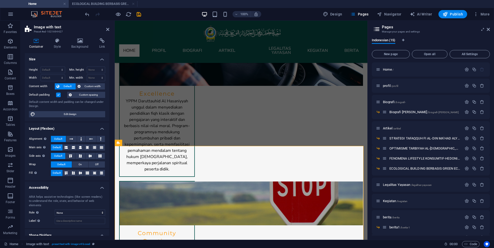
scroll to position [749, 0]
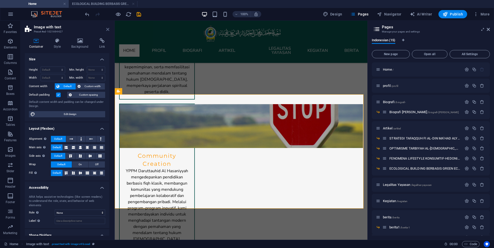
click at [108, 28] on icon at bounding box center [107, 29] width 3 height 4
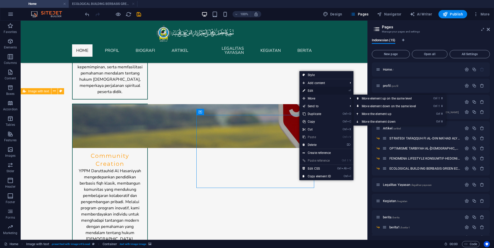
click at [315, 92] on link "⏎ Edit" at bounding box center [316, 91] width 35 height 8
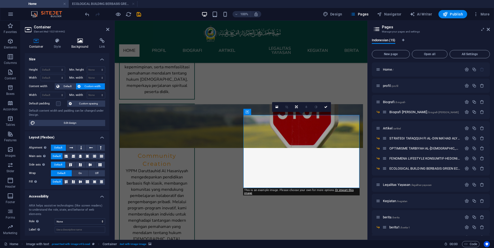
click at [80, 44] on h4 "Background" at bounding box center [81, 43] width 28 height 11
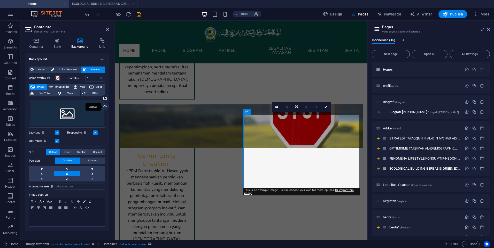
click at [105, 105] on div "Upload" at bounding box center [105, 107] width 8 height 8
click at [105, 96] on div "Select files from the file manager, stock photos, or upload file(s)" at bounding box center [105, 99] width 8 height 8
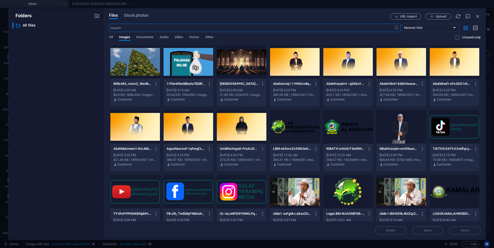
click at [134, 69] on div at bounding box center [135, 62] width 50 height 34
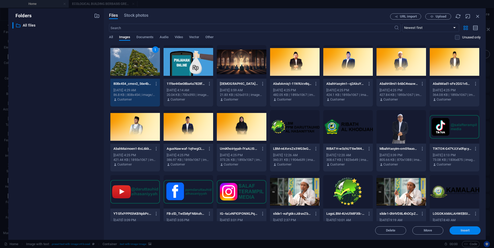
click at [460, 228] on button "Insert" at bounding box center [464, 231] width 31 height 8
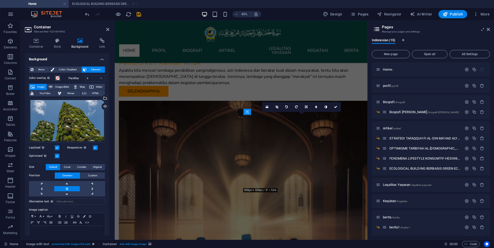
scroll to position [749, 0]
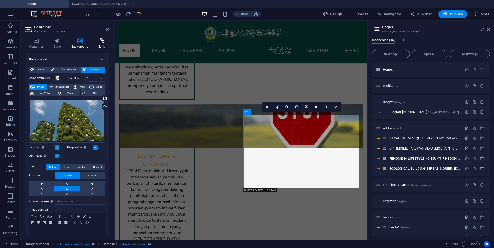
click at [97, 42] on icon at bounding box center [102, 40] width 14 height 5
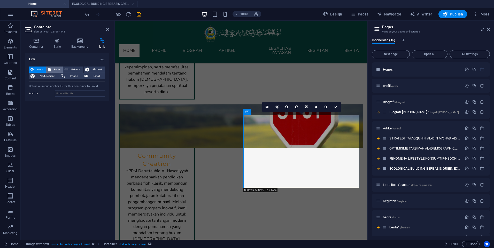
click at [54, 71] on span "Page" at bounding box center [56, 70] width 9 height 6
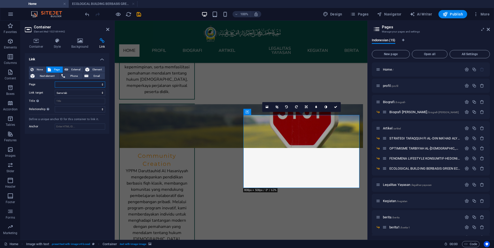
click at [78, 83] on select "Home profil Biografi -- Biografi Muassis Artikel -- STRATEGI TAFAQQUH FI AL-DIN…" at bounding box center [80, 85] width 50 height 6
select select "8"
click at [55, 82] on select "Home profil Biografi -- Biografi Muassis Artikel -- STRATEGI TAFAQQUH FI AL-DIN…" at bounding box center [80, 85] width 50 height 6
click at [106, 29] on icon at bounding box center [107, 29] width 3 height 4
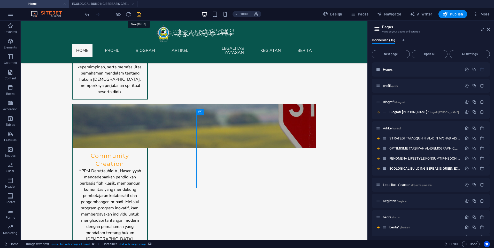
click at [138, 16] on icon "save" at bounding box center [139, 14] width 6 height 6
checkbox input "false"
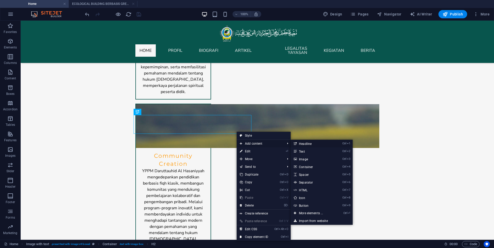
click at [306, 146] on link "Ctrl 1 Headline" at bounding box center [311, 144] width 43 height 8
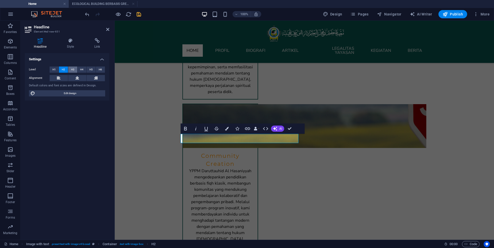
click at [72, 69] on span "H3" at bounding box center [72, 70] width 3 height 6
drag, startPoint x: 240, startPoint y: 137, endPoint x: 182, endPoint y: 138, distance: 58.6
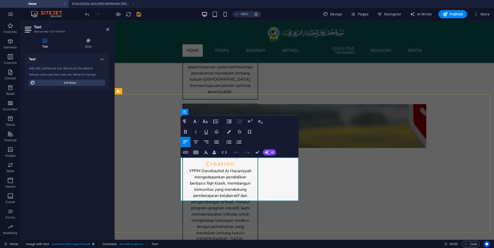
drag, startPoint x: 287, startPoint y: 198, endPoint x: 181, endPoint y: 159, distance: 112.7
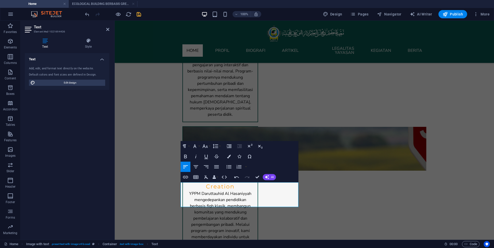
scroll to position [723, 0]
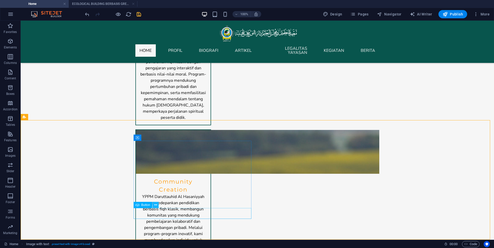
click at [157, 207] on button at bounding box center [155, 205] width 6 height 6
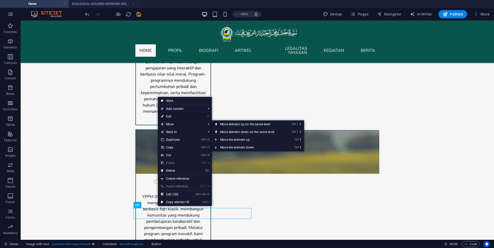
click at [179, 117] on link "⏎ Edit" at bounding box center [175, 117] width 35 height 8
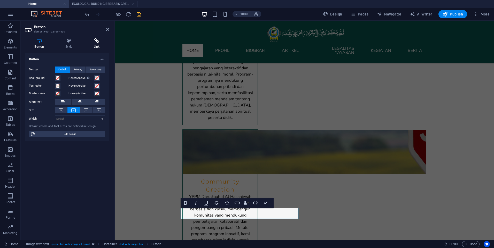
click at [92, 46] on h4 "Link" at bounding box center [96, 43] width 25 height 11
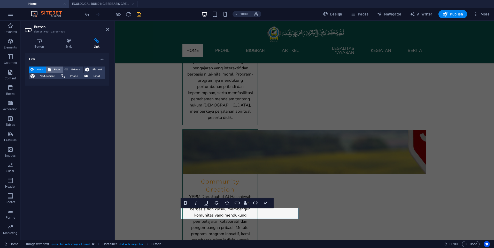
click at [49, 70] on icon at bounding box center [49, 70] width 3 height 6
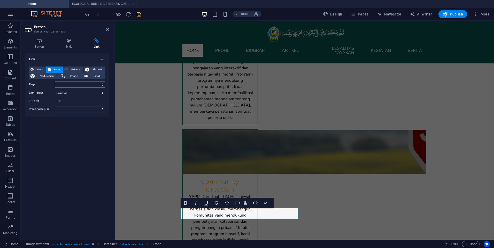
click at [74, 83] on select "Home profil Biografi -- Biografi Muassis Artikel -- STRATEGI TAFAQQUH FI AL-DIN…" at bounding box center [80, 85] width 50 height 6
select select "8"
click at [55, 82] on select "Home profil Biografi -- Biografi Muassis Artikel -- STRATEGI TAFAQQUH FI AL-DIN…" at bounding box center [80, 85] width 50 height 6
click at [108, 30] on icon at bounding box center [107, 29] width 3 height 4
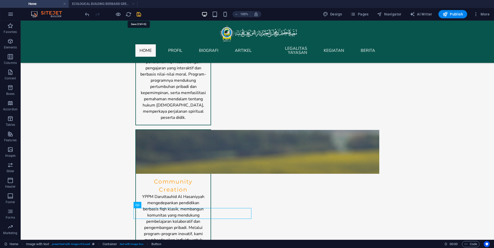
click at [137, 15] on icon "save" at bounding box center [139, 14] width 6 height 6
checkbox input "false"
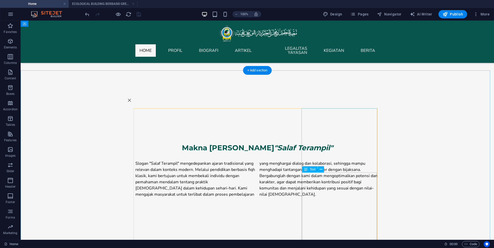
scroll to position [310, 0]
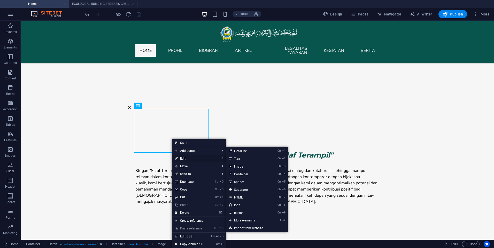
click at [193, 158] on link "⏎ Edit" at bounding box center [189, 159] width 35 height 8
select select "vw"
select select "px"
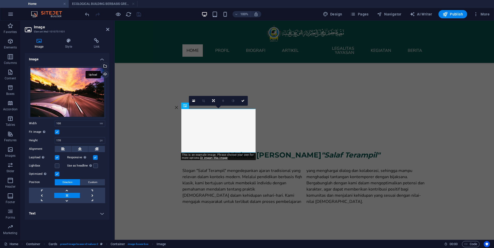
click at [106, 73] on div "Upload" at bounding box center [105, 75] width 8 height 8
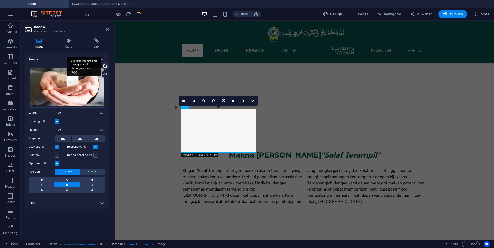
click at [105, 67] on div "Select files from the file manager, stock photos, or upload file(s)" at bounding box center [105, 67] width 8 height 8
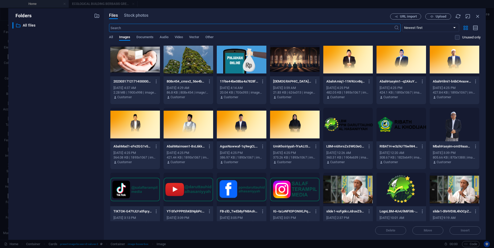
scroll to position [0, 0]
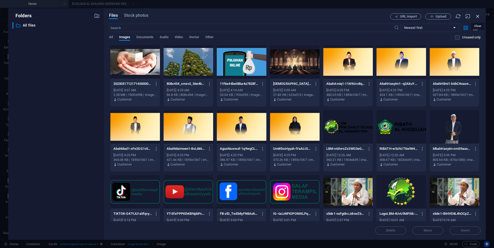
click at [476, 17] on icon "button" at bounding box center [477, 16] width 6 height 6
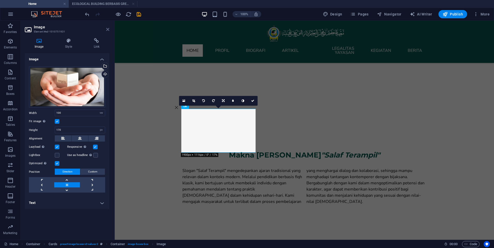
click at [108, 30] on icon at bounding box center [107, 29] width 3 height 4
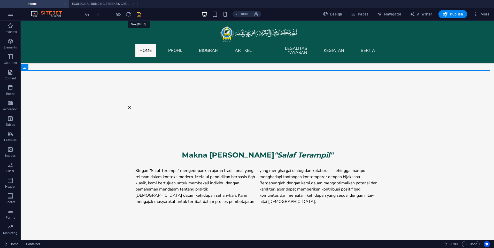
click at [140, 16] on icon "save" at bounding box center [139, 14] width 6 height 6
checkbox input "false"
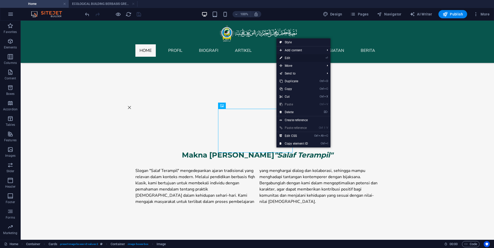
click at [290, 56] on link "⏎ Edit" at bounding box center [293, 58] width 35 height 8
select select "vw"
select select "px"
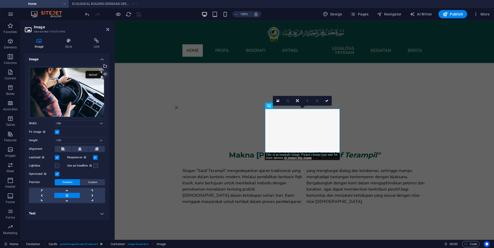
click at [106, 72] on div "Upload" at bounding box center [105, 75] width 8 height 8
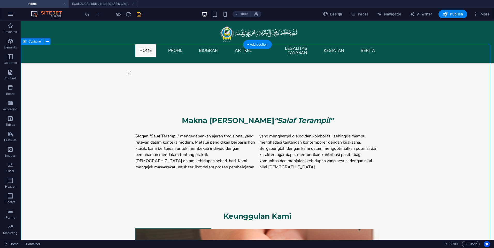
scroll to position [336, 0]
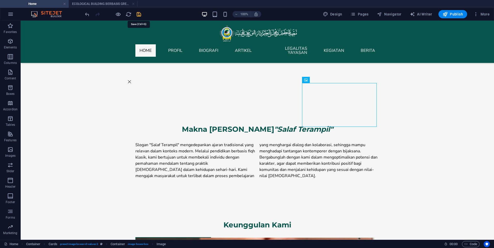
click at [137, 15] on icon "save" at bounding box center [139, 14] width 6 height 6
checkbox input "false"
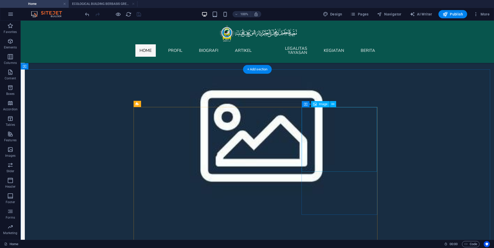
scroll to position [1936, 0]
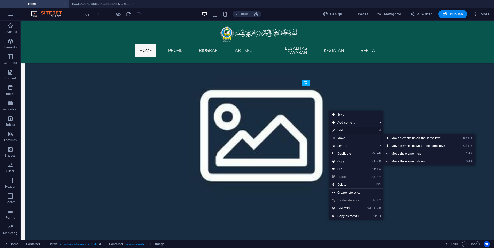
click at [347, 131] on link "⏎ Edit" at bounding box center [346, 131] width 35 height 8
select select "vw"
select select "px"
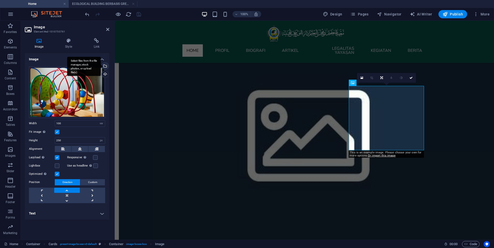
click at [106, 66] on div "Select files from the file manager, stock photos, or upload file(s)" at bounding box center [105, 67] width 8 height 8
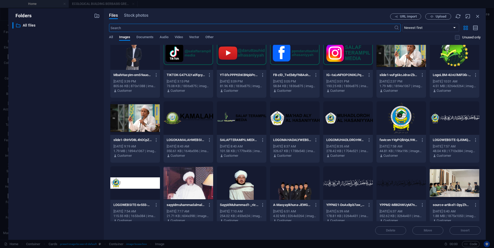
scroll to position [83, 0]
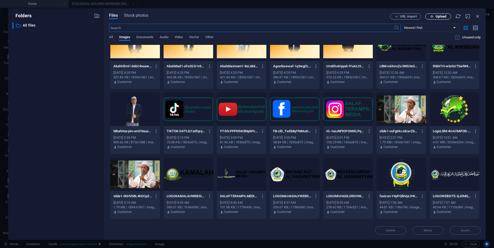
click at [436, 17] on span "Upload" at bounding box center [440, 16] width 11 height 3
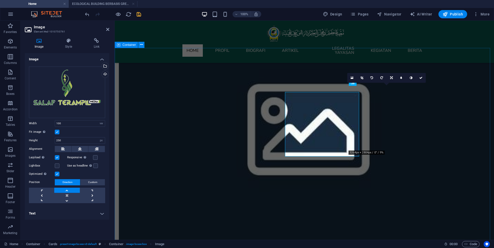
scroll to position [1936, 0]
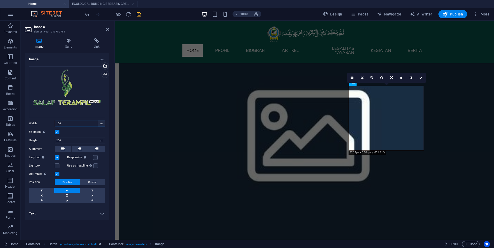
click at [98, 124] on select "Default auto px rem % em vh vw" at bounding box center [101, 124] width 7 height 6
select select "auto"
click at [98, 121] on select "Default auto px rem % em vh vw" at bounding box center [101, 124] width 7 height 6
click at [102, 124] on select "Default auto px rem % em vh vw" at bounding box center [80, 124] width 50 height 6
select select "%"
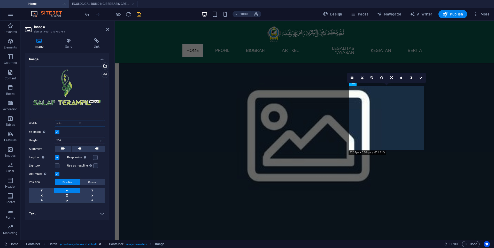
click at [98, 121] on select "Default auto px rem % em vh vw" at bounding box center [80, 124] width 50 height 6
type input "100"
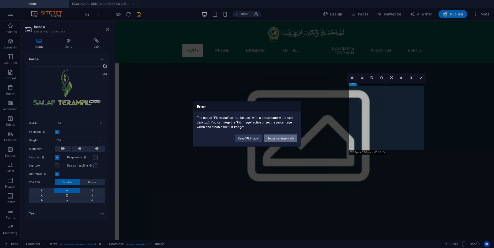
click at [280, 141] on button "Set percentage width" at bounding box center [280, 139] width 33 height 8
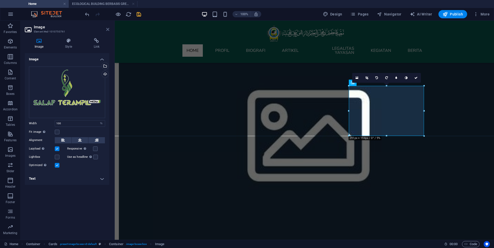
click at [109, 29] on icon at bounding box center [107, 29] width 3 height 4
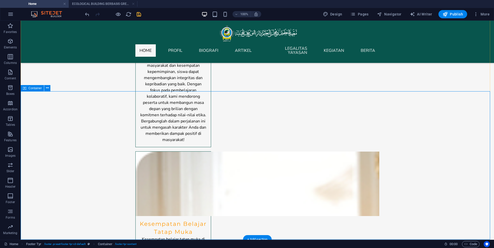
scroll to position [2824, 0]
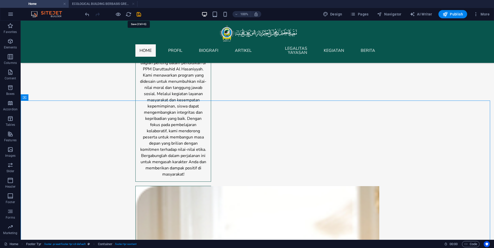
click at [140, 15] on icon "save" at bounding box center [139, 14] width 6 height 6
checkbox input "false"
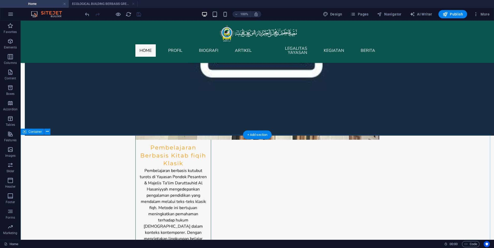
scroll to position [2334, 0]
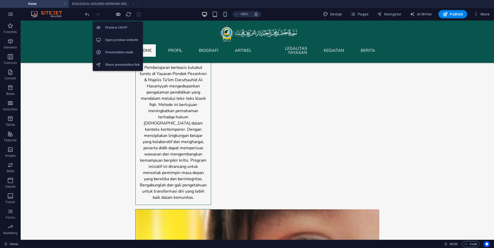
click at [117, 16] on icon "button" at bounding box center [118, 14] width 6 height 6
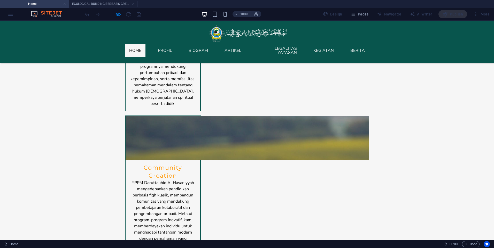
scroll to position [633, 0]
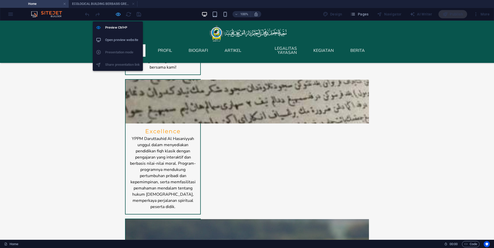
click at [116, 14] on icon "button" at bounding box center [118, 14] width 6 height 6
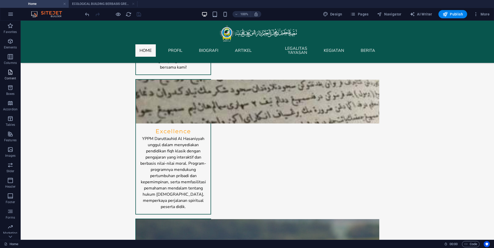
click at [13, 75] on span "Content" at bounding box center [10, 75] width 21 height 12
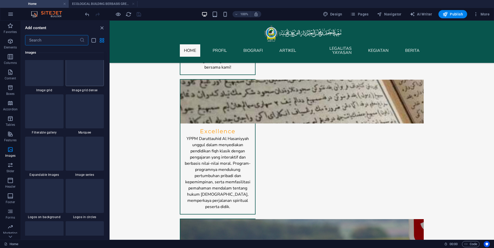
scroll to position [2684, 0]
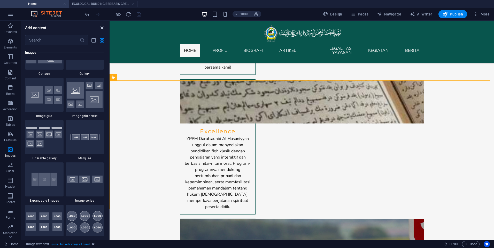
click at [102, 25] on icon "close panel" at bounding box center [102, 28] width 6 height 6
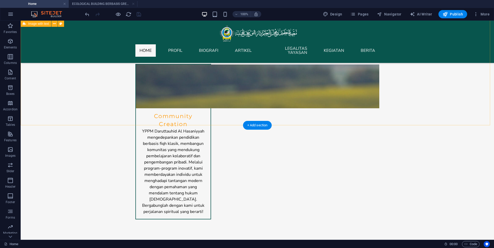
scroll to position [685, 0]
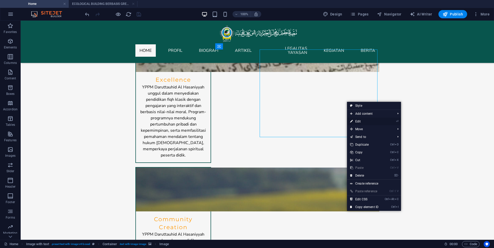
click at [356, 121] on link "⏎ Edit" at bounding box center [364, 122] width 35 height 8
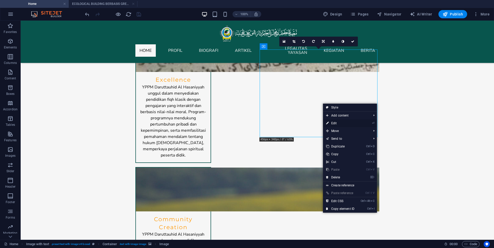
click at [336, 124] on link "⏎ Edit" at bounding box center [340, 124] width 35 height 8
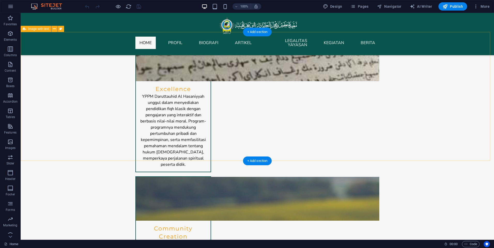
scroll to position [671, 0]
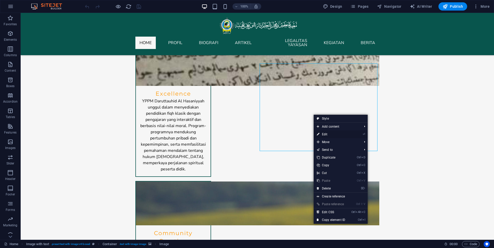
click at [334, 135] on link "⏎ Edit" at bounding box center [330, 135] width 35 height 8
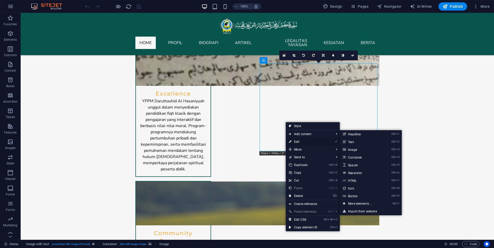
click at [301, 141] on link "⏎ Edit" at bounding box center [302, 142] width 35 height 8
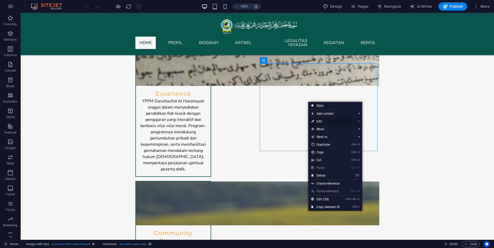
click at [322, 121] on link "⏎ Edit" at bounding box center [325, 122] width 35 height 8
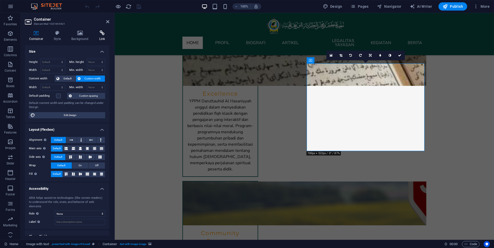
click at [96, 31] on icon at bounding box center [102, 32] width 14 height 5
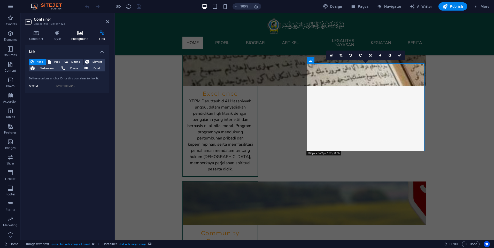
click at [87, 33] on icon at bounding box center [80, 32] width 26 height 5
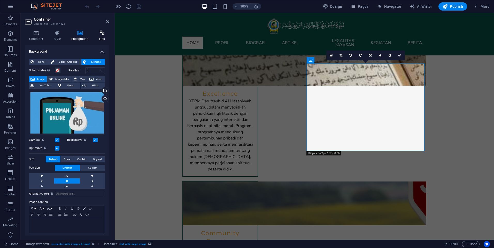
click at [101, 33] on icon at bounding box center [102, 32] width 14 height 5
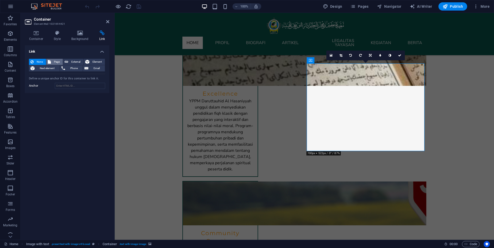
click at [59, 62] on span "Page" at bounding box center [56, 62] width 9 height 6
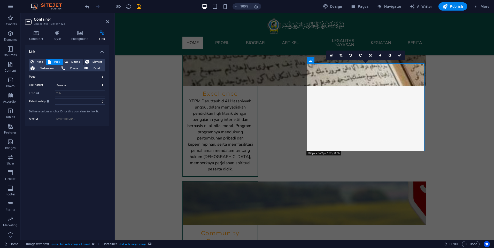
click at [64, 80] on select "Home profil Biografi -- Biografi Muassis Artikel -- STRATEGI TAFAQQUH FI AL-DIN…" at bounding box center [80, 77] width 50 height 6
select select "7"
click at [55, 74] on select "Home profil Biografi -- Biografi Muassis Artikel -- STRATEGI TAFAQQUH FI AL-DIN…" at bounding box center [80, 77] width 50 height 6
click at [108, 22] on icon at bounding box center [107, 22] width 3 height 4
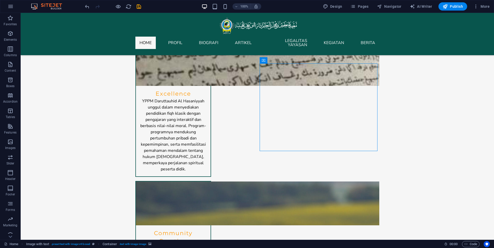
click at [139, 7] on icon "save" at bounding box center [139, 7] width 6 height 6
checkbox input "false"
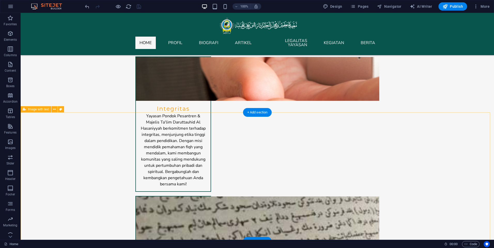
scroll to position [516, 0]
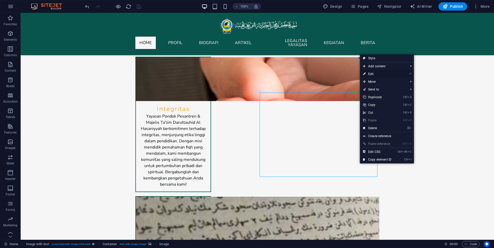
click at [370, 75] on link "⏎ Edit" at bounding box center [377, 74] width 35 height 8
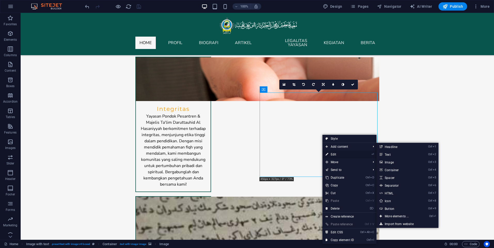
click at [338, 153] on link "⏎ Edit" at bounding box center [339, 155] width 35 height 8
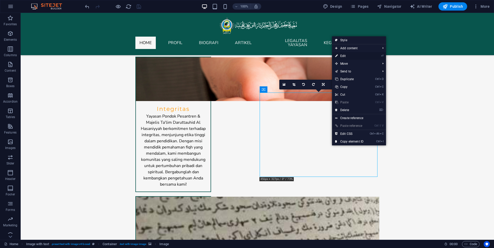
click at [363, 55] on link "⏎ Edit" at bounding box center [349, 56] width 35 height 8
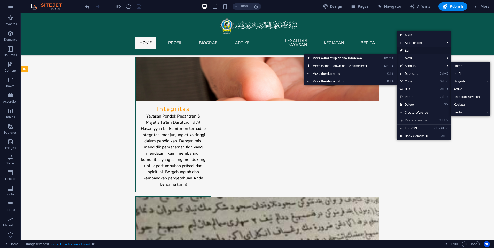
click at [412, 50] on link "⏎ Edit" at bounding box center [413, 51] width 35 height 8
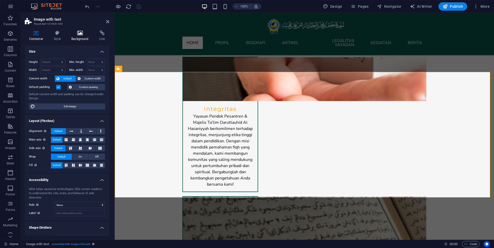
click at [81, 33] on icon at bounding box center [80, 32] width 26 height 5
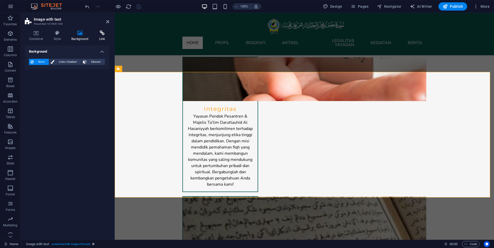
click at [96, 33] on icon at bounding box center [102, 32] width 14 height 5
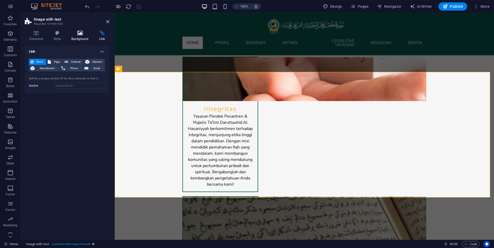
click at [80, 33] on icon at bounding box center [80, 32] width 26 height 5
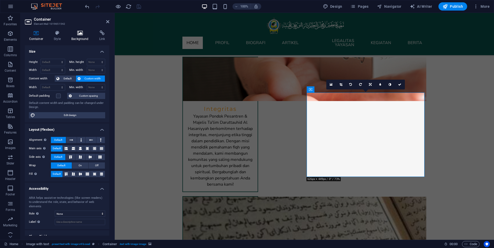
click at [75, 33] on icon at bounding box center [80, 32] width 26 height 5
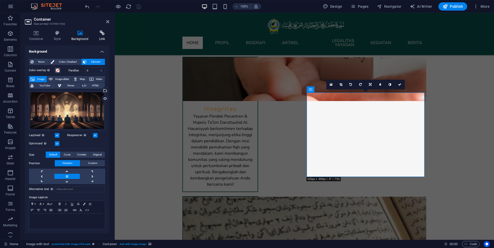
click at [98, 33] on icon at bounding box center [102, 32] width 14 height 5
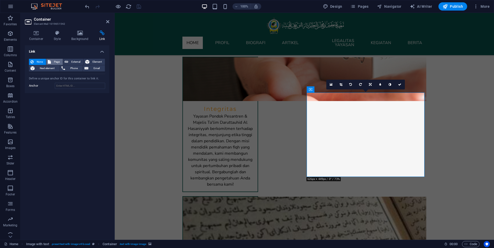
click at [49, 60] on icon at bounding box center [49, 62] width 3 height 6
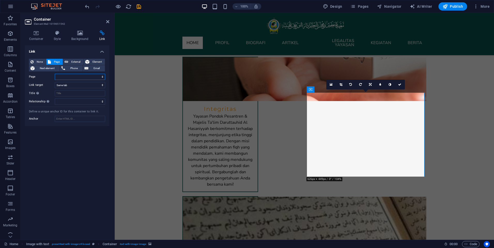
click at [70, 76] on select "Home profil Biografi -- Biografi Muassis Artikel -- STRATEGI TAFAQQUH FI AL-DIN…" at bounding box center [80, 77] width 50 height 6
select select "6"
click at [55, 74] on select "Home profil Biografi -- Biografi Muassis Artikel -- STRATEGI TAFAQQUH FI AL-DIN…" at bounding box center [80, 77] width 50 height 6
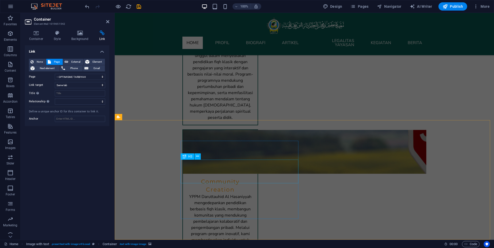
scroll to position [826, 0]
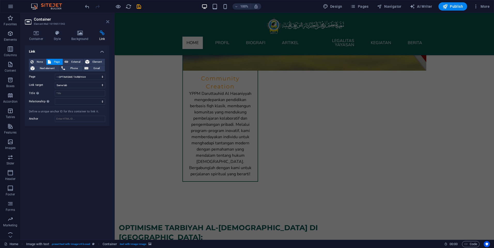
click at [106, 21] on icon at bounding box center [107, 22] width 3 height 4
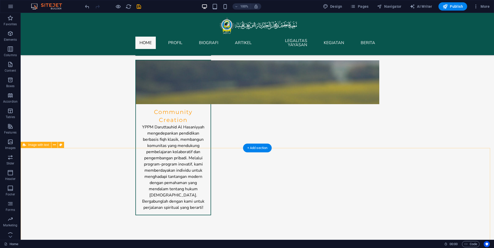
scroll to position [835, 0]
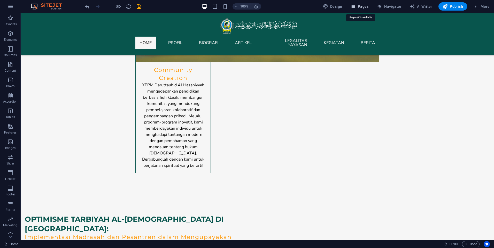
click at [366, 6] on span "Pages" at bounding box center [359, 6] width 18 height 5
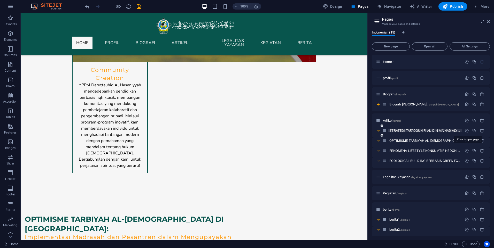
click at [403, 131] on span "STRATEGI TAFAQQUH FI AL-DIN MA’HAD ALY AL-HASANIYYAH /strategi-tafaqquh-fi-al-d…" at bounding box center [467, 131] width 156 height 4
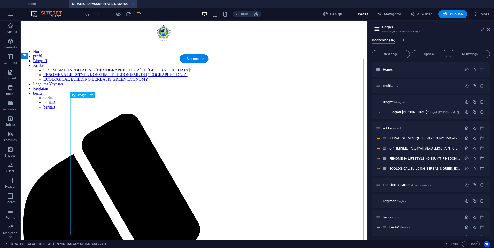
scroll to position [0, 0]
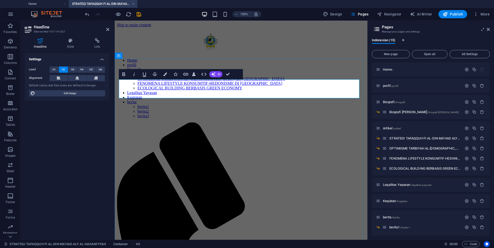
drag, startPoint x: 329, startPoint y: 94, endPoint x: 121, endPoint y: 97, distance: 208.6
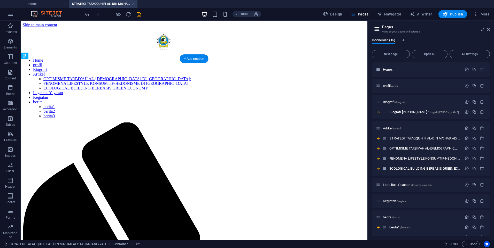
drag, startPoint x: 242, startPoint y: 85, endPoint x: 217, endPoint y: 172, distance: 90.4
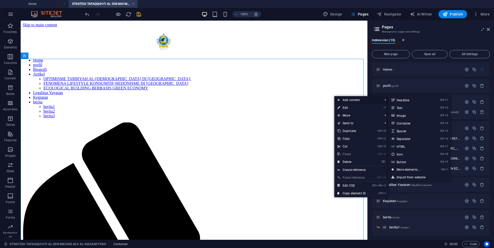
click at [355, 104] on span "Add content" at bounding box center [357, 100] width 46 height 8
click at [420, 103] on link "Ctrl 1 Headline" at bounding box center [409, 100] width 43 height 8
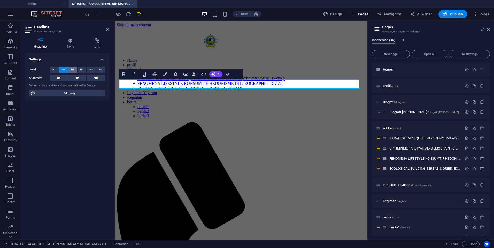
click at [75, 69] on button "H3" at bounding box center [72, 70] width 9 height 6
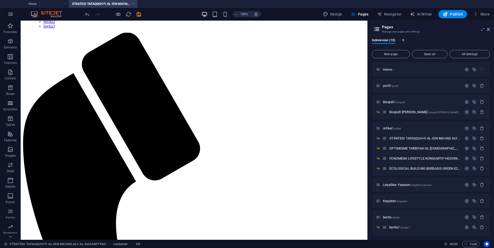
scroll to position [115, 0]
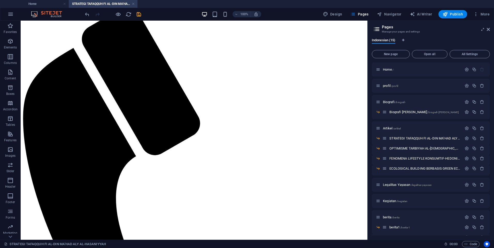
drag, startPoint x: 187, startPoint y: 83, endPoint x: 236, endPoint y: 115, distance: 57.8
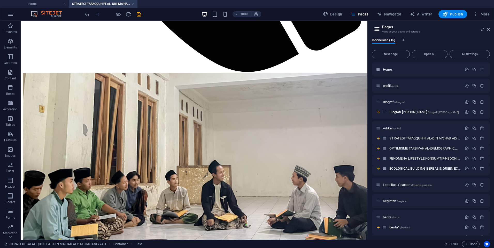
scroll to position [559, 0]
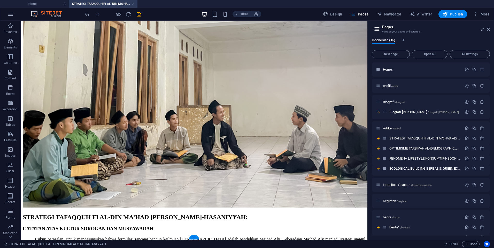
drag, startPoint x: 111, startPoint y: 148, endPoint x: 104, endPoint y: 201, distance: 54.0
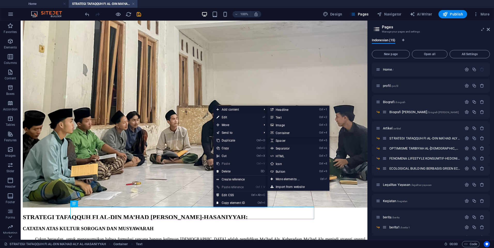
click at [286, 140] on link "Ctrl 5 Spacer" at bounding box center [288, 141] width 43 height 8
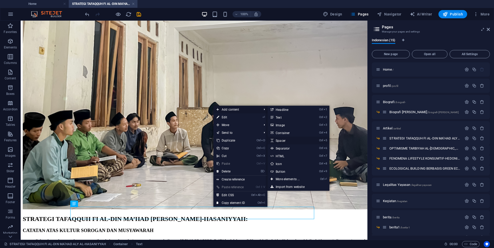
select select "px"
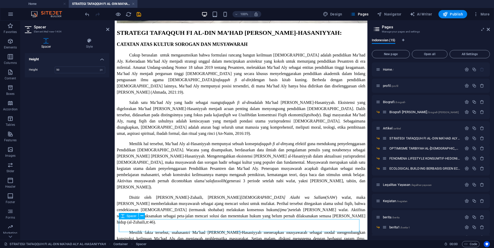
scroll to position [570, 0]
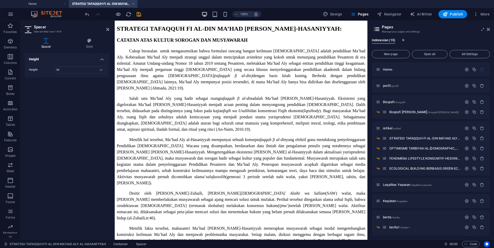
drag, startPoint x: 207, startPoint y: 226, endPoint x: 205, endPoint y: 195, distance: 31.8
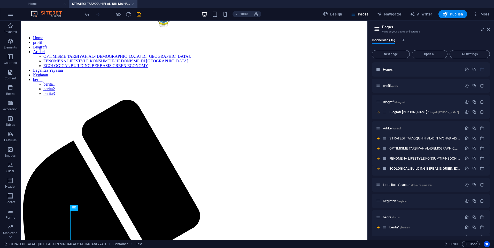
scroll to position [21, 0]
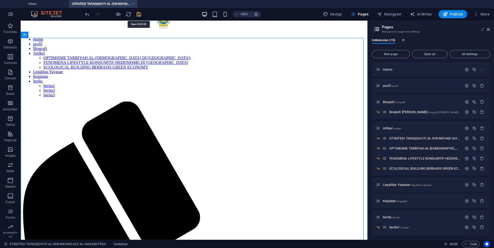
click at [138, 17] on icon "save" at bounding box center [139, 14] width 6 height 6
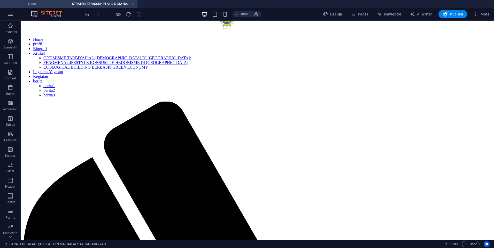
click at [51, 7] on li "Home" at bounding box center [34, 4] width 69 height 8
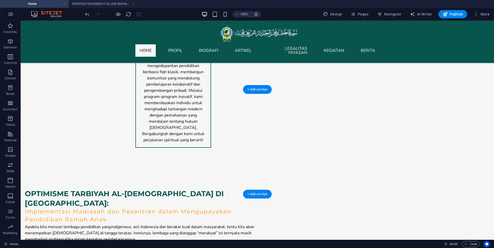
scroll to position [873, 0]
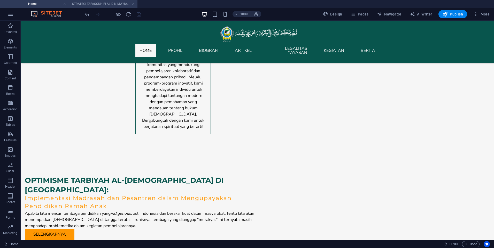
click at [101, 6] on h4 "STRATEGI TAFAQQUH FI AL-DIN MA’HAD ALY AL-HASANIYYAH" at bounding box center [103, 4] width 69 height 6
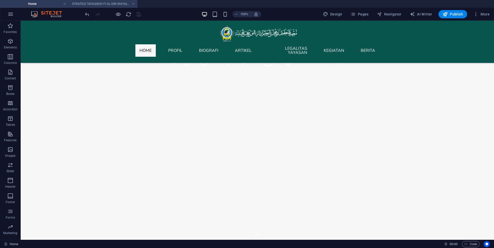
scroll to position [21, 0]
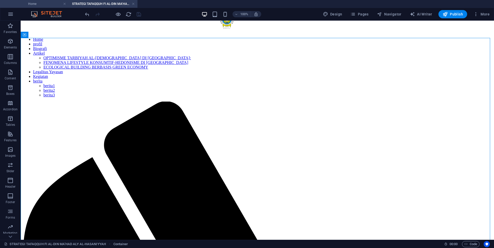
click at [45, 6] on h4 "Home" at bounding box center [34, 4] width 69 height 6
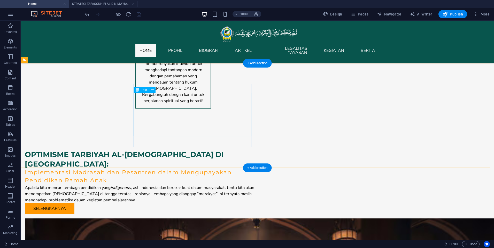
scroll to position [848, 0]
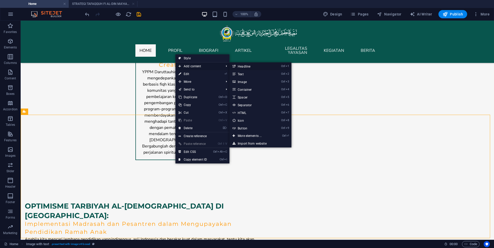
click at [242, 69] on link "Ctrl 1 Headline" at bounding box center [250, 66] width 43 height 8
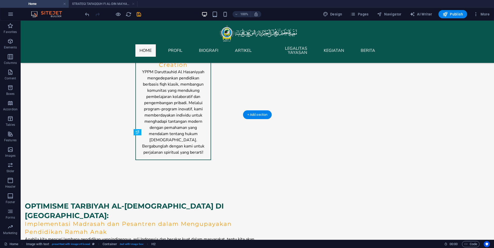
drag, startPoint x: 216, startPoint y: 138, endPoint x: 212, endPoint y: 159, distance: 21.3
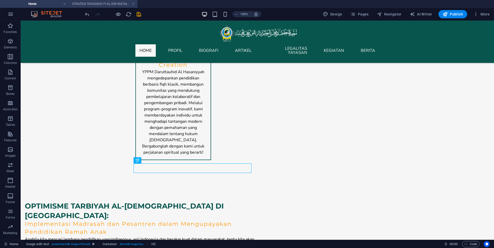
click at [91, 2] on h4 "STRATEGI TAFAQQUH FI AL-DIN MA’HAD ALY AL-HASANIYYAH" at bounding box center [103, 4] width 69 height 6
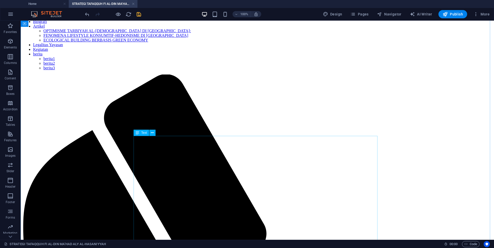
scroll to position [98, 0]
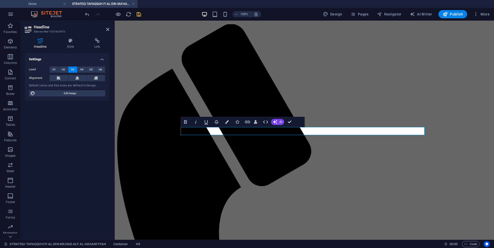
click at [46, 1] on h4 "Home" at bounding box center [34, 4] width 69 height 6
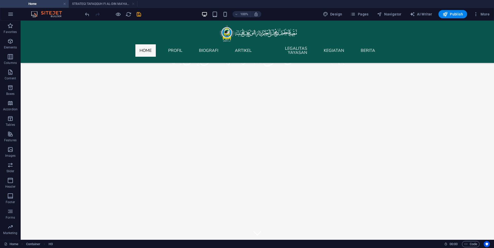
scroll to position [848, 0]
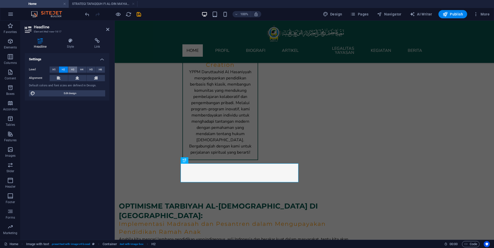
click at [68, 70] on button "H3" at bounding box center [72, 70] width 9 height 6
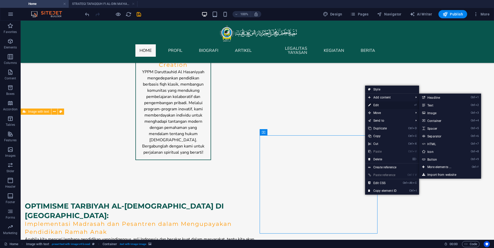
click at [380, 105] on link "⏎ Edit" at bounding box center [382, 105] width 35 height 8
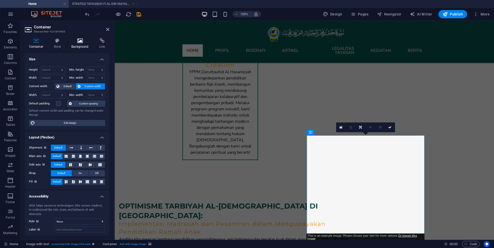
click at [85, 43] on h4 "Background" at bounding box center [81, 43] width 28 height 11
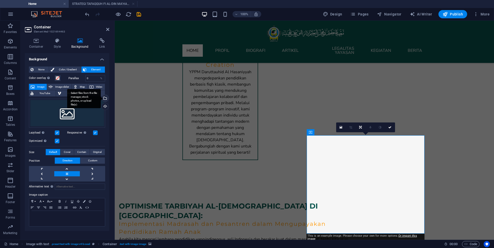
click at [105, 98] on div "Select files from the file manager, stock photos, or upload file(s)" at bounding box center [105, 99] width 8 height 8
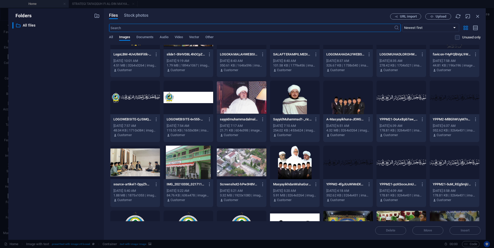
scroll to position [310, 0]
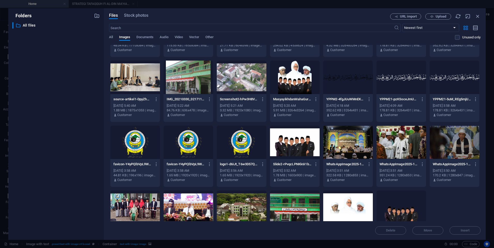
click at [141, 85] on div at bounding box center [135, 78] width 50 height 34
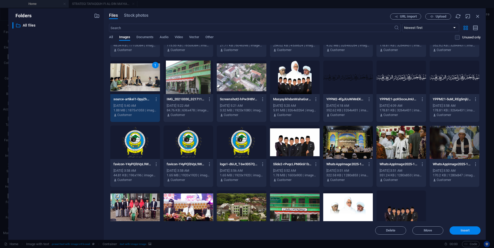
click at [459, 230] on span "Insert" at bounding box center [464, 230] width 27 height 3
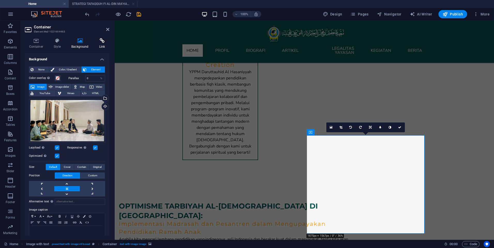
click at [102, 38] on icon at bounding box center [102, 40] width 14 height 5
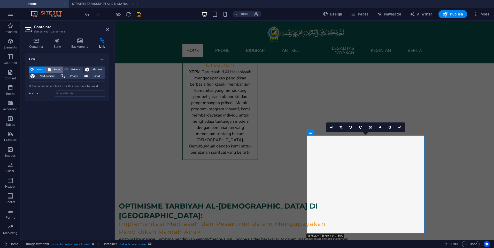
click at [60, 71] on span "Page" at bounding box center [56, 70] width 9 height 6
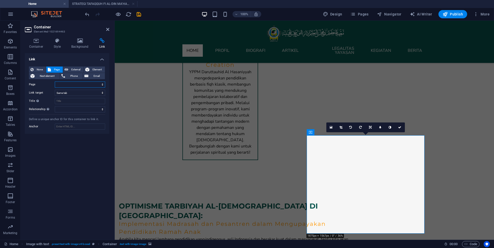
click at [75, 85] on select "Home profil Biografi -- Biografi Muassis Artikel -- STRATEGI TAFAQQUH FI AL-DIN…" at bounding box center [80, 85] width 50 height 6
select select "5"
click at [55, 82] on select "Home profil Biografi -- Biografi Muassis Artikel -- STRATEGI TAFAQQUH FI AL-DIN…" at bounding box center [80, 85] width 50 height 6
click at [106, 31] on icon at bounding box center [107, 29] width 3 height 4
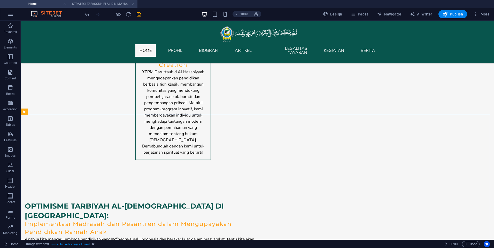
click at [100, 5] on h4 "STRATEGI TAFAQQUH FI AL-DIN MA’HAD ALY AL-HASANIYYAH" at bounding box center [103, 4] width 69 height 6
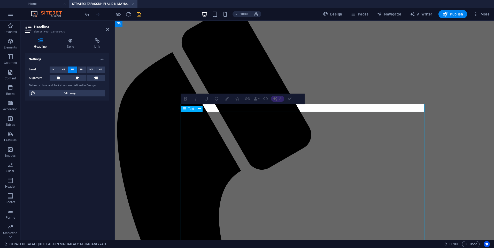
scroll to position [124, 0]
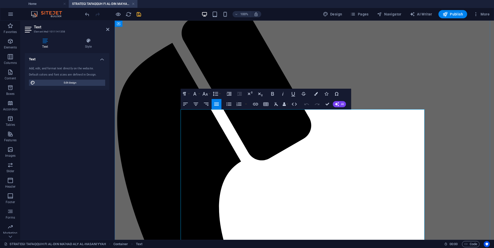
drag, startPoint x: 191, startPoint y: 113, endPoint x: 210, endPoint y: 124, distance: 21.6
copy p "Cukup berasalan untuk mengasumsikan bahwa formulasi rancang bangun keilmuan Isl…"
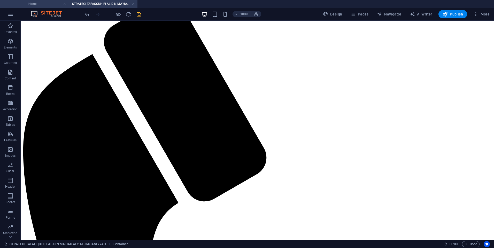
click at [47, 3] on h4 "Home" at bounding box center [34, 4] width 69 height 6
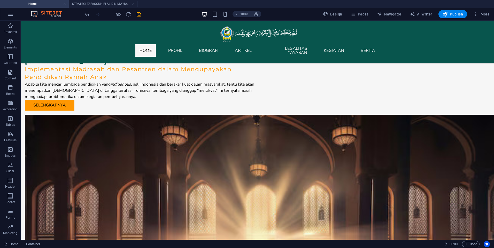
scroll to position [0, 0]
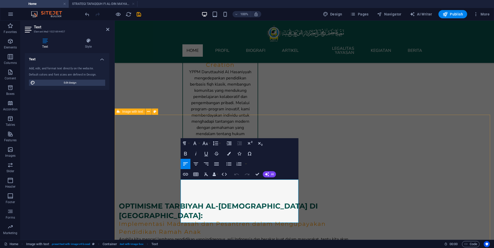
drag, startPoint x: 277, startPoint y: 220, endPoint x: 178, endPoint y: 182, distance: 106.2
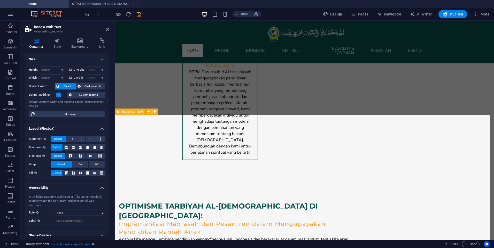
click at [108, 29] on icon at bounding box center [107, 29] width 3 height 4
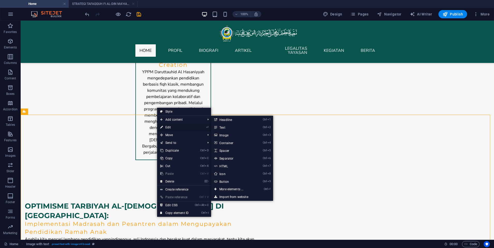
click at [168, 127] on link "⏎ Edit" at bounding box center [174, 128] width 35 height 8
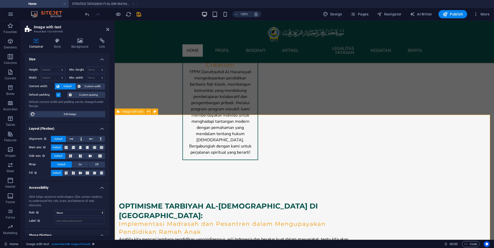
click at [106, 31] on icon at bounding box center [107, 29] width 3 height 4
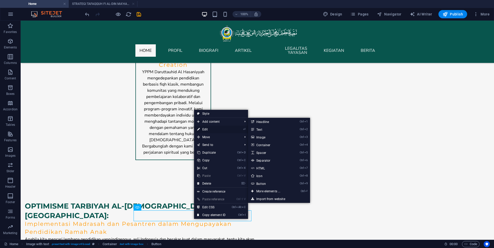
click at [209, 130] on link "⏎ Edit" at bounding box center [211, 130] width 35 height 8
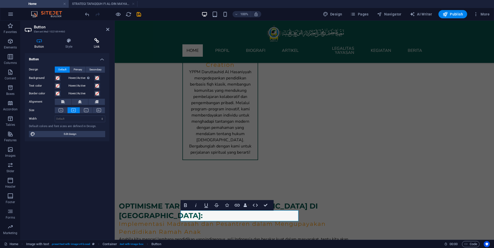
click at [92, 46] on h4 "Link" at bounding box center [96, 43] width 25 height 11
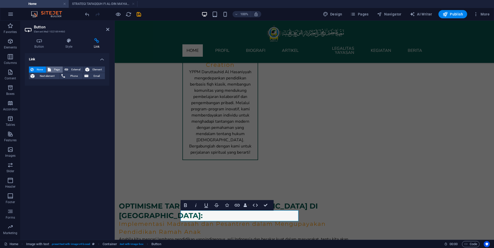
click at [55, 70] on span "Page" at bounding box center [56, 70] width 9 height 6
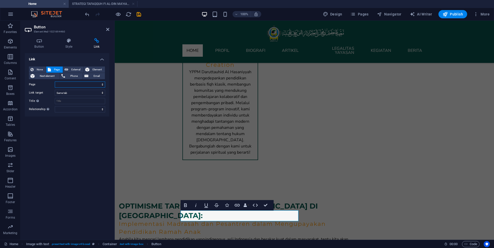
click at [62, 84] on select "Home profil Biografi -- Biografi Muassis Artikel -- STRATEGI TAFAQQUH FI AL-DIN…" at bounding box center [80, 85] width 50 height 6
select select "5"
click at [55, 82] on select "Home profil Biografi -- Biografi Muassis Artikel -- STRATEGI TAFAQQUH FI AL-DIN…" at bounding box center [80, 85] width 50 height 6
click at [107, 30] on icon at bounding box center [107, 29] width 3 height 4
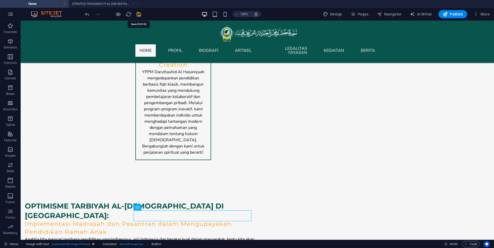
click at [138, 14] on icon "save" at bounding box center [139, 14] width 6 height 6
checkbox input "false"
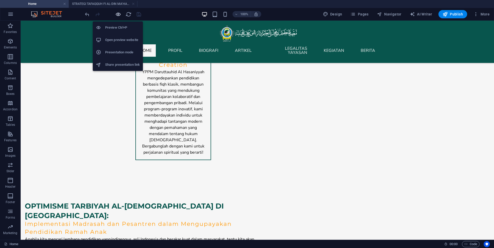
click at [118, 15] on icon "button" at bounding box center [118, 14] width 6 height 6
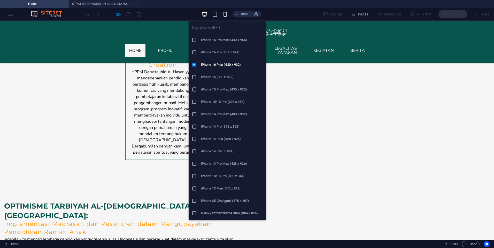
click at [226, 15] on icon "button" at bounding box center [225, 14] width 6 height 6
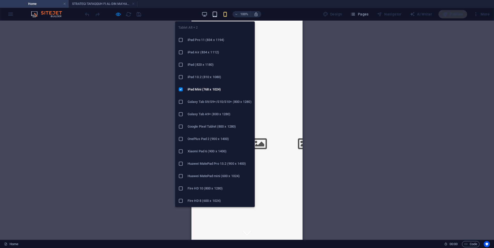
click at [213, 15] on icon "button" at bounding box center [215, 14] width 6 height 6
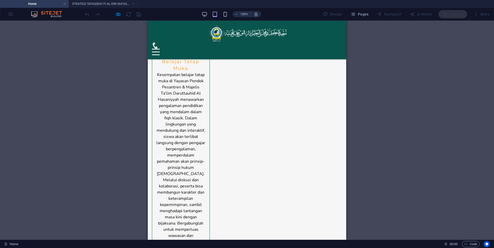
scroll to position [3104, 0]
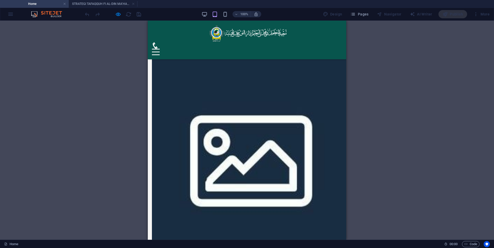
scroll to position [1865, 0]
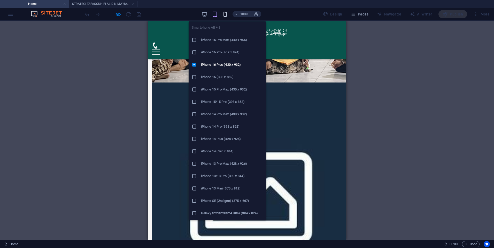
click at [228, 17] on icon "button" at bounding box center [225, 14] width 6 height 6
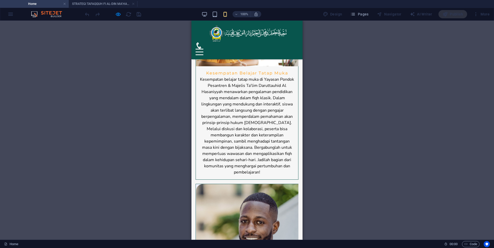
scroll to position [2304, 0]
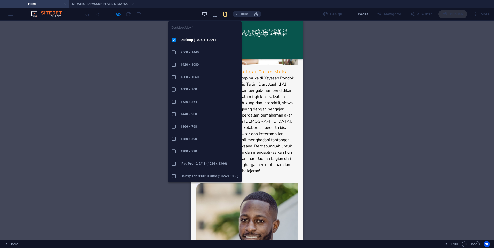
click at [204, 17] on icon "button" at bounding box center [204, 14] width 6 height 6
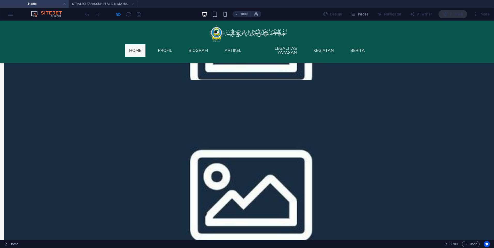
scroll to position [1840, 0]
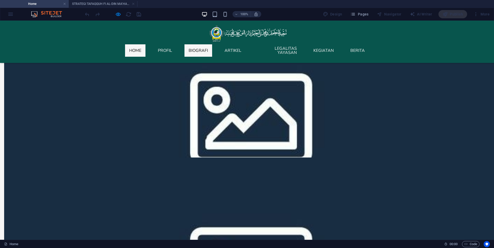
click at [197, 49] on link "Biografi" at bounding box center [198, 50] width 28 height 12
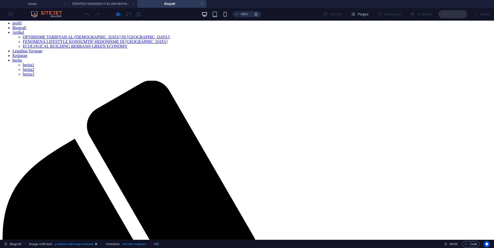
scroll to position [103, 0]
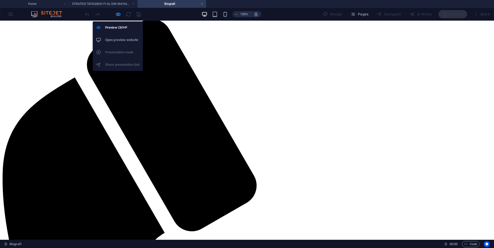
click at [118, 15] on icon "button" at bounding box center [118, 14] width 6 height 6
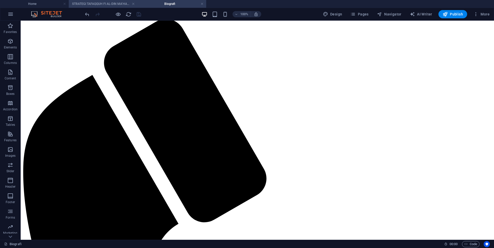
click at [93, 3] on h4 "STRATEGI TAFAQQUH FI AL-DIN MA’HAD ALY AL-HASANIYYAH" at bounding box center [103, 4] width 69 height 6
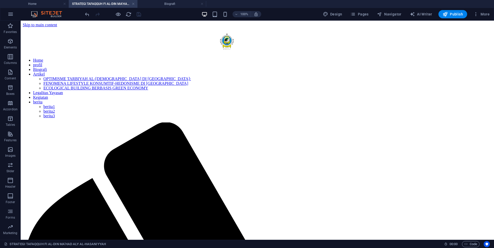
scroll to position [124, 0]
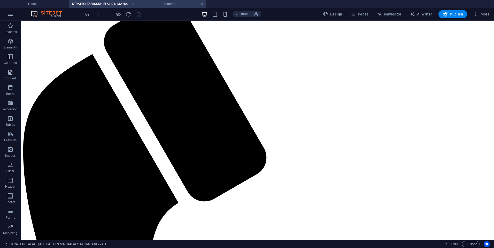
click at [168, 4] on h4 "Biografi" at bounding box center [171, 4] width 69 height 6
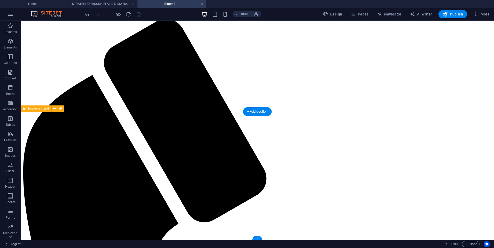
scroll to position [104, 0]
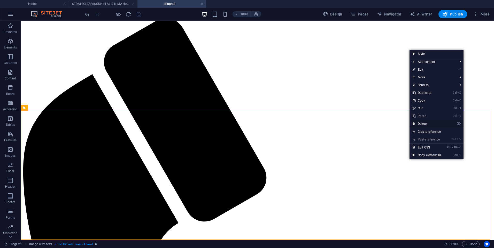
click at [422, 123] on link "⌦ Delete" at bounding box center [426, 124] width 35 height 8
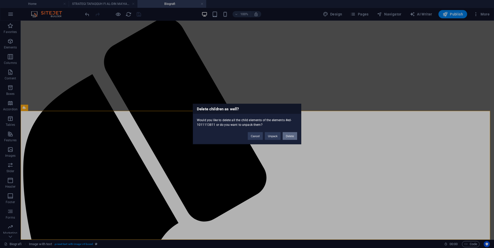
click at [291, 138] on button "Delete" at bounding box center [289, 136] width 14 height 8
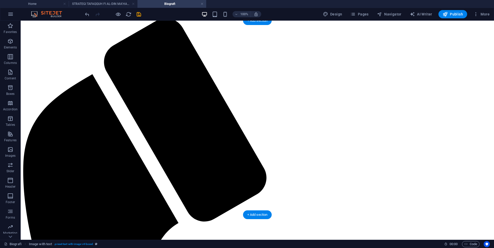
scroll to position [0, 0]
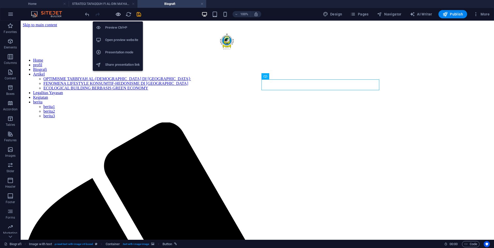
click at [118, 14] on icon "button" at bounding box center [118, 14] width 6 height 6
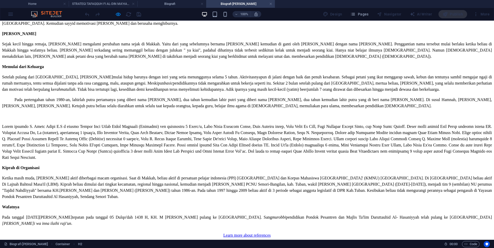
scroll to position [904, 0]
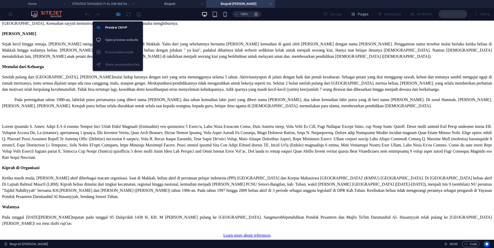
click at [117, 14] on icon "button" at bounding box center [118, 14] width 6 height 6
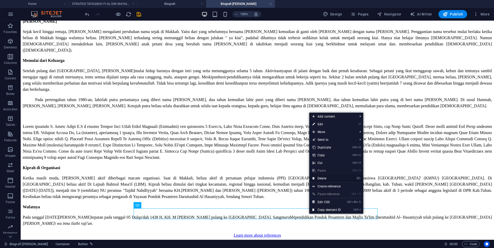
click at [333, 178] on link "⌦ Delete" at bounding box center [326, 179] width 35 height 8
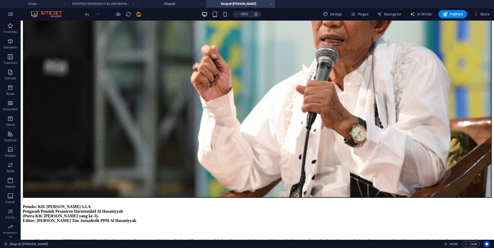
scroll to position [0, 0]
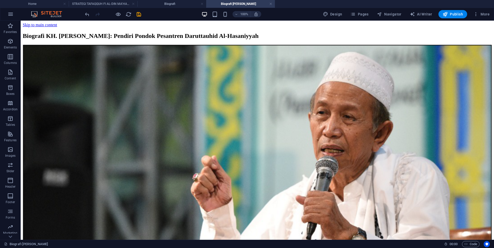
drag, startPoint x: 491, startPoint y: 170, endPoint x: 509, endPoint y: 36, distance: 135.4
drag, startPoint x: 126, startPoint y: 15, endPoint x: 263, endPoint y: 4, distance: 137.8
click at [126, 15] on icon "reload" at bounding box center [128, 14] width 6 height 6
click at [136, 15] on icon "save" at bounding box center [139, 14] width 6 height 6
click at [449, 15] on span "Publish" at bounding box center [452, 14] width 20 height 5
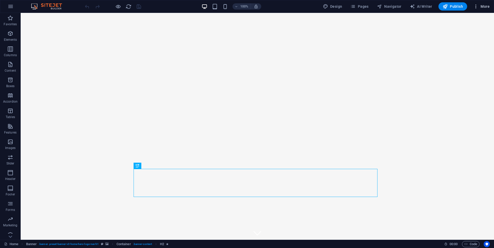
click at [489, 5] on button "More" at bounding box center [481, 6] width 20 height 8
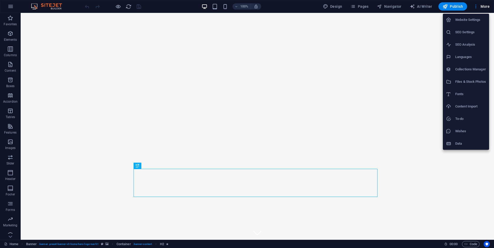
click at [478, 23] on li "Website Settings" at bounding box center [465, 20] width 46 height 12
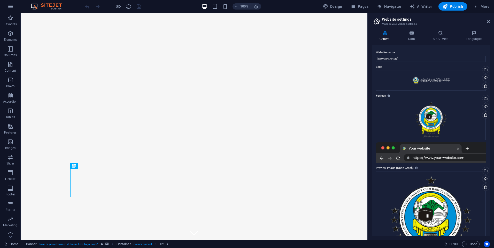
scroll to position [43, 0]
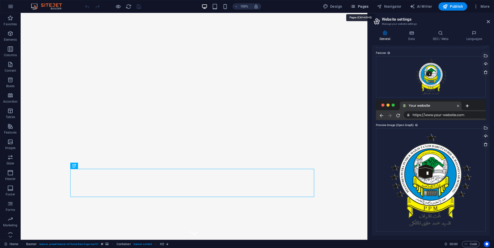
click at [357, 8] on span "Pages" at bounding box center [359, 6] width 18 height 5
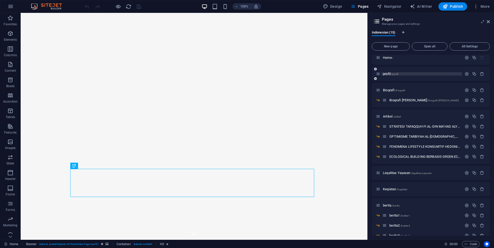
scroll to position [0, 0]
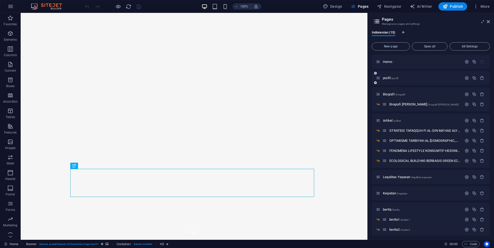
click at [396, 80] on div "profil /profil" at bounding box center [419, 78] width 86 height 6
click at [396, 80] on span "/profil" at bounding box center [394, 78] width 7 height 3
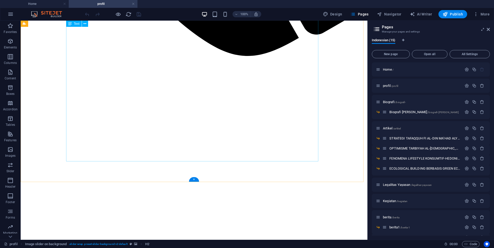
scroll to position [542, 0]
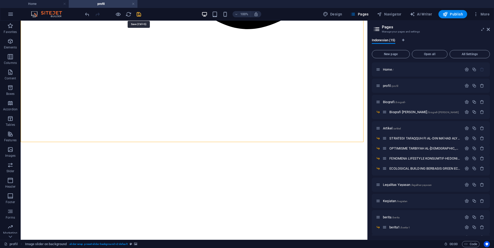
click at [137, 14] on icon "save" at bounding box center [139, 14] width 6 height 6
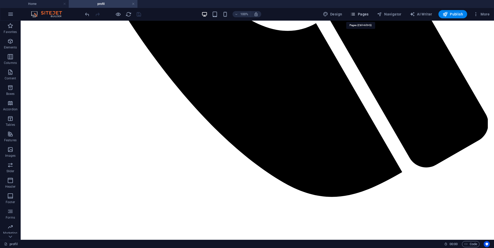
click at [361, 16] on span "Pages" at bounding box center [359, 14] width 18 height 5
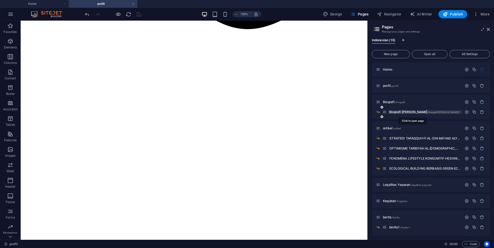
click at [432, 113] on span "/biografi-[PERSON_NAME]" at bounding box center [442, 112] width 31 height 3
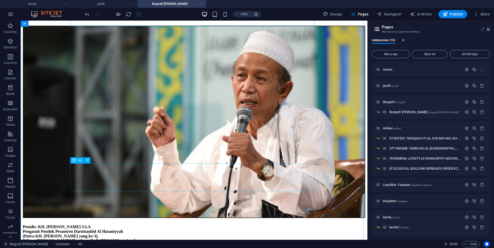
scroll to position [52, 0]
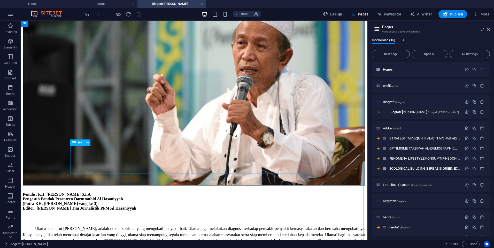
click at [182, 192] on div "Penulis: KH. Mohammad Hilmi Badruttamam S.I.A Pengasuh Pondok Pesantren Darutta…" at bounding box center [194, 201] width 342 height 19
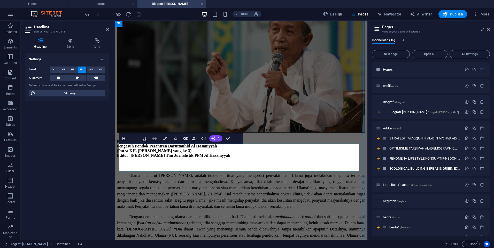
click at [231, 158] on h4 "Penulis: KH. Mohammad Hilmi Badruttamam S.I.A Pengasuh Pondok Pesantren Darutta…" at bounding box center [241, 148] width 248 height 19
drag, startPoint x: 229, startPoint y: 169, endPoint x: 189, endPoint y: 169, distance: 40.0
click at [189, 158] on h4 "Penulis: KH. Mohammad Hilmi Badruttamam S.I.A Pengasuh Pondok Pesantren Darutta…" at bounding box center [241, 148] width 248 height 19
copy h4 "Istifan Hayina Fasya"
click at [288, 134] on figure at bounding box center [241, 63] width 248 height 141
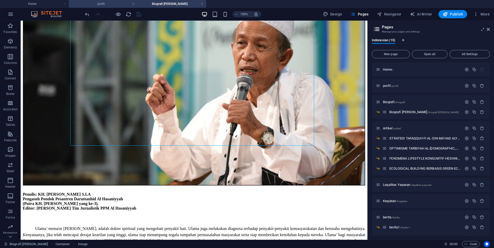
click at [84, 3] on h4 "profil" at bounding box center [103, 4] width 69 height 6
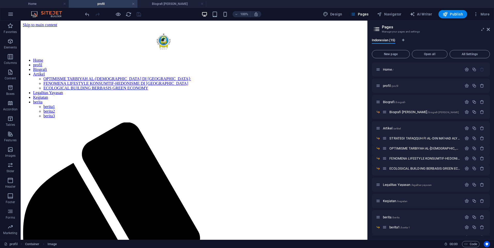
scroll to position [542, 0]
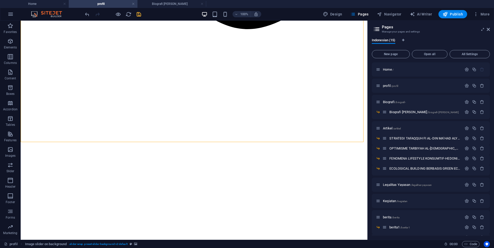
click at [137, 15] on icon "save" at bounding box center [139, 14] width 6 height 6
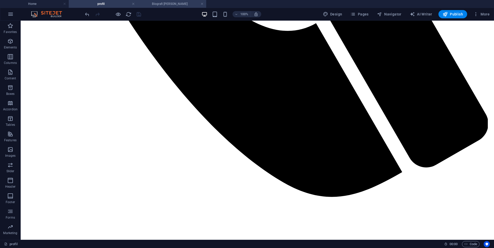
click at [187, 4] on h4 "Biografi [PERSON_NAME]" at bounding box center [171, 4] width 69 height 6
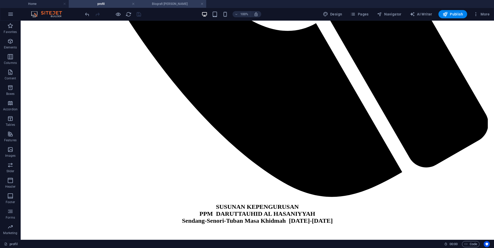
scroll to position [0, 0]
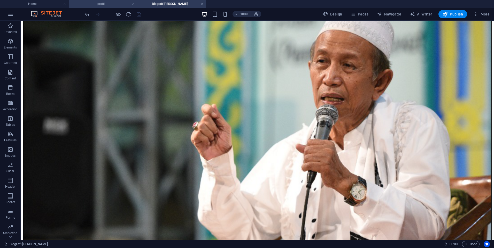
click at [119, 5] on h4 "profil" at bounding box center [103, 4] width 69 height 6
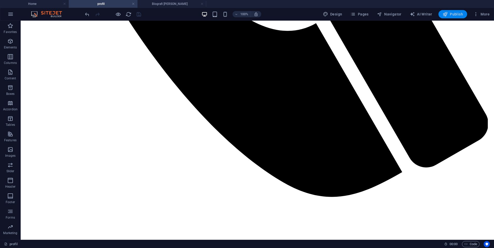
click at [454, 13] on span "Publish" at bounding box center [452, 14] width 20 height 5
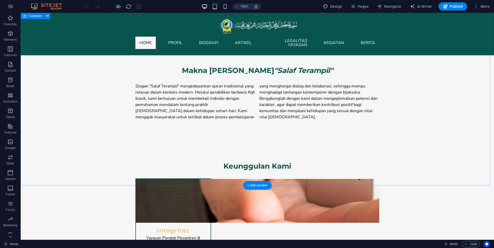
scroll to position [523, 0]
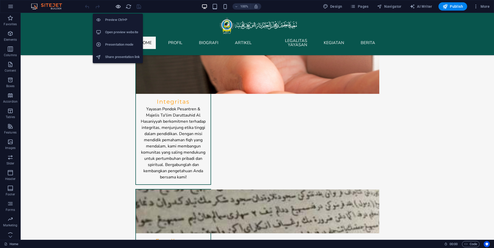
click at [119, 5] on icon "button" at bounding box center [118, 7] width 6 height 6
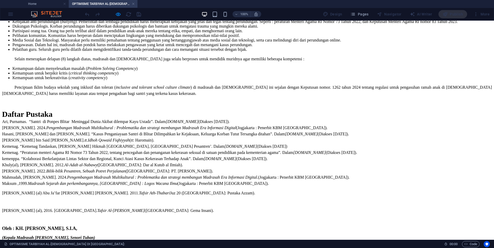
scroll to position [1692, 0]
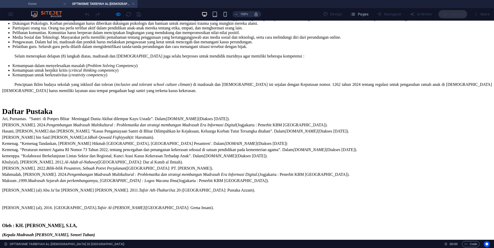
click at [42, 3] on h4 "Home" at bounding box center [34, 4] width 69 height 6
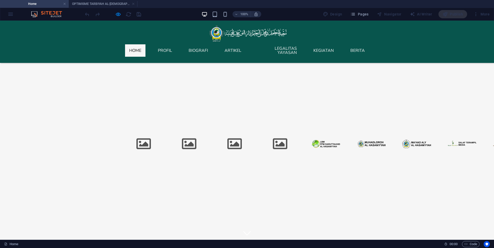
scroll to position [537, 0]
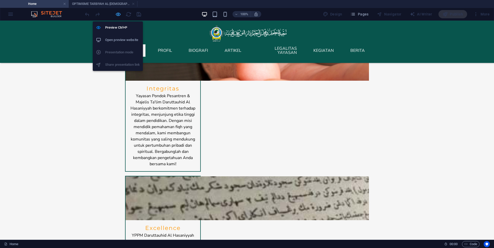
click at [117, 14] on icon "button" at bounding box center [118, 14] width 6 height 6
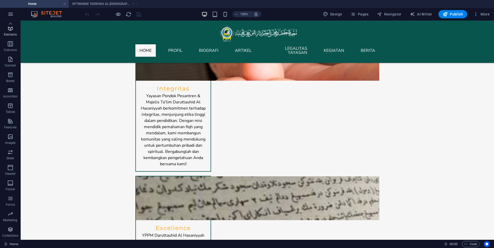
scroll to position [0, 0]
click at [12, 33] on p "Favorites" at bounding box center [10, 32] width 13 height 4
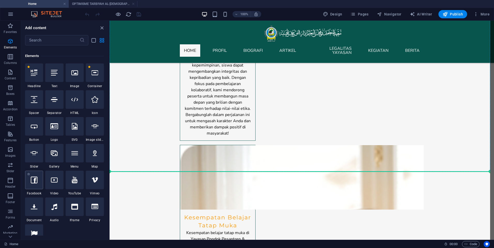
scroll to position [2897, 0]
select select "%"
select select "px"
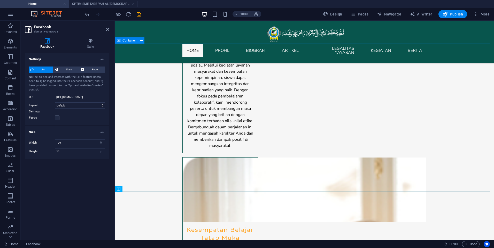
scroll to position [2904, 0]
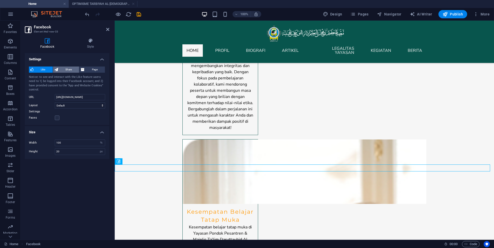
click at [62, 69] on span "Share" at bounding box center [69, 70] width 18 height 6
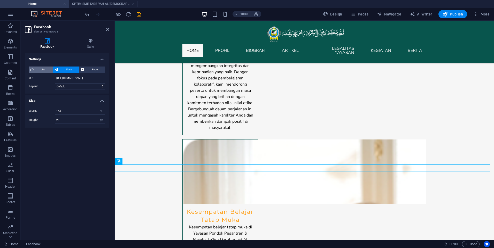
click at [40, 71] on span "Like" at bounding box center [43, 70] width 16 height 6
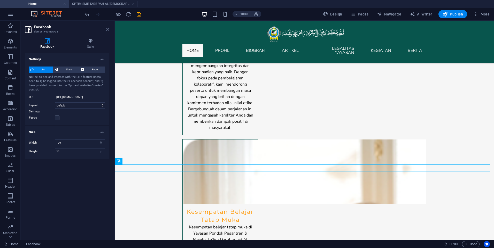
click at [107, 28] on icon at bounding box center [107, 29] width 3 height 4
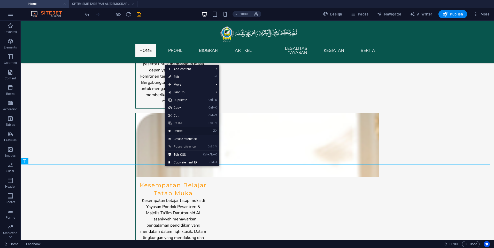
click at [187, 130] on link "⌦ Delete" at bounding box center [182, 131] width 35 height 8
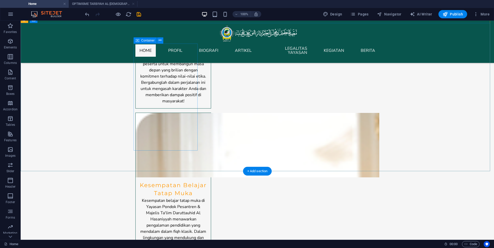
scroll to position [2924, 0]
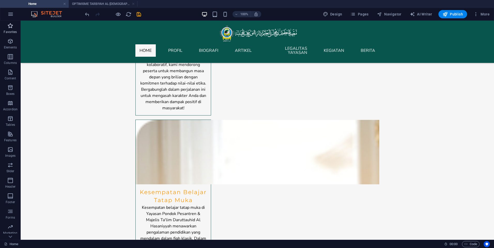
click at [14, 32] on p "Favorites" at bounding box center [10, 32] width 13 height 4
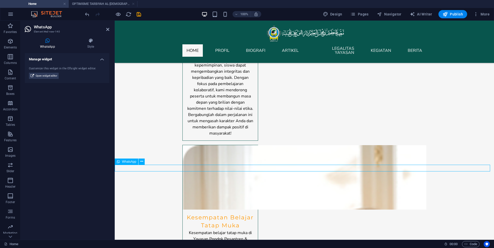
scroll to position [2904, 0]
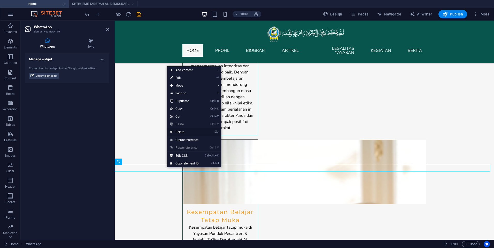
click at [180, 133] on link "⌦ Delete" at bounding box center [184, 132] width 35 height 8
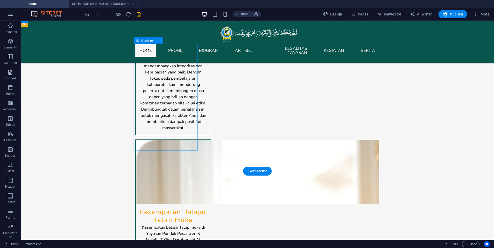
scroll to position [2924, 0]
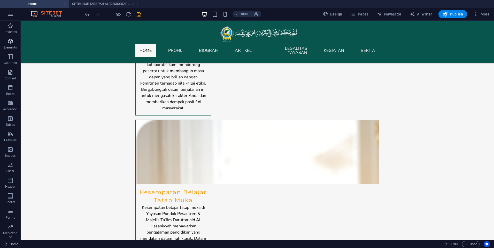
click at [9, 39] on icon "button" at bounding box center [10, 41] width 6 height 6
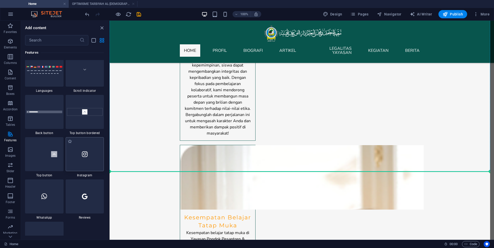
scroll to position [2904, 0]
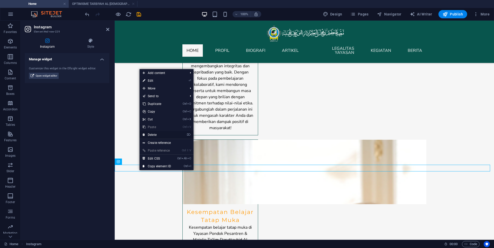
click at [172, 134] on link "⌦ Delete" at bounding box center [156, 135] width 35 height 8
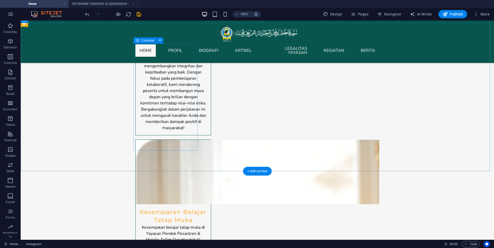
scroll to position [2924, 0]
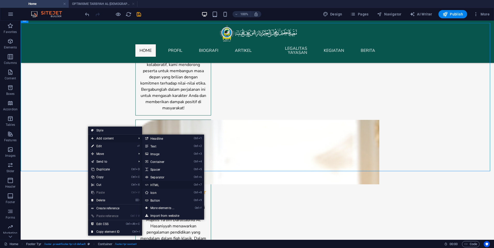
click at [162, 188] on link "Ctrl 7 HTML" at bounding box center [163, 185] width 43 height 8
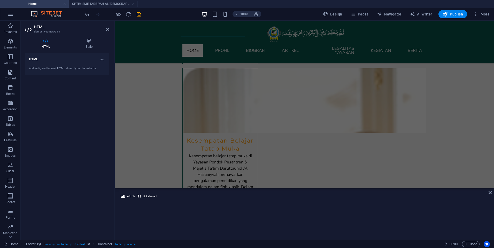
scroll to position [2853, 0]
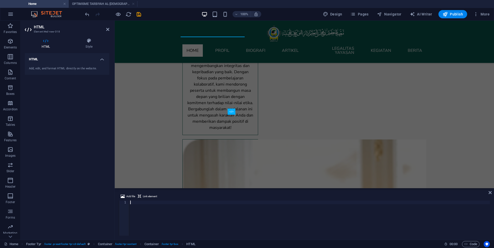
type textarea "<div class="elfsight-app-a9c40176-94d5-4bdd-b8f8-ab2d97a3be00" data-elfsight-ap…"
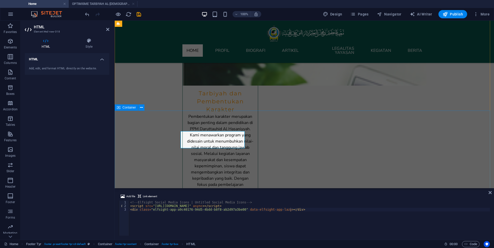
scroll to position [2743, 0]
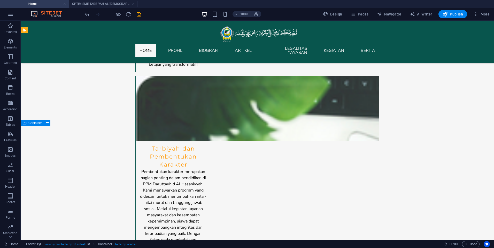
scroll to position [2821, 0]
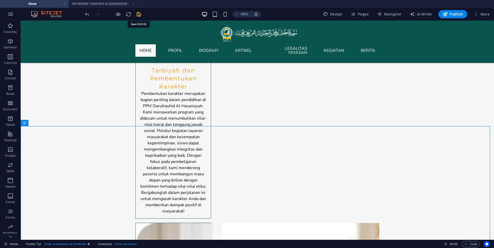
click at [137, 15] on icon "save" at bounding box center [139, 14] width 6 height 6
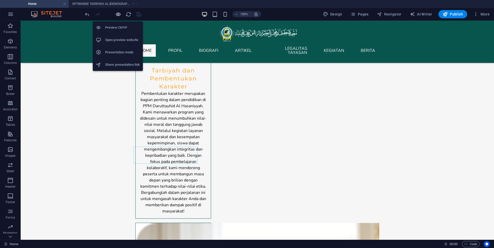
click at [117, 14] on icon "button" at bounding box center [118, 14] width 6 height 6
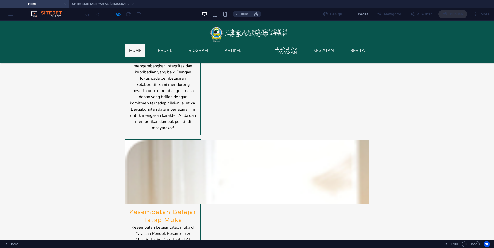
scroll to position [2684, 0]
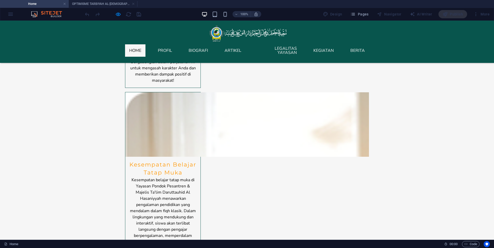
scroll to position [2736, 0]
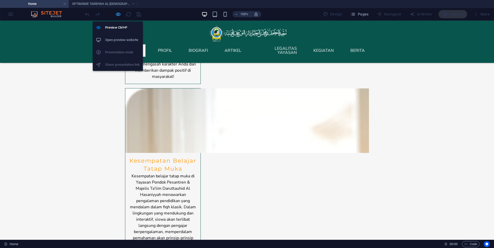
click at [116, 13] on icon "button" at bounding box center [118, 14] width 6 height 6
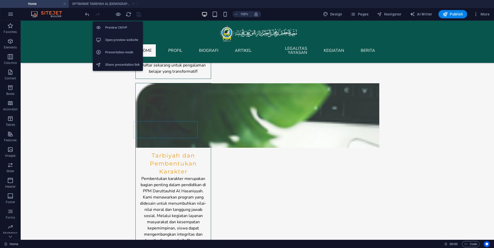
scroll to position [2846, 0]
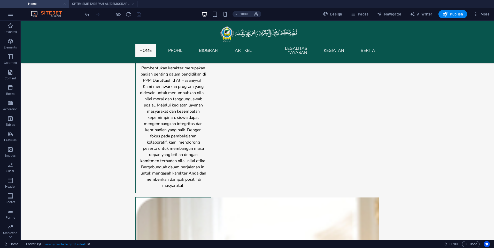
drag, startPoint x: 173, startPoint y: 125, endPoint x: 168, endPoint y: 176, distance: 50.8
drag, startPoint x: 148, startPoint y: 131, endPoint x: 143, endPoint y: 172, distance: 41.4
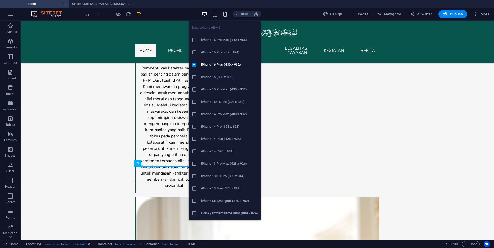
click at [226, 13] on icon "button" at bounding box center [225, 14] width 6 height 6
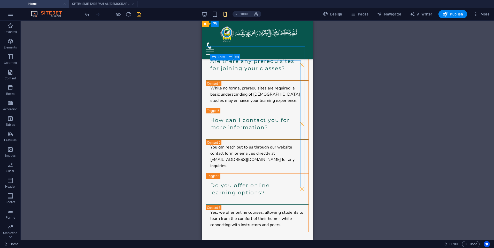
scroll to position [4620, 0]
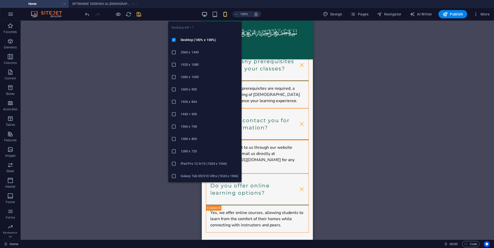
click at [202, 14] on icon "button" at bounding box center [204, 14] width 6 height 6
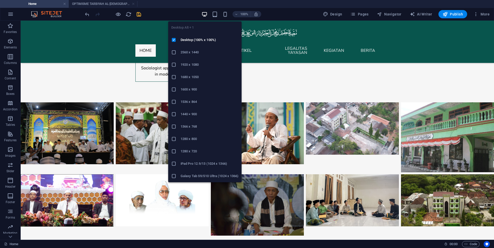
scroll to position [2924, 0]
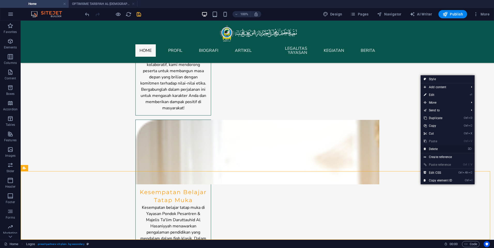
click at [440, 151] on link "⌦ Delete" at bounding box center [437, 149] width 35 height 8
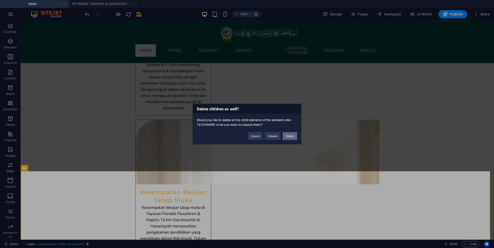
click at [289, 135] on button "Delete" at bounding box center [289, 136] width 14 height 8
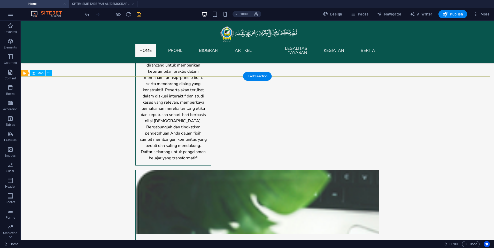
scroll to position [2778, 0]
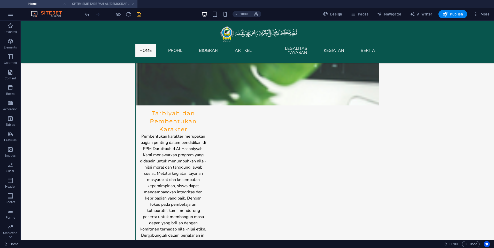
click at [91, 5] on h4 "OPTIMISME TARBIYAH AL-[DEMOGRAPHIC_DATA] DI [GEOGRAPHIC_DATA]:" at bounding box center [103, 4] width 69 height 6
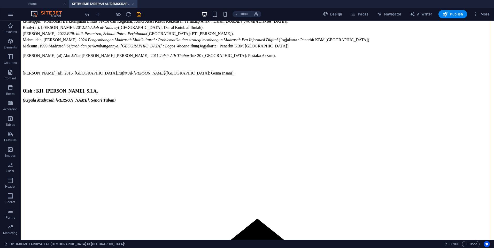
scroll to position [1824, 0]
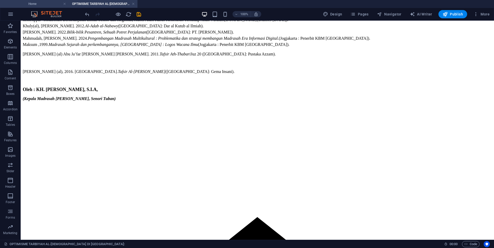
click at [39, 5] on h4 "Home" at bounding box center [34, 4] width 69 height 6
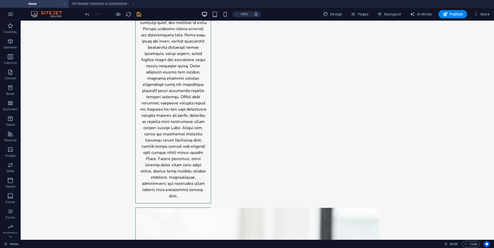
scroll to position [0, 0]
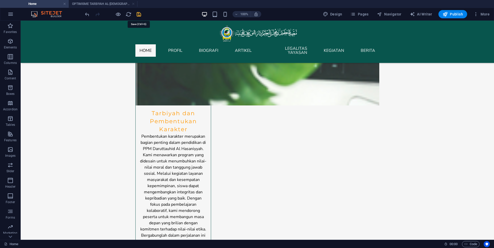
click at [140, 13] on icon "save" at bounding box center [139, 14] width 6 height 6
checkbox input "false"
click at [97, 7] on li "OPTIMISME TARBIYAH AL-[DEMOGRAPHIC_DATA] DI [GEOGRAPHIC_DATA]:" at bounding box center [103, 4] width 69 height 8
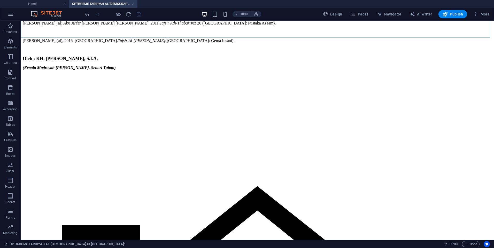
scroll to position [1901, 0]
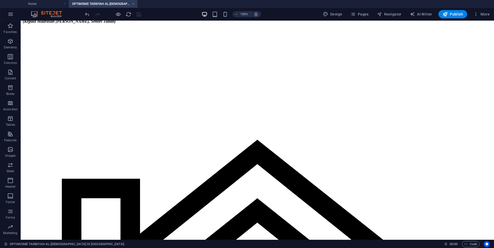
click at [128, 18] on div at bounding box center [113, 14] width 58 height 8
click at [129, 15] on icon "reload" at bounding box center [128, 14] width 6 height 6
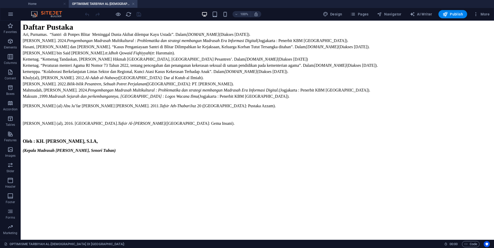
scroll to position [1774, 0]
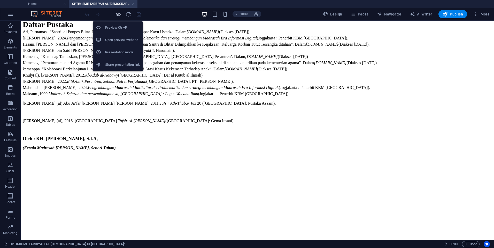
click at [119, 13] on icon "button" at bounding box center [118, 14] width 6 height 6
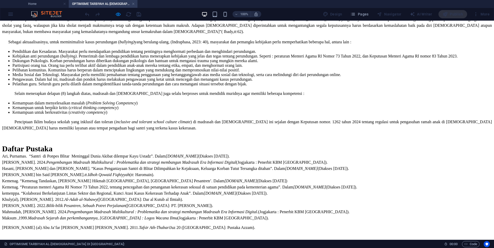
scroll to position [1642, 0]
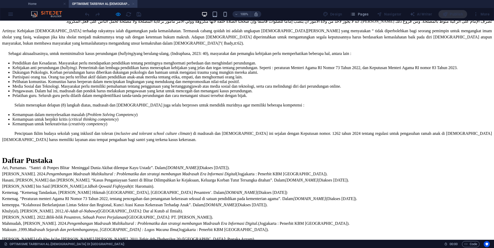
click at [133, 6] on link at bounding box center [133, 4] width 3 height 5
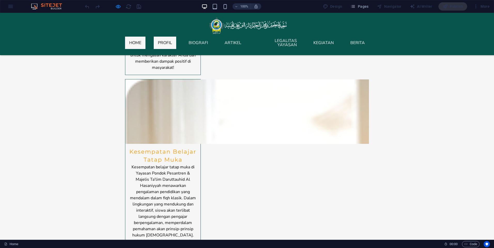
click at [169, 39] on link "profil" at bounding box center [165, 43] width 22 height 12
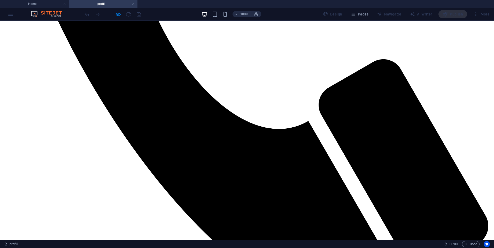
scroll to position [843, 0]
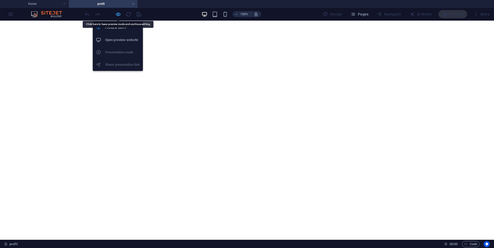
click at [118, 14] on icon "button" at bounding box center [118, 14] width 6 height 6
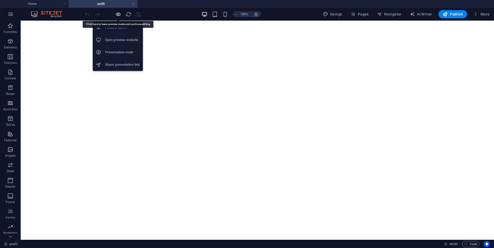
scroll to position [850, 0]
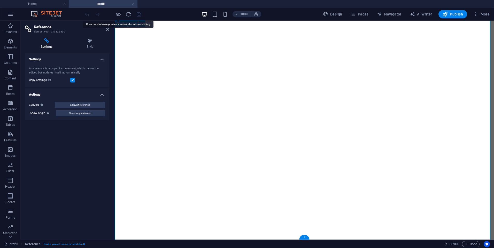
click at [110, 30] on aside "Reference Element #ed-1019326830 Settings Style Settings A reference is a copy …" at bounding box center [68, 130] width 94 height 219
click at [108, 29] on icon at bounding box center [107, 29] width 3 height 4
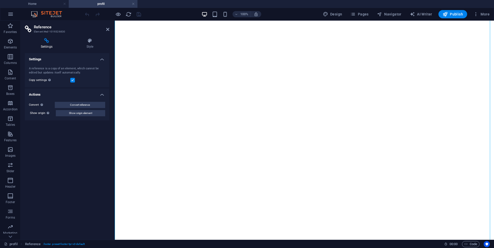
scroll to position [712, 0]
drag, startPoint x: 196, startPoint y: 109, endPoint x: 208, endPoint y: 77, distance: 33.8
drag, startPoint x: 184, startPoint y: 144, endPoint x: 205, endPoint y: 124, distance: 29.2
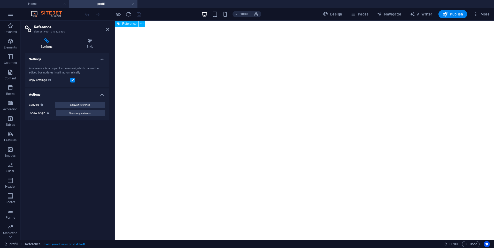
click at [107, 30] on icon at bounding box center [107, 29] width 3 height 4
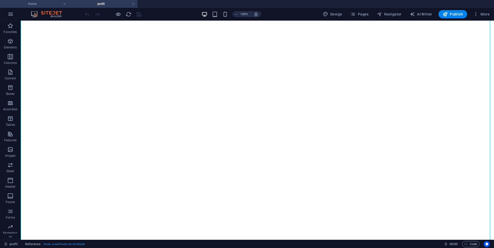
click at [47, 4] on h4 "Home" at bounding box center [34, 4] width 69 height 6
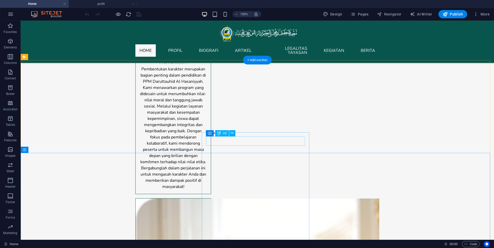
scroll to position [2855, 0]
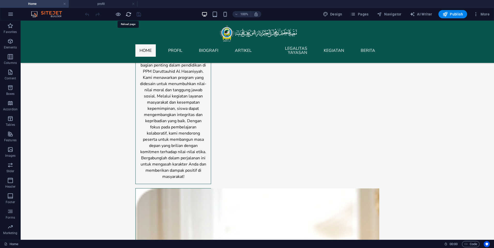
click at [131, 13] on icon "reload" at bounding box center [128, 14] width 6 height 6
click at [130, 14] on icon "reload" at bounding box center [128, 14] width 6 height 6
click at [102, 6] on h4 "profil" at bounding box center [103, 4] width 69 height 6
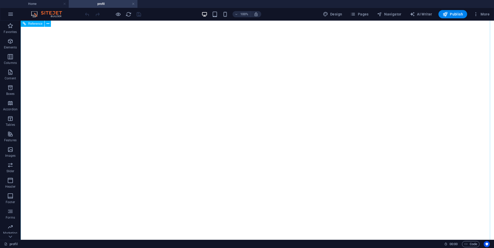
scroll to position [738, 0]
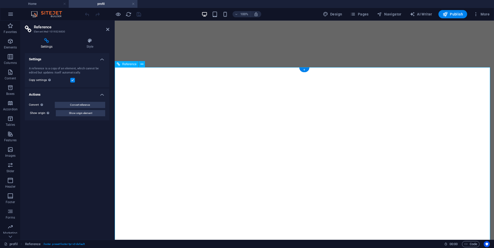
scroll to position [687, 0]
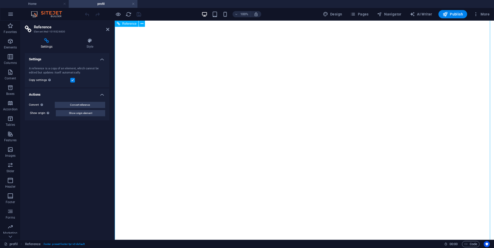
drag, startPoint x: 199, startPoint y: 169, endPoint x: 200, endPoint y: 201, distance: 32.0
drag, startPoint x: 198, startPoint y: 169, endPoint x: 163, endPoint y: 195, distance: 43.8
click at [129, 14] on icon "reload" at bounding box center [128, 14] width 6 height 6
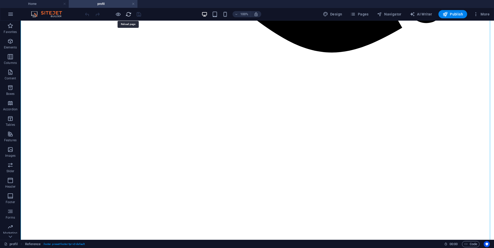
click at [129, 14] on icon "reload" at bounding box center [128, 14] width 6 height 6
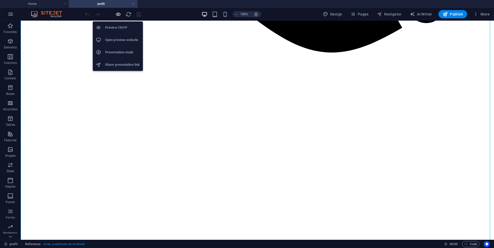
click at [116, 14] on icon "button" at bounding box center [118, 14] width 6 height 6
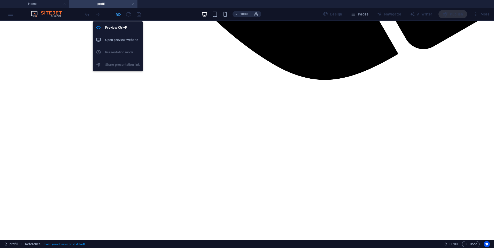
click at [116, 14] on icon "button" at bounding box center [118, 14] width 6 height 6
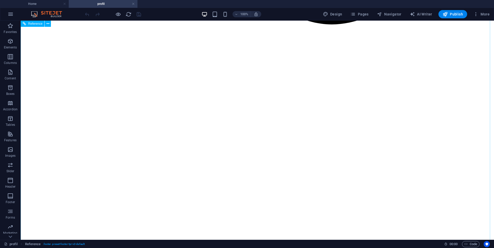
scroll to position [695, 0]
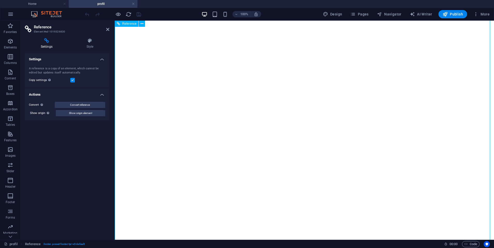
click at [109, 29] on icon at bounding box center [107, 29] width 3 height 4
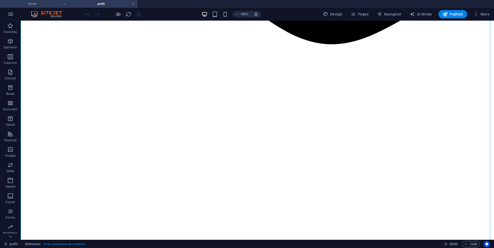
click at [49, 0] on li "Home" at bounding box center [34, 4] width 69 height 8
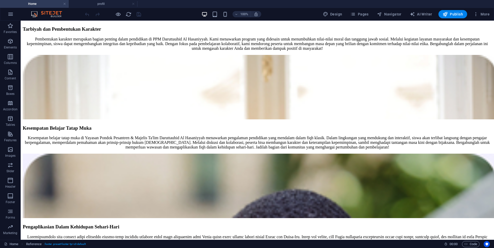
scroll to position [0, 0]
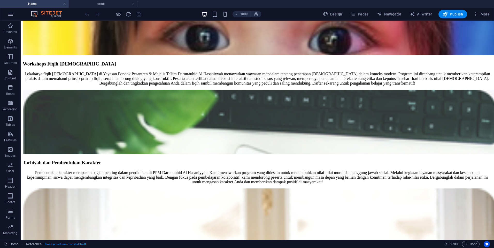
click at [40, 6] on h4 "Home" at bounding box center [34, 4] width 69 height 6
click at [35, 5] on h4 "Home" at bounding box center [34, 4] width 69 height 6
click at [129, 12] on icon "reload" at bounding box center [128, 14] width 6 height 6
click at [91, 2] on h4 "profil" at bounding box center [103, 4] width 69 height 6
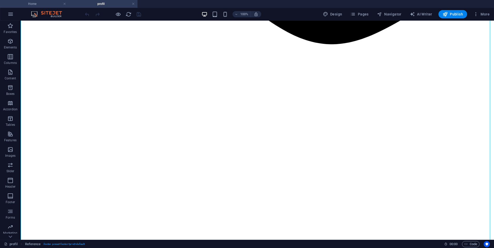
click at [46, 4] on h4 "Home" at bounding box center [34, 4] width 69 height 6
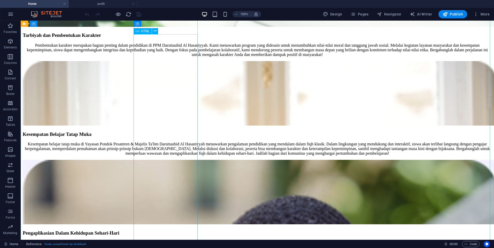
scroll to position [2984, 0]
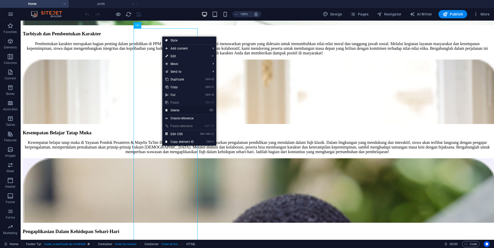
click at [178, 110] on link "⌦ Delete" at bounding box center [179, 111] width 35 height 8
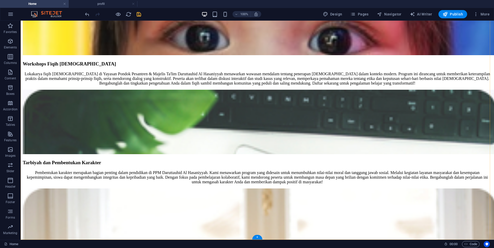
click at [256, 235] on div "+" at bounding box center [257, 237] width 10 height 5
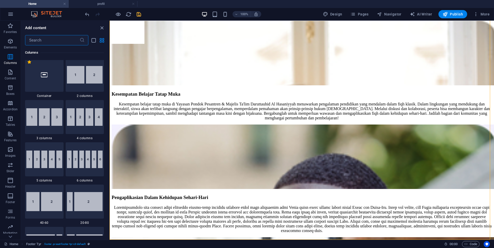
scroll to position [129, 0]
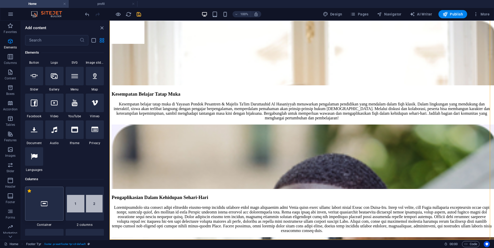
click at [54, 205] on div at bounding box center [44, 204] width 38 height 34
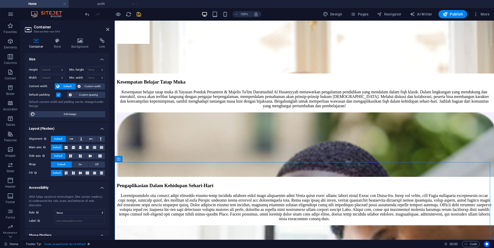
scroll to position [2907, 0]
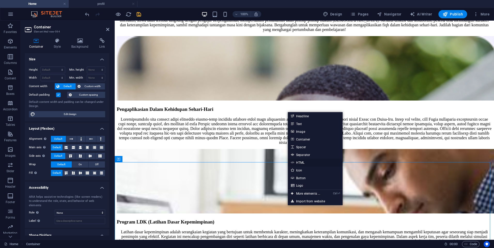
click at [298, 162] on link "HTML" at bounding box center [315, 163] width 55 height 8
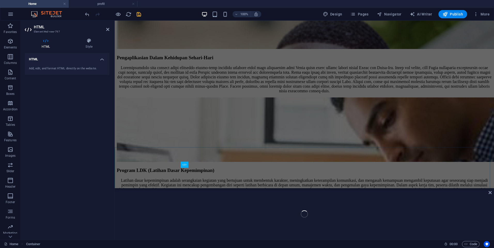
scroll to position [2870, 0]
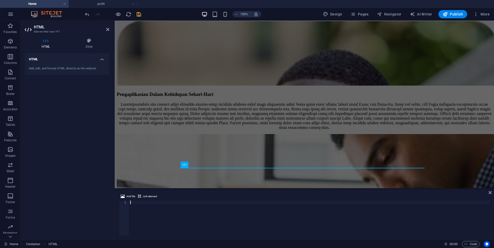
type textarea "<div class="elfsight-app-a9c40176-94d5-4bdd-b8f8-ab2d97a3be00" data-elfsight-ap…"
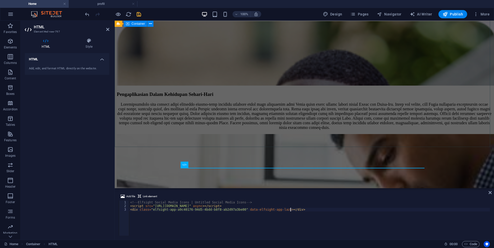
scroll to position [2877, 0]
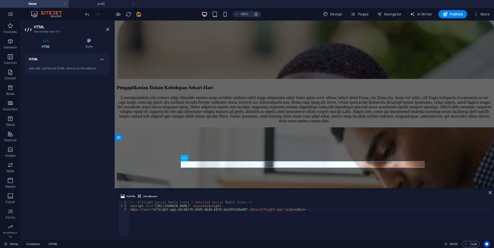
click at [145, 198] on span "Link element" at bounding box center [150, 197] width 14 height 6
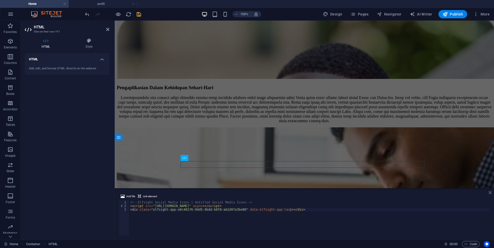
click at [489, 192] on icon at bounding box center [489, 193] width 3 height 4
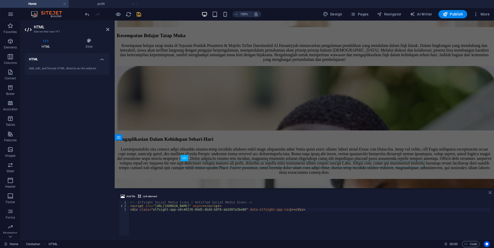
scroll to position [2903, 0]
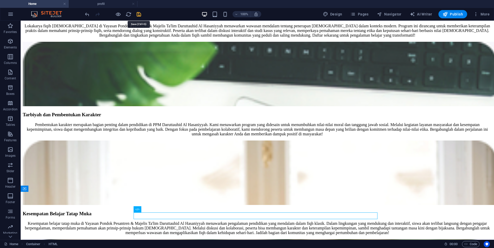
click at [138, 11] on icon "save" at bounding box center [139, 14] width 6 height 6
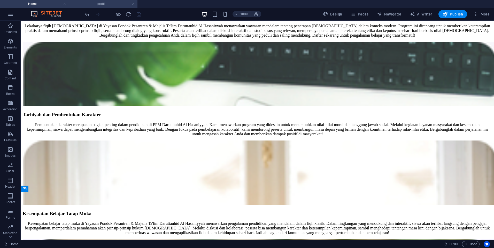
click at [107, 5] on h4 "profil" at bounding box center [103, 4] width 69 height 6
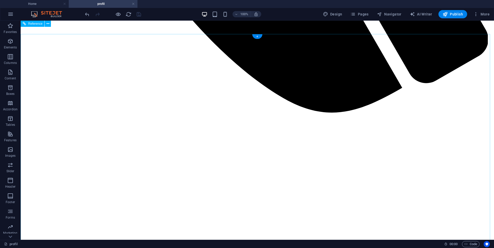
scroll to position [617, 0]
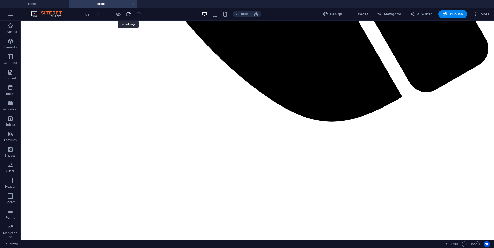
click at [127, 15] on icon "reload" at bounding box center [128, 14] width 6 height 6
click at [52, 3] on h4 "Home" at bounding box center [34, 4] width 69 height 6
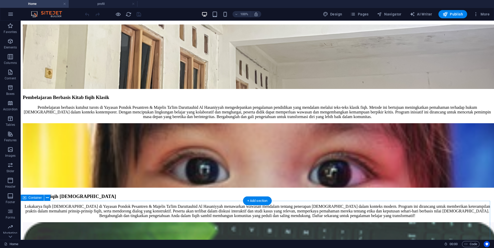
scroll to position [2903, 0]
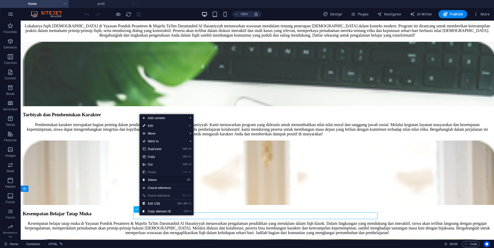
click at [168, 179] on link "⌦ Delete" at bounding box center [156, 180] width 35 height 8
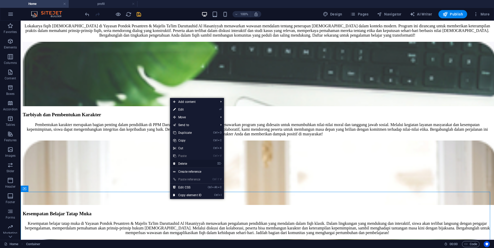
click at [178, 167] on link "⌦ Delete" at bounding box center [187, 164] width 35 height 8
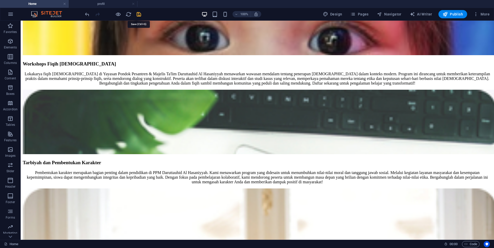
click at [137, 12] on icon "save" at bounding box center [139, 14] width 6 height 6
checkbox input "false"
click at [114, 5] on h4 "profil" at bounding box center [103, 4] width 69 height 6
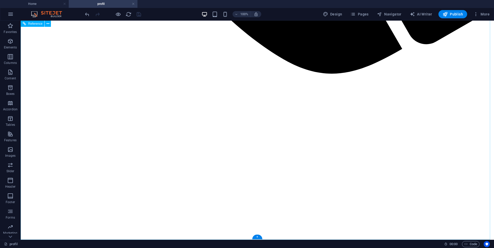
scroll to position [686, 0]
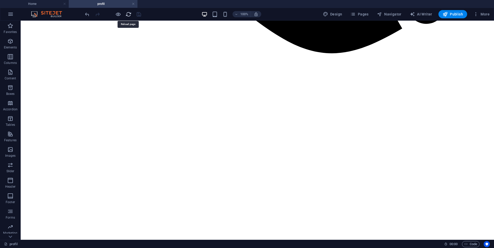
click at [127, 17] on icon "reload" at bounding box center [128, 14] width 6 height 6
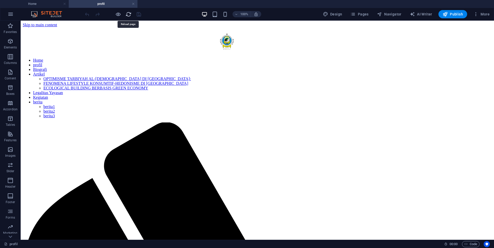
scroll to position [0, 0]
click at [365, 13] on span "Pages" at bounding box center [359, 14] width 18 height 5
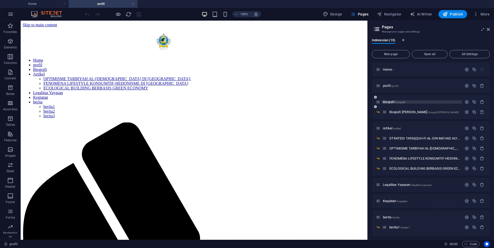
click at [395, 102] on span "Biografi /biografi-" at bounding box center [394, 102] width 23 height 4
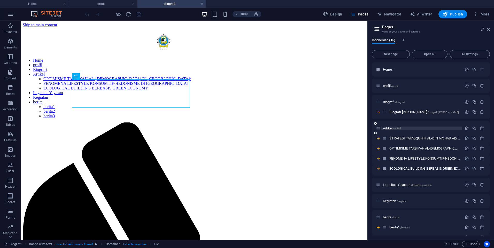
click at [396, 130] on span "/artikel" at bounding box center [397, 128] width 8 height 3
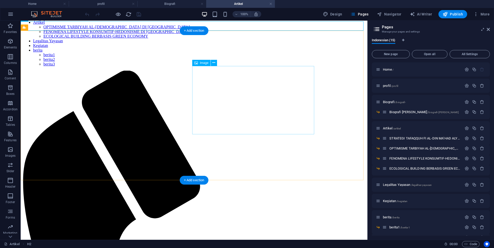
scroll to position [52, 0]
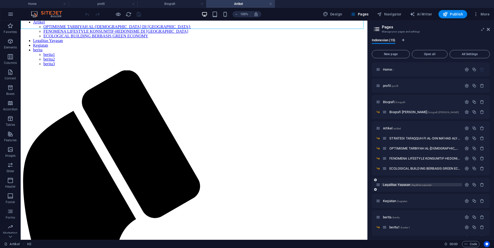
click at [390, 186] on span "Legalitas Yayasan /legalitas-yayasan" at bounding box center [407, 185] width 49 height 4
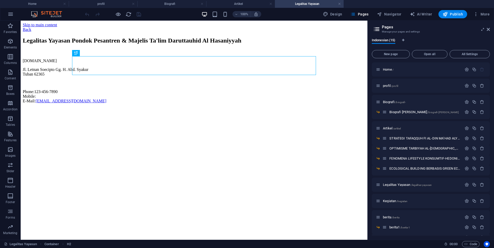
scroll to position [0, 0]
click at [413, 218] on p "berita /berita" at bounding box center [421, 217] width 77 height 3
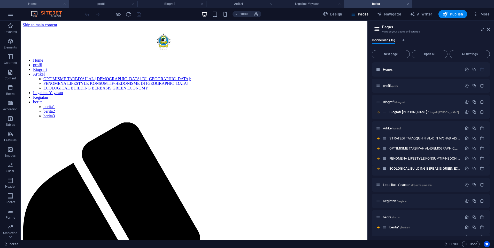
click at [30, 2] on h4 "Home" at bounding box center [34, 4] width 69 height 6
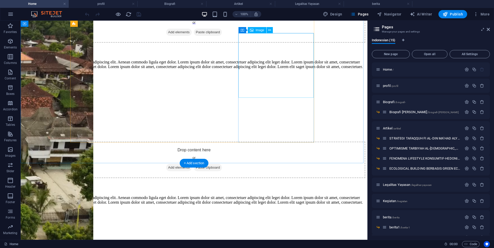
scroll to position [1994, 0]
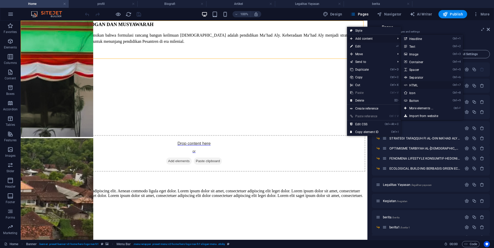
click at [424, 87] on link "Ctrl 7 HTML" at bounding box center [422, 85] width 43 height 8
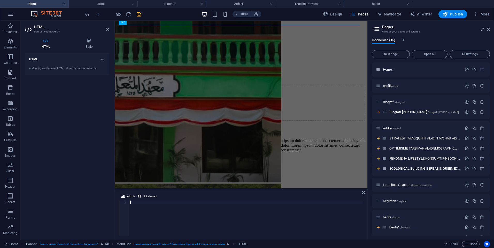
type textarea "</script>"
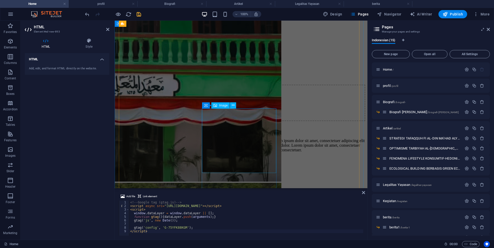
scroll to position [2001, 0]
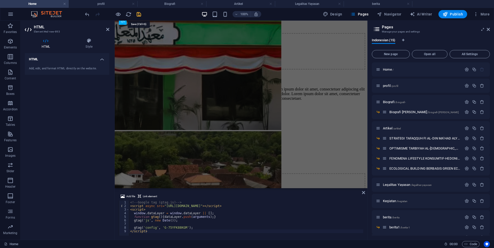
click at [140, 16] on icon "save" at bounding box center [139, 14] width 6 height 6
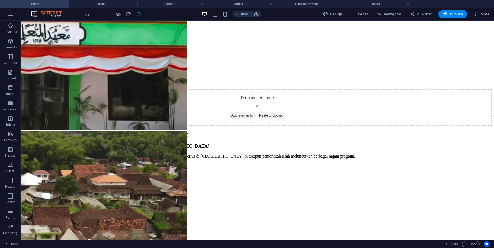
checkbox input "false"
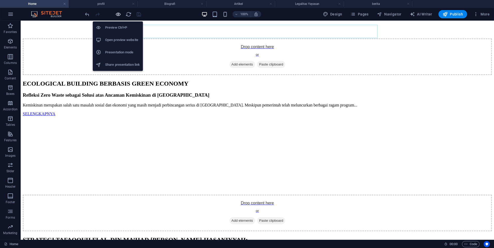
click at [118, 16] on icon "button" at bounding box center [118, 14] width 6 height 6
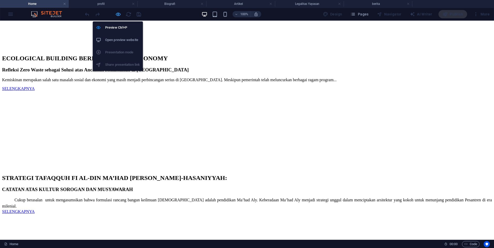
click at [118, 13] on icon "button" at bounding box center [118, 14] width 6 height 6
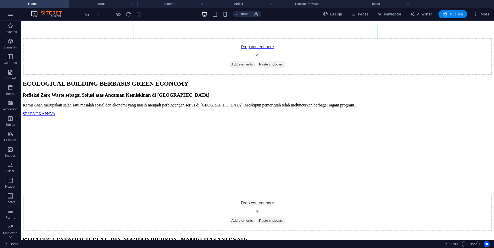
click at [460, 12] on span "Publish" at bounding box center [452, 14] width 20 height 5
click at [452, 9] on div "100% Design Pages Navigator AI Writer Publish More" at bounding box center [246, 14] width 493 height 12
click at [131, 15] on icon "reload" at bounding box center [128, 14] width 6 height 6
click at [128, 15] on icon "reload" at bounding box center [128, 14] width 6 height 6
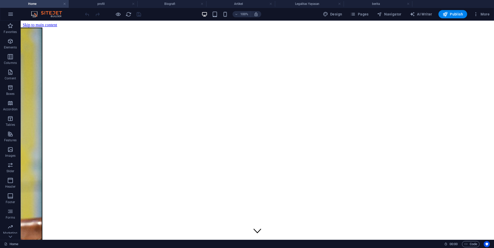
scroll to position [0, 0]
click at [451, 13] on span "Publish" at bounding box center [452, 14] width 20 height 5
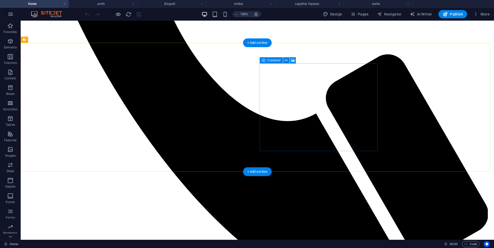
scroll to position [852, 0]
